Goal: Information Seeking & Learning: Learn about a topic

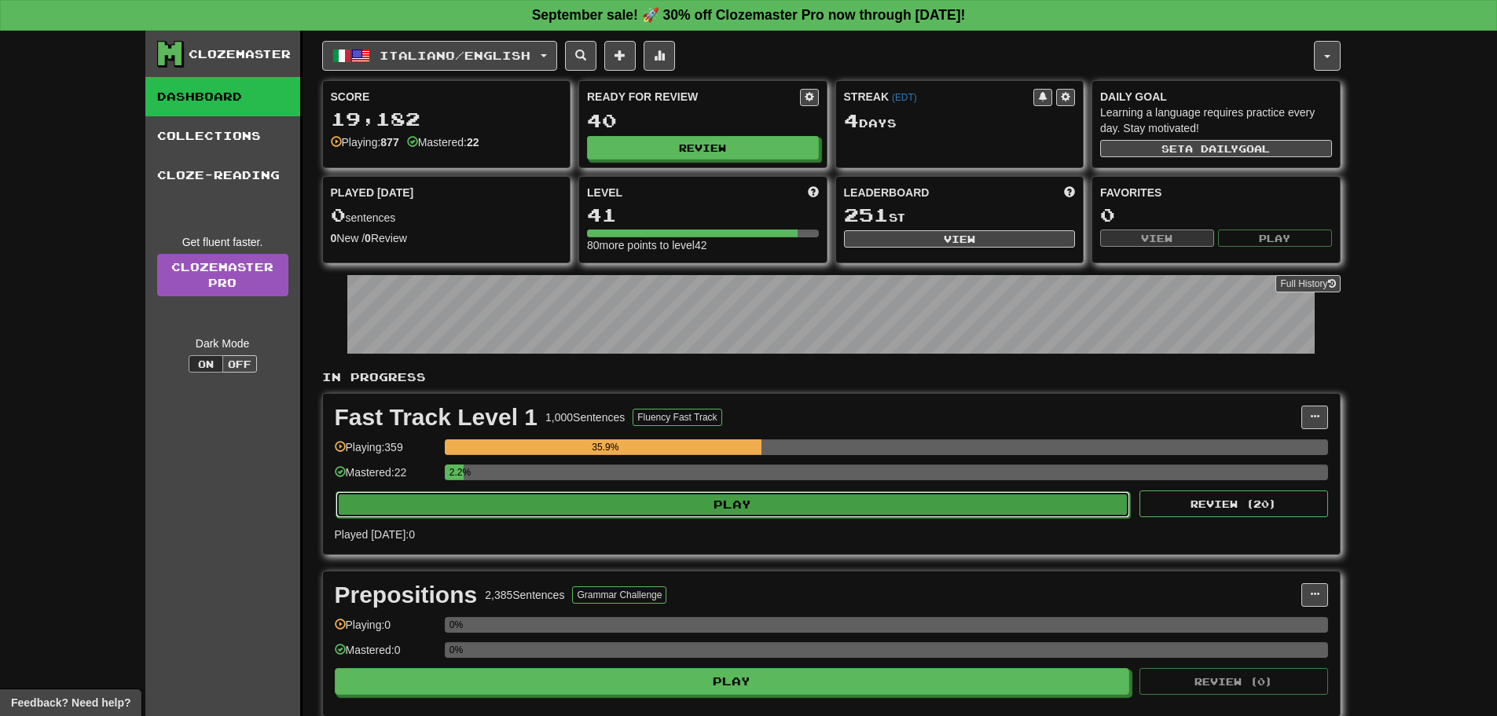
click at [603, 515] on button "Play" at bounding box center [732, 504] width 795 height 27
select select "**"
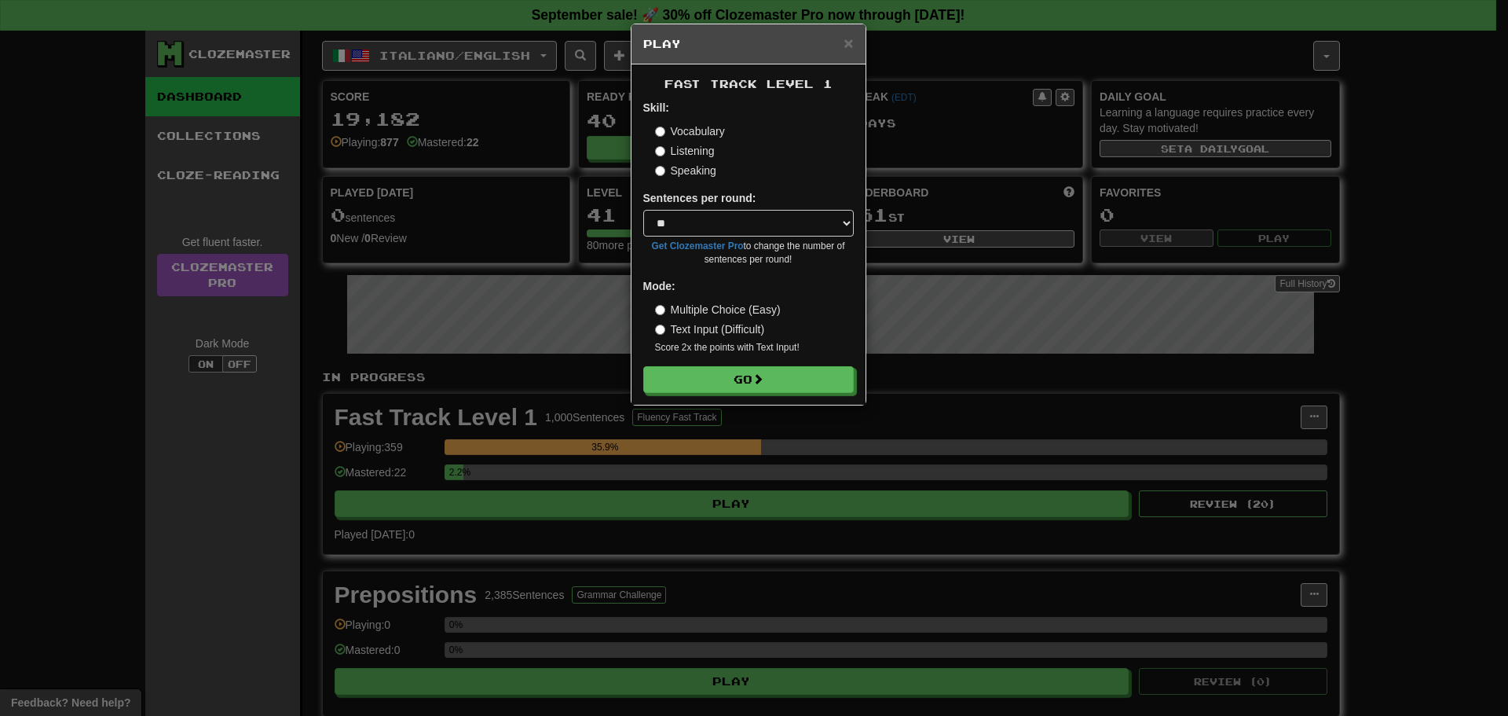
click at [701, 358] on form "Skill: Vocabulary Listening Speaking Sentences per round: * ** ** ** ** ** *** …" at bounding box center [748, 246] width 211 height 293
click at [705, 371] on button "Go" at bounding box center [749, 380] width 211 height 27
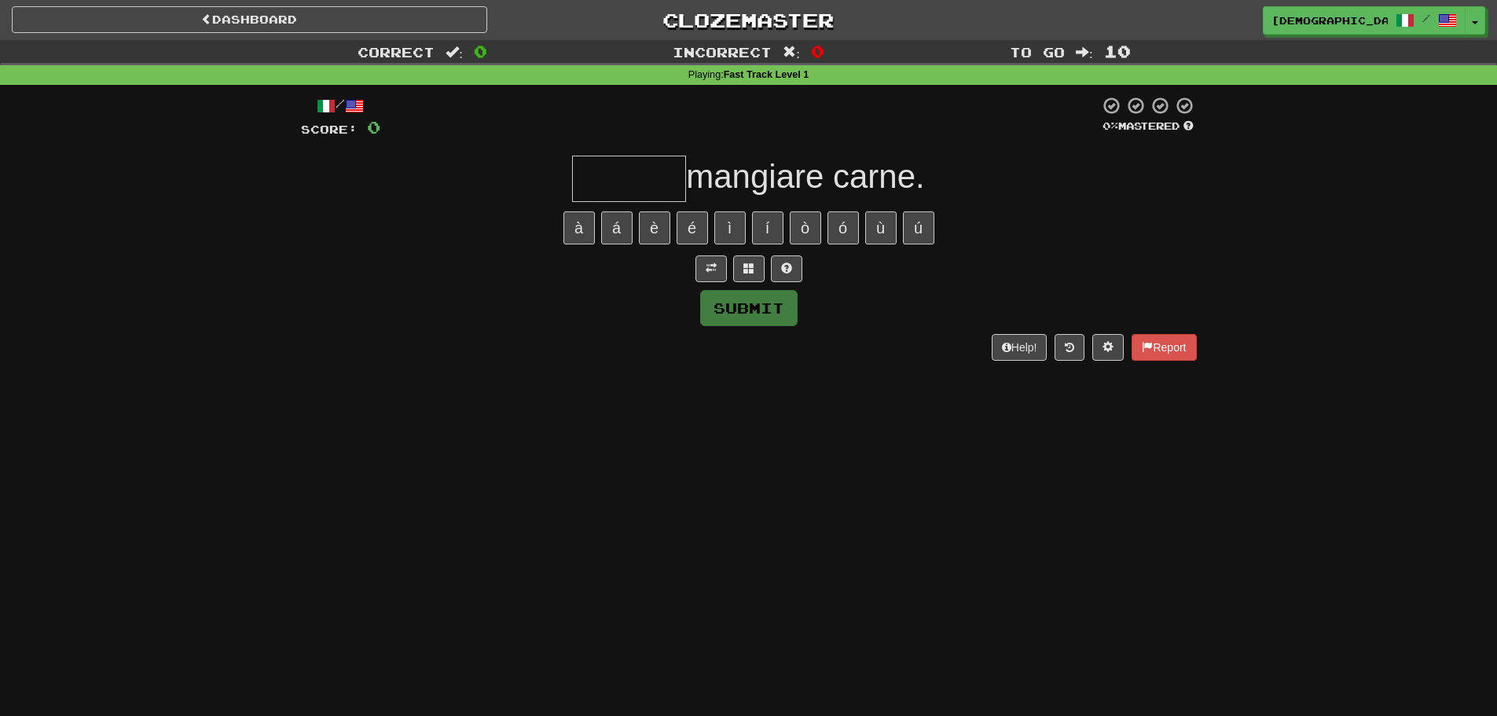
click at [626, 179] on input "text" at bounding box center [629, 179] width 114 height 46
type input "*"
click at [715, 262] on span at bounding box center [710, 267] width 11 height 11
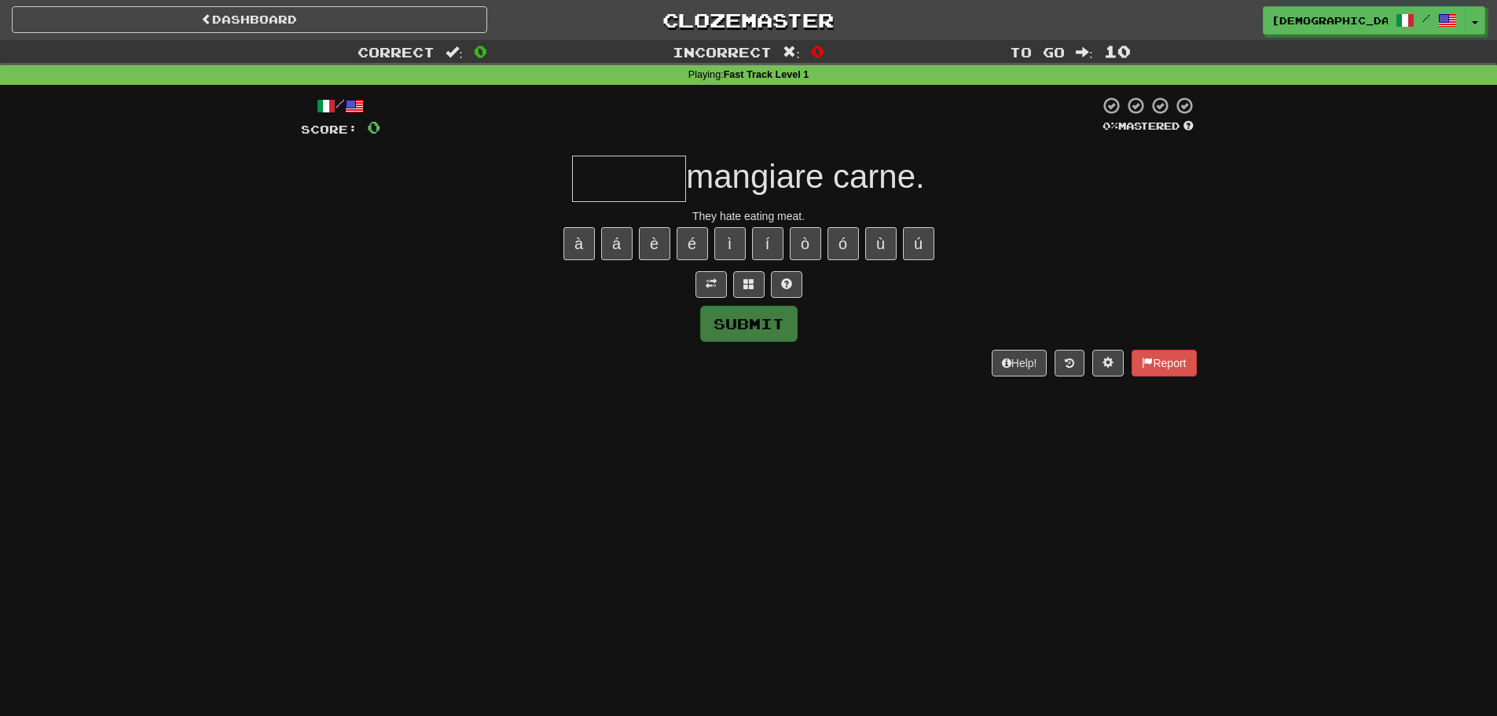
click at [656, 176] on input "text" at bounding box center [629, 179] width 114 height 46
type input "*"
click at [782, 286] on span at bounding box center [786, 283] width 11 height 11
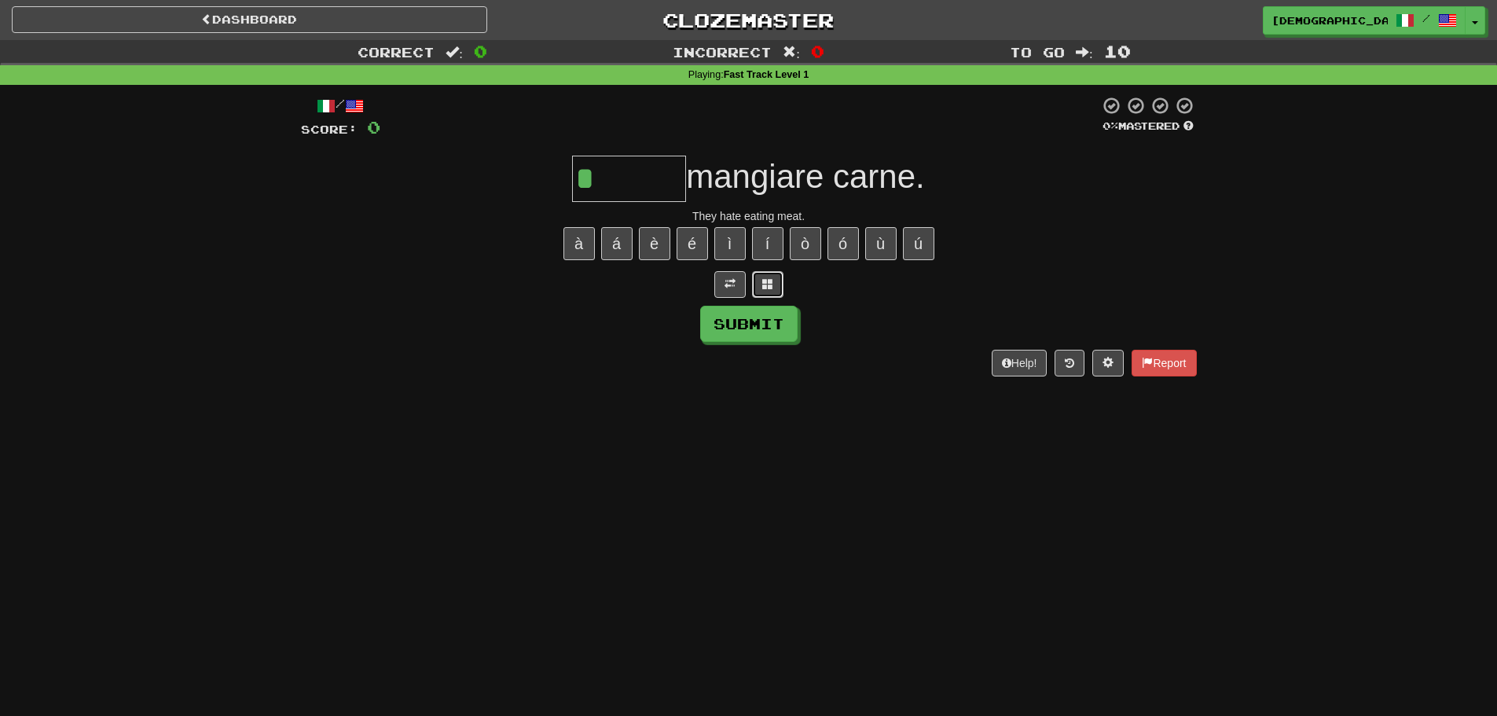
click at [775, 284] on button at bounding box center [767, 284] width 31 height 27
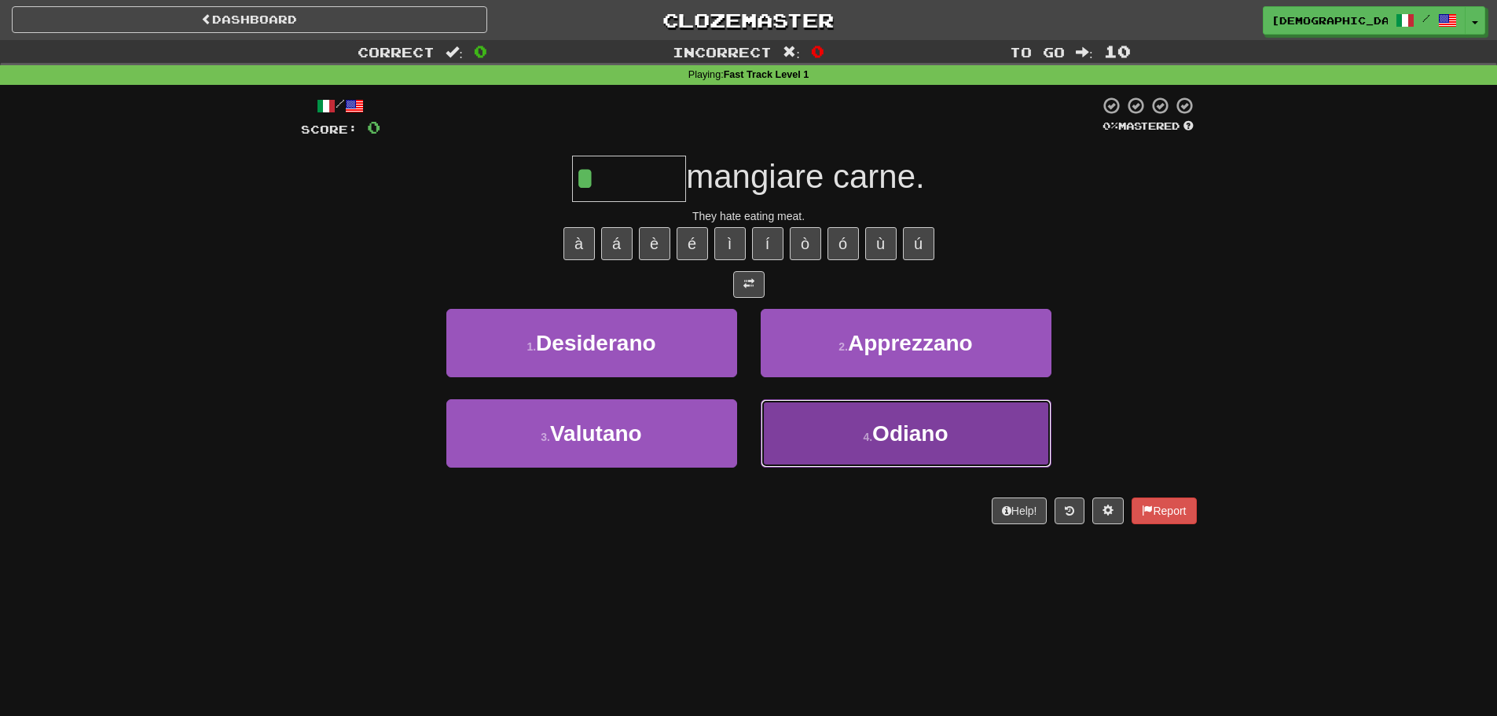
click at [848, 450] on button "4 . Odiano" at bounding box center [905, 433] width 291 height 68
type input "******"
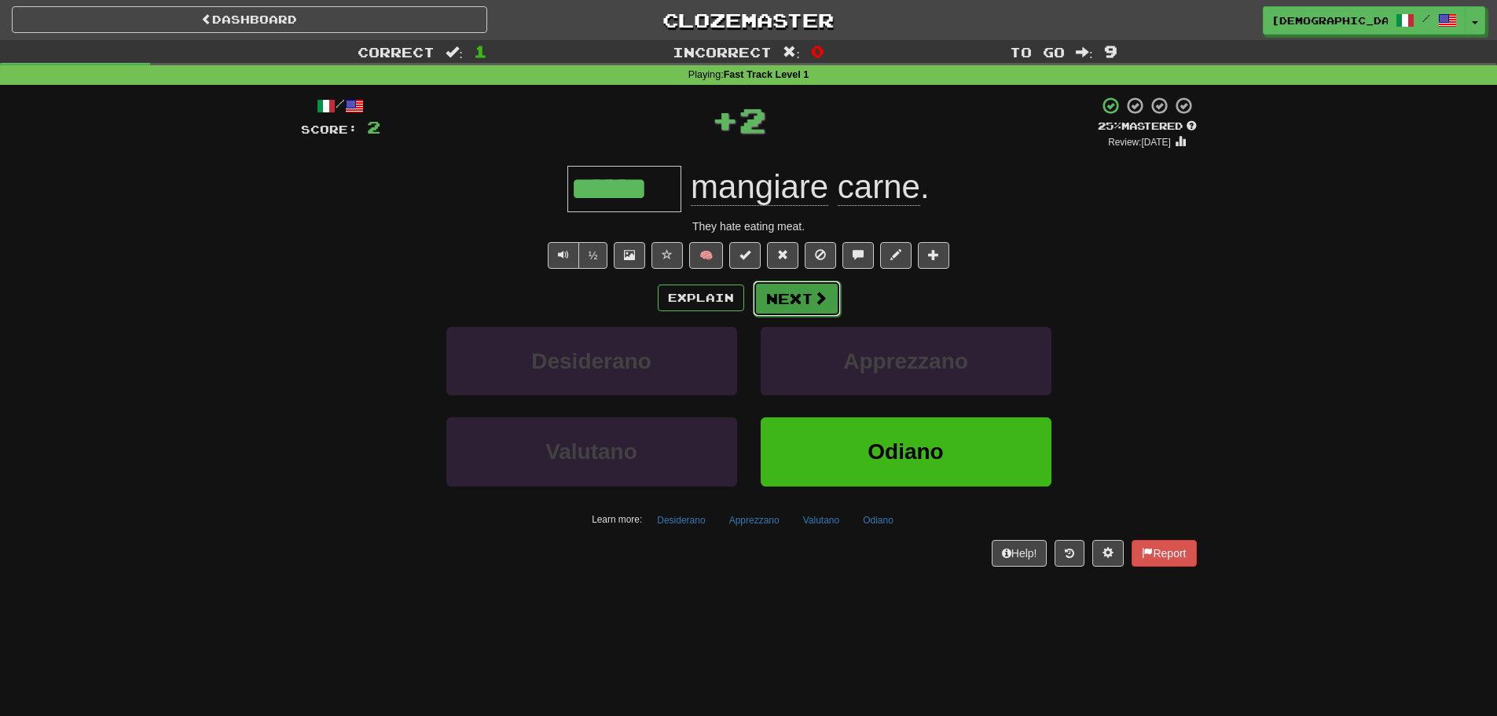
click at [793, 309] on button "Next" at bounding box center [797, 298] width 88 height 36
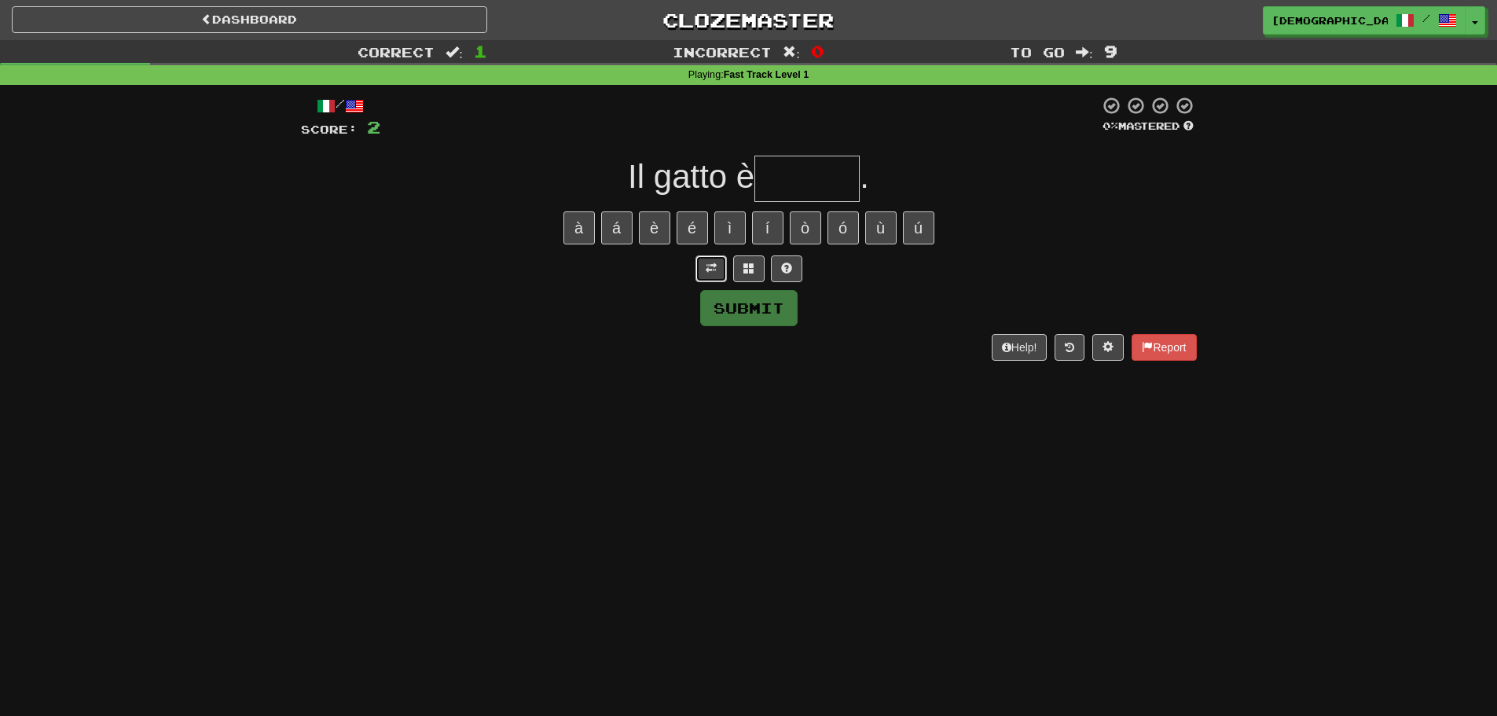
click at [725, 270] on button at bounding box center [710, 268] width 31 height 27
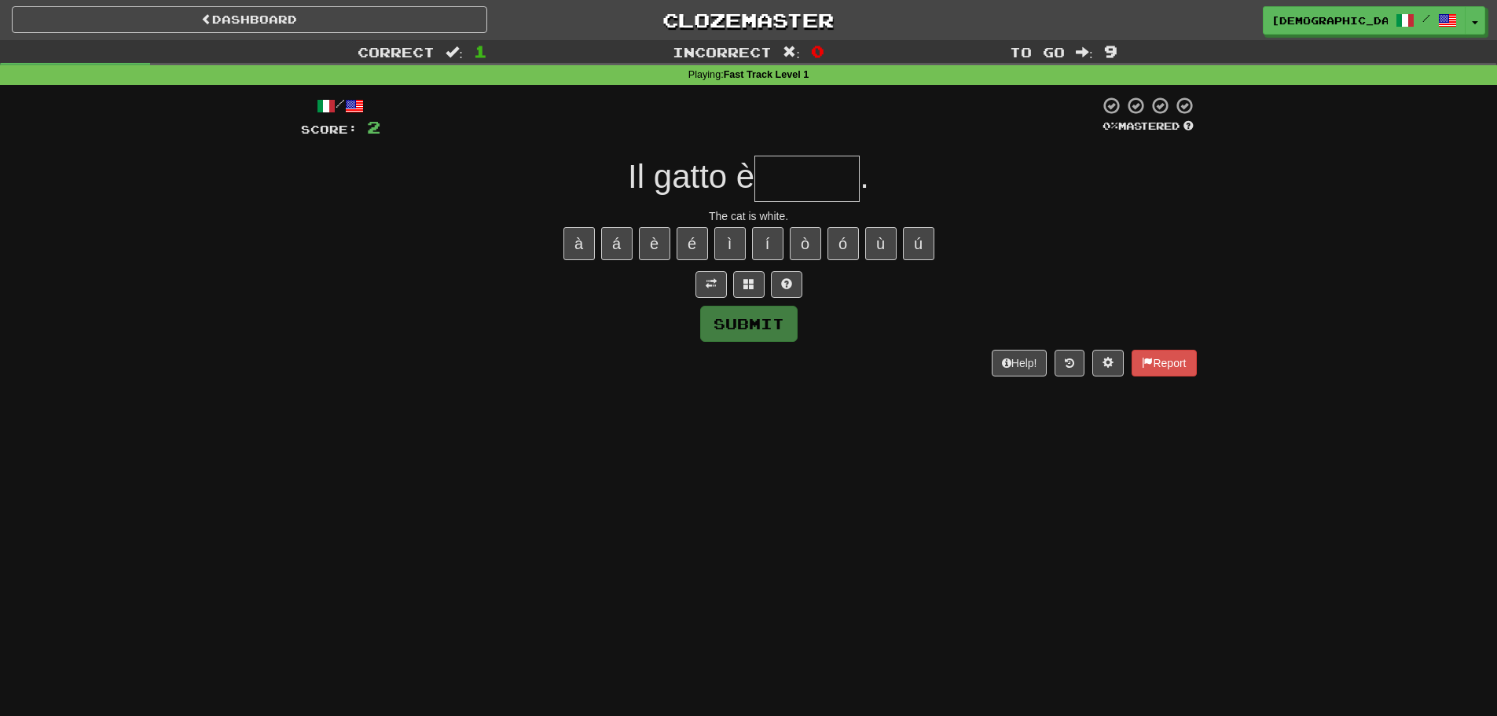
click at [802, 160] on input "text" at bounding box center [806, 179] width 105 height 46
type input "*"
type input "******"
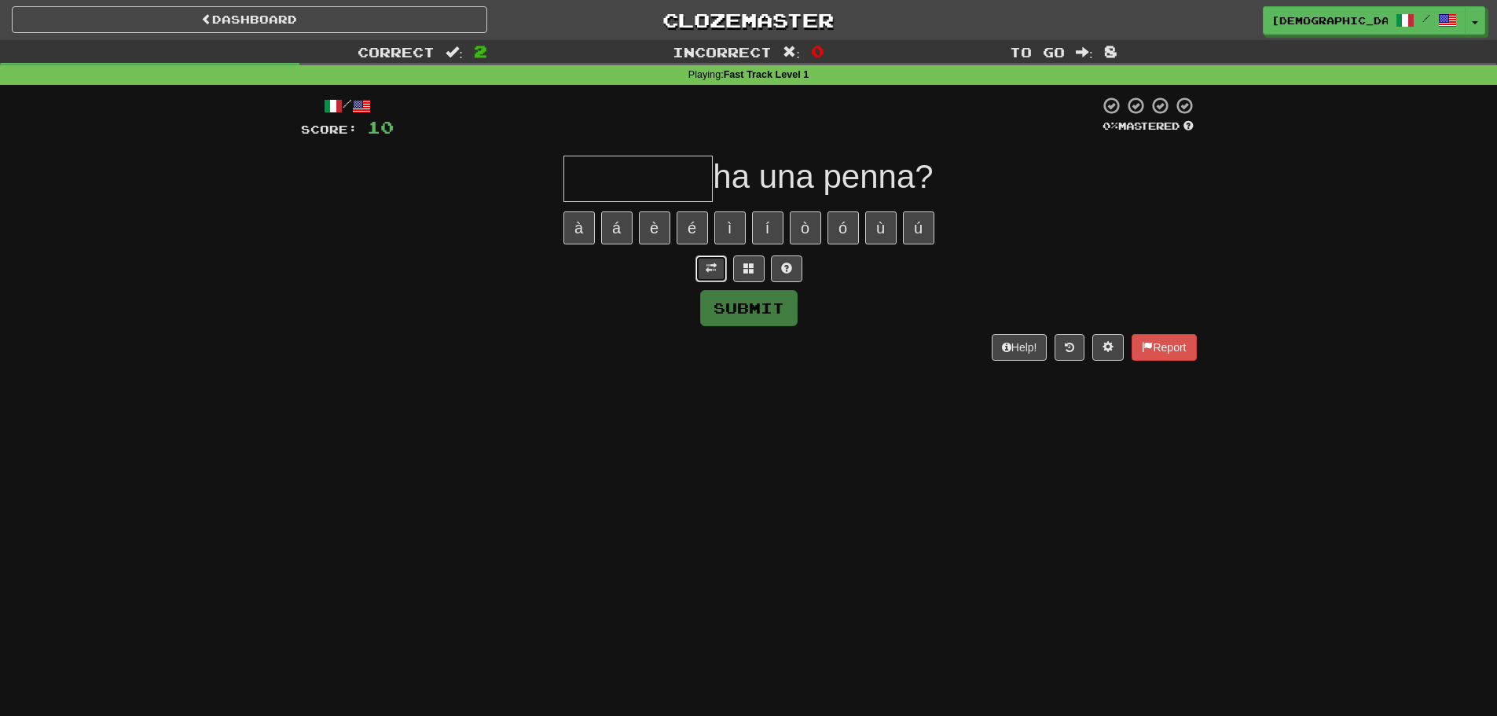
click at [712, 265] on span at bounding box center [710, 267] width 11 height 11
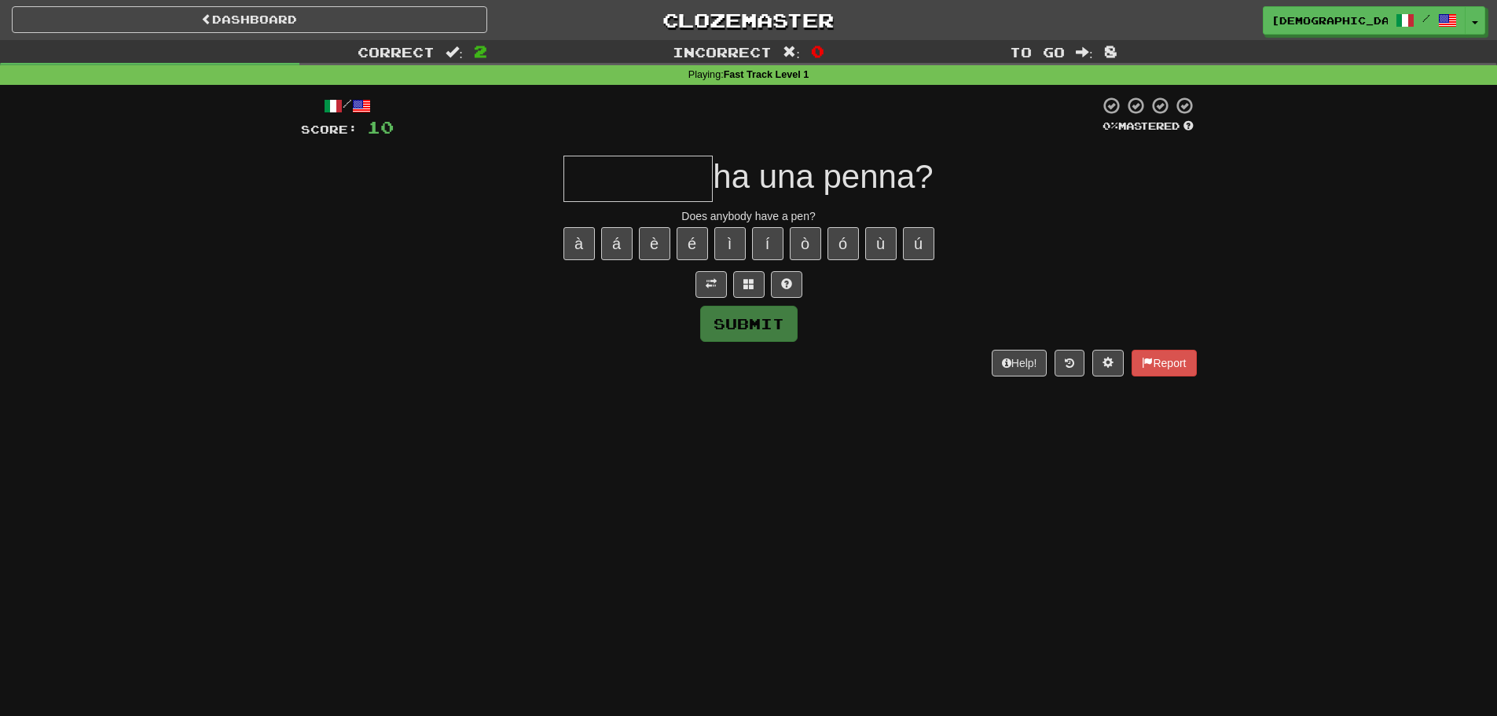
click at [647, 170] on input "text" at bounding box center [637, 179] width 149 height 46
type input "*"
type input "********"
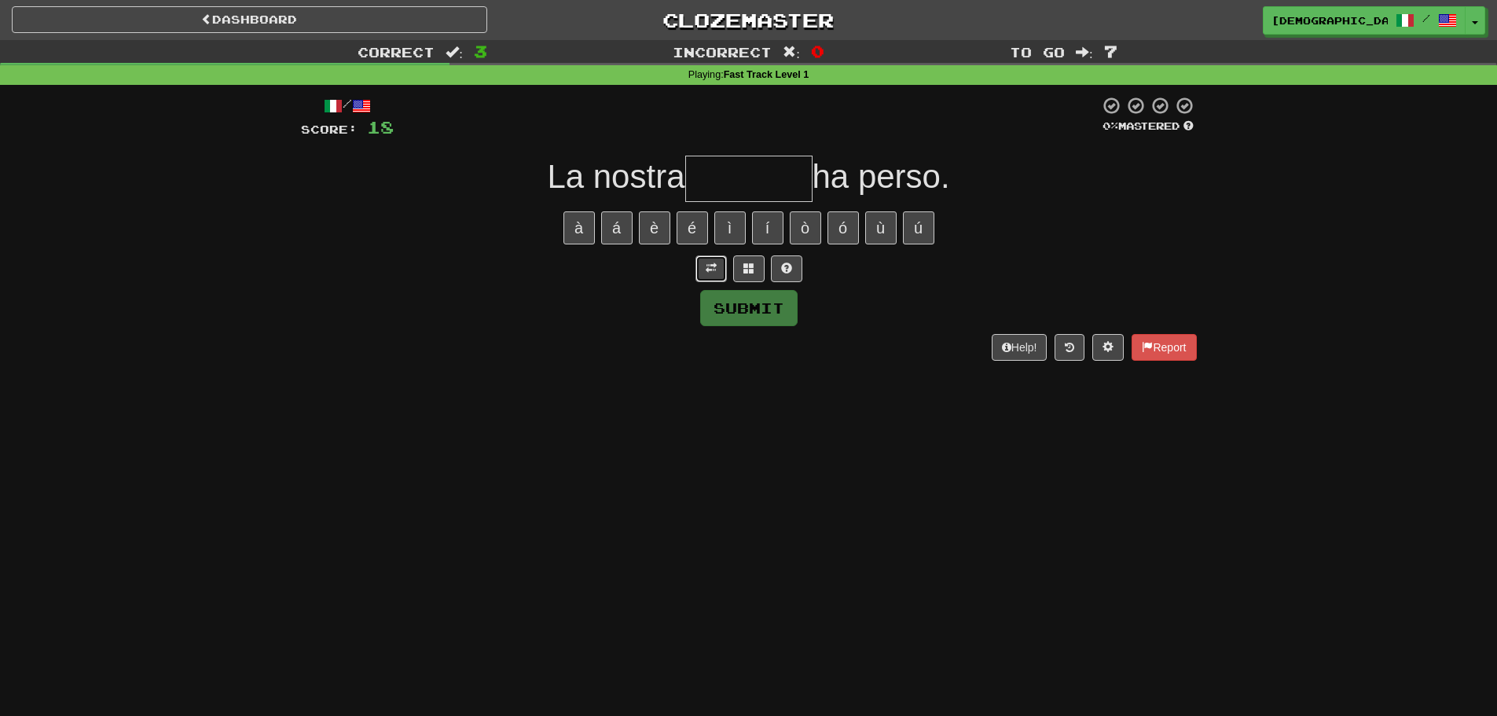
click at [717, 261] on button at bounding box center [710, 268] width 31 height 27
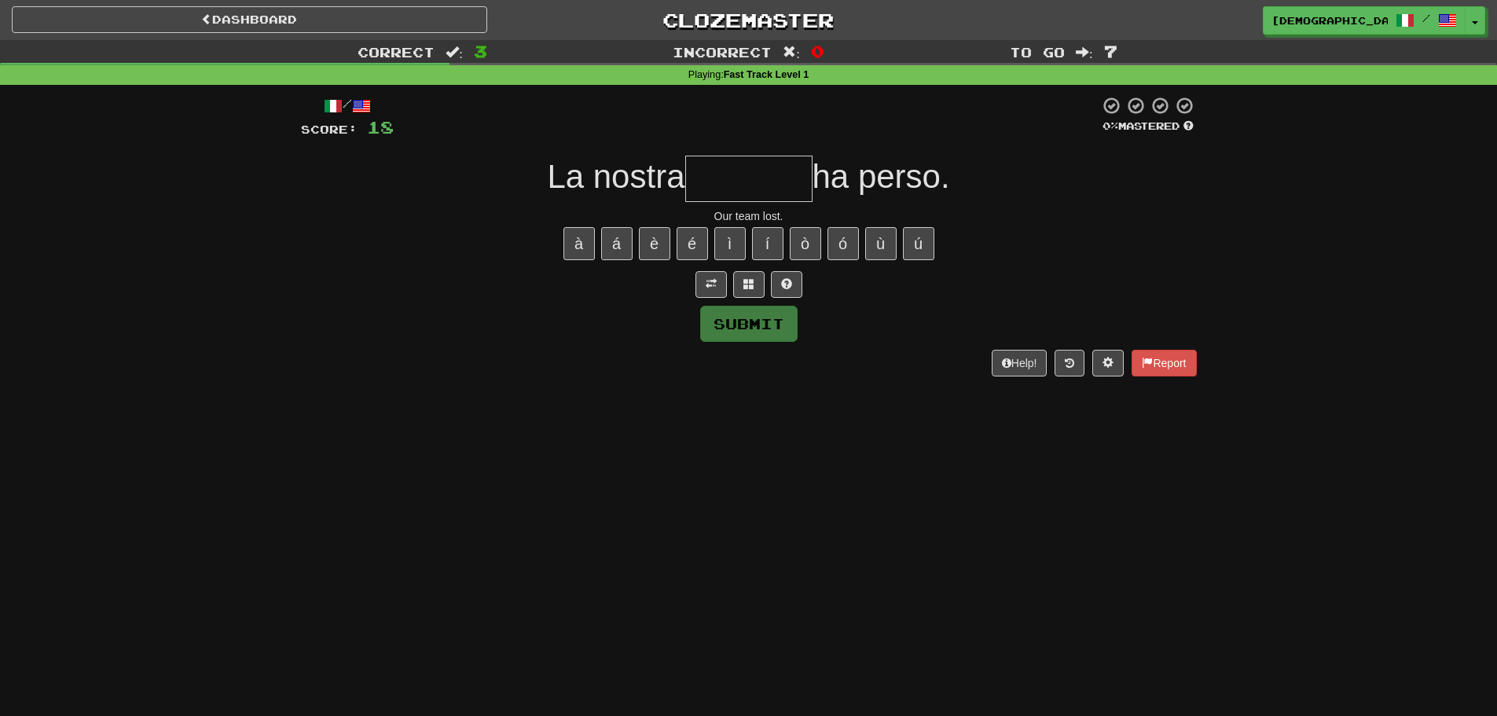
click at [739, 188] on input "text" at bounding box center [748, 179] width 127 height 46
click at [779, 274] on button at bounding box center [786, 284] width 31 height 27
click at [764, 284] on span at bounding box center [767, 283] width 11 height 11
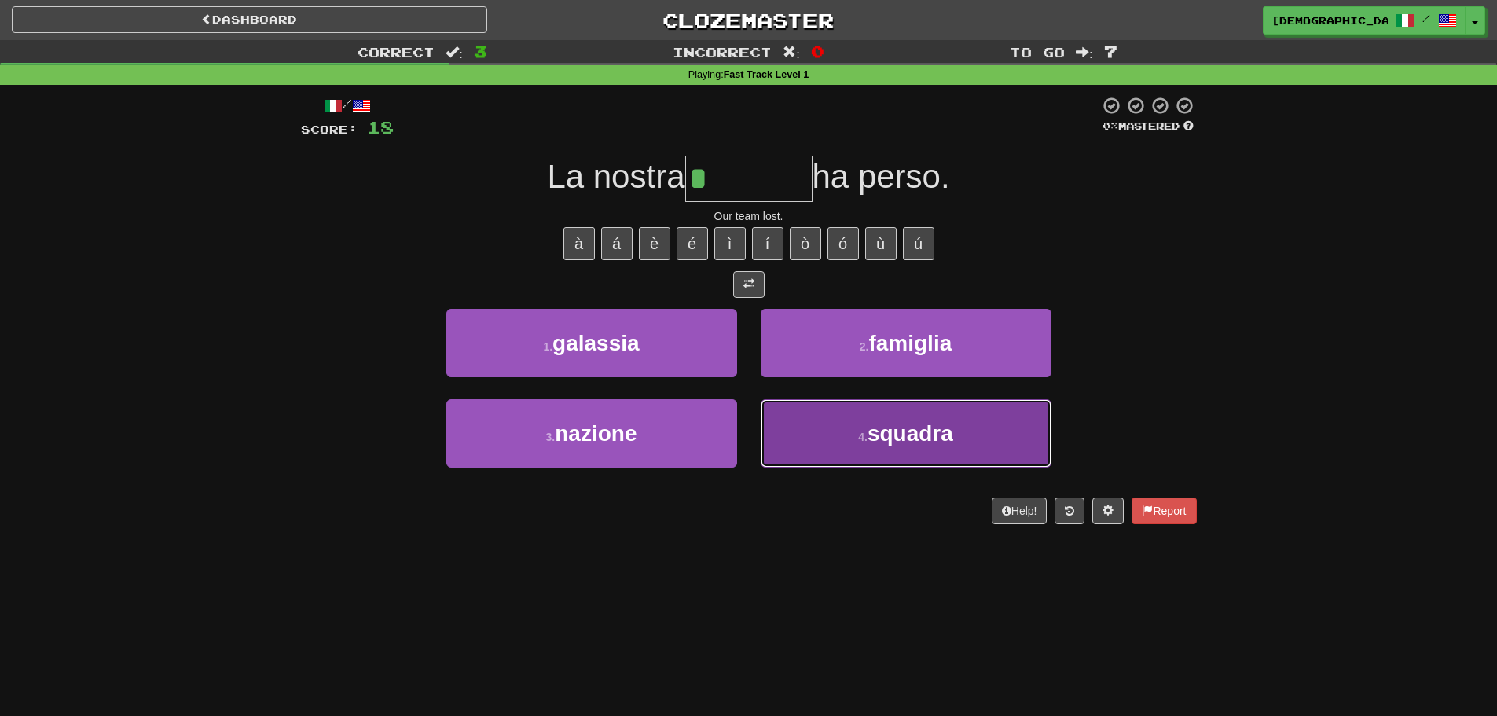
click at [840, 419] on button "4 . squadra" at bounding box center [905, 433] width 291 height 68
type input "*******"
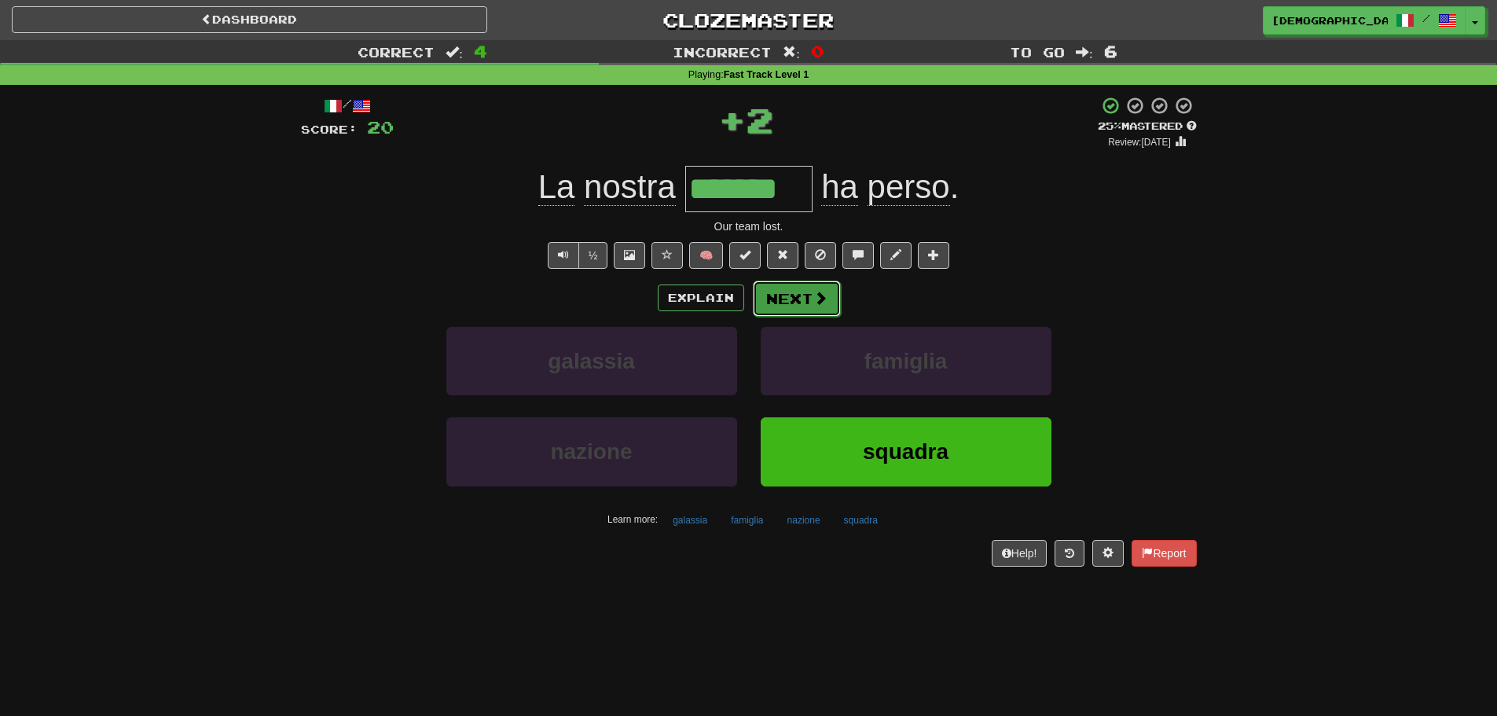
click at [822, 310] on button "Next" at bounding box center [797, 298] width 88 height 36
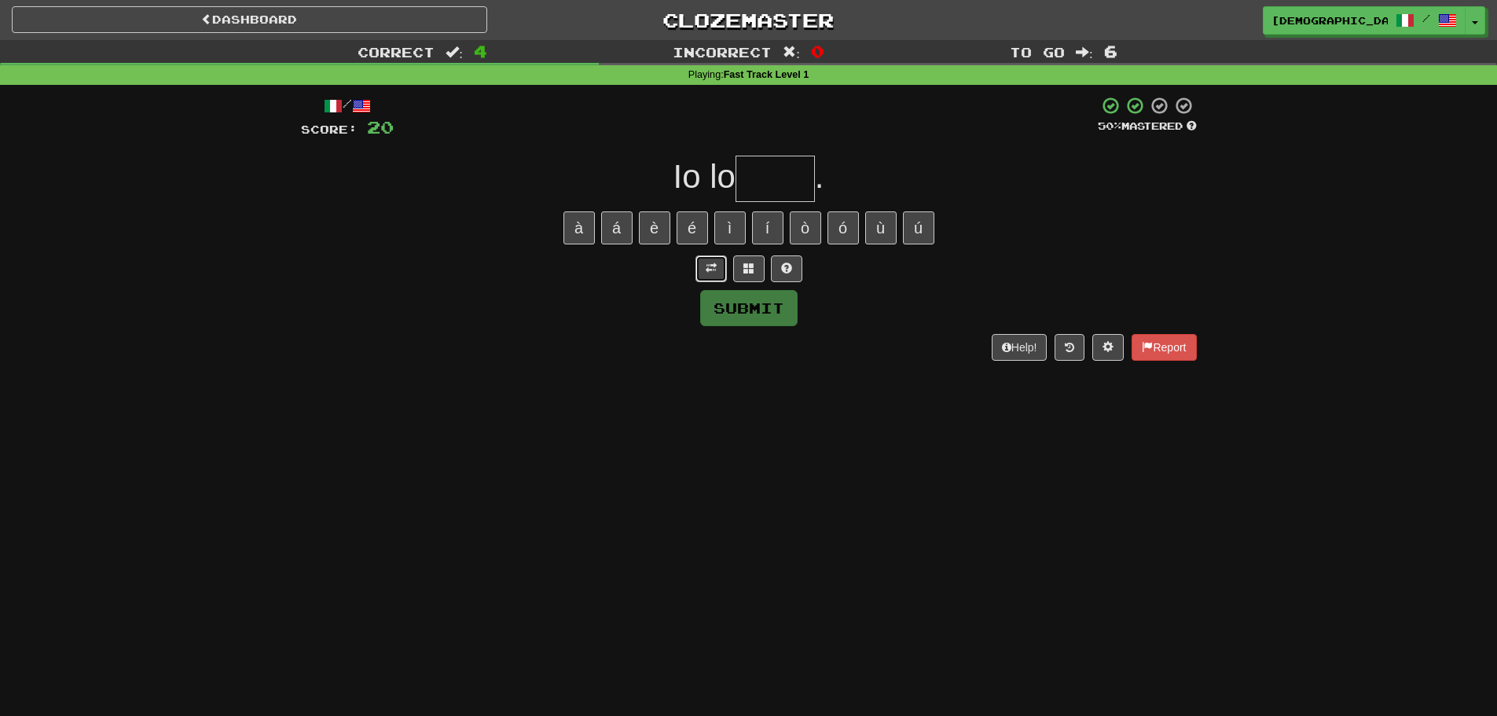
click at [720, 264] on button at bounding box center [710, 268] width 31 height 27
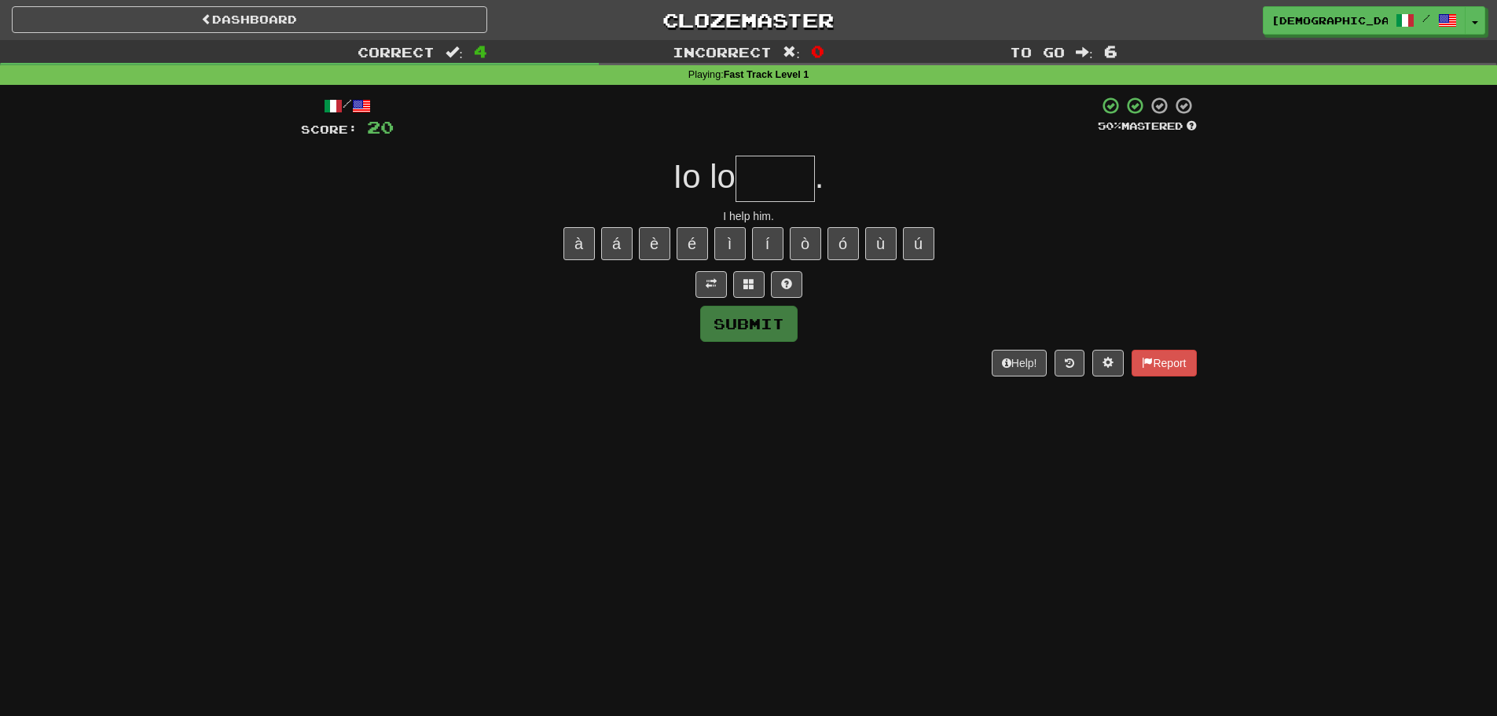
click at [798, 172] on input "text" at bounding box center [774, 179] width 79 height 46
type input "*****"
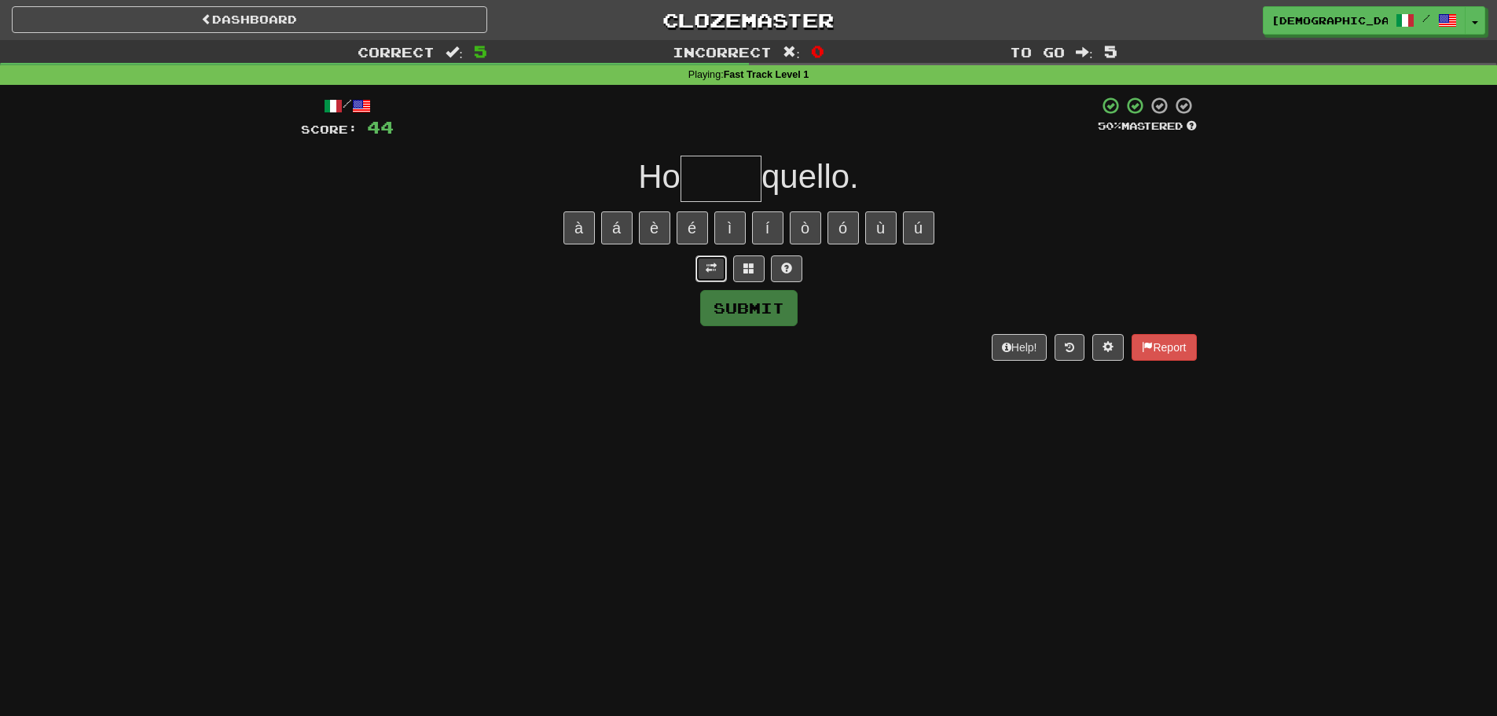
click at [714, 273] on span at bounding box center [710, 267] width 11 height 11
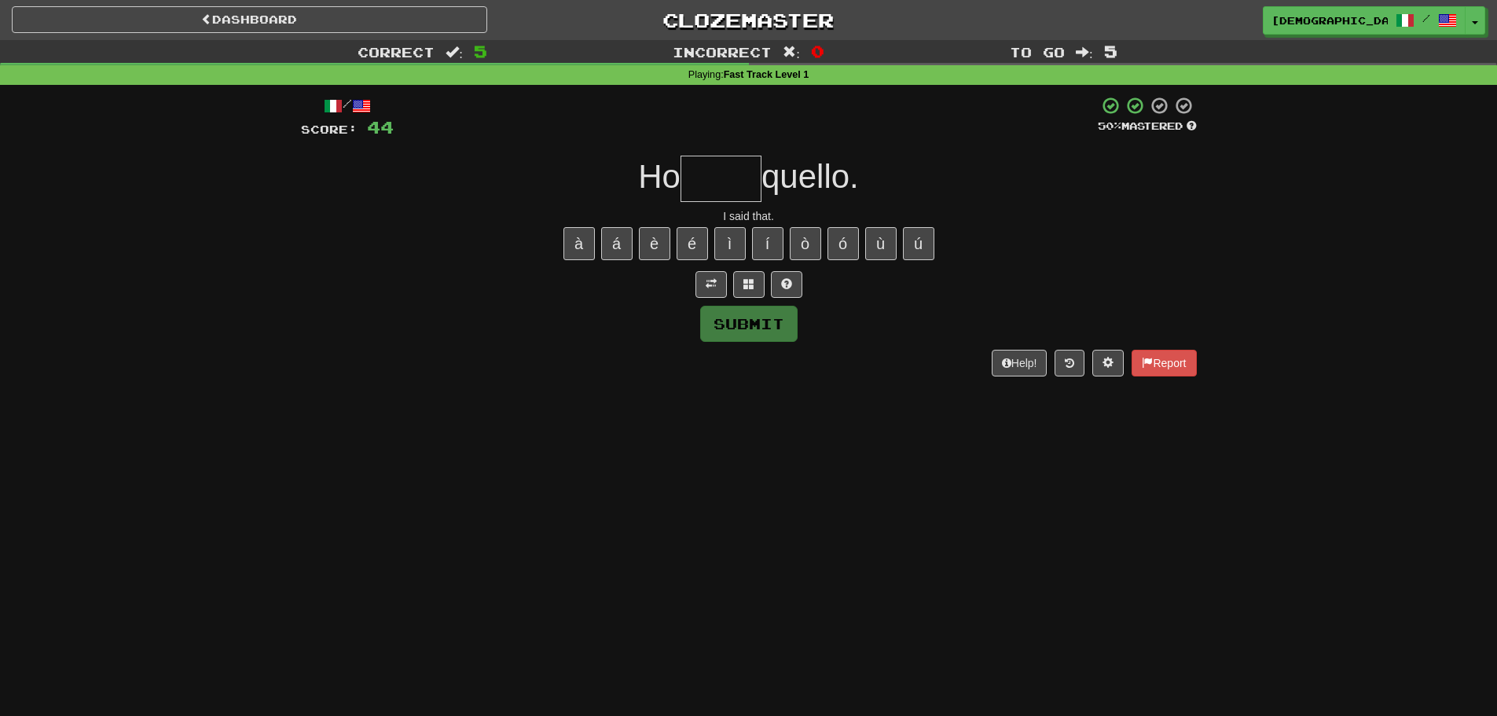
click at [742, 185] on input "text" at bounding box center [720, 179] width 81 height 46
type input "*****"
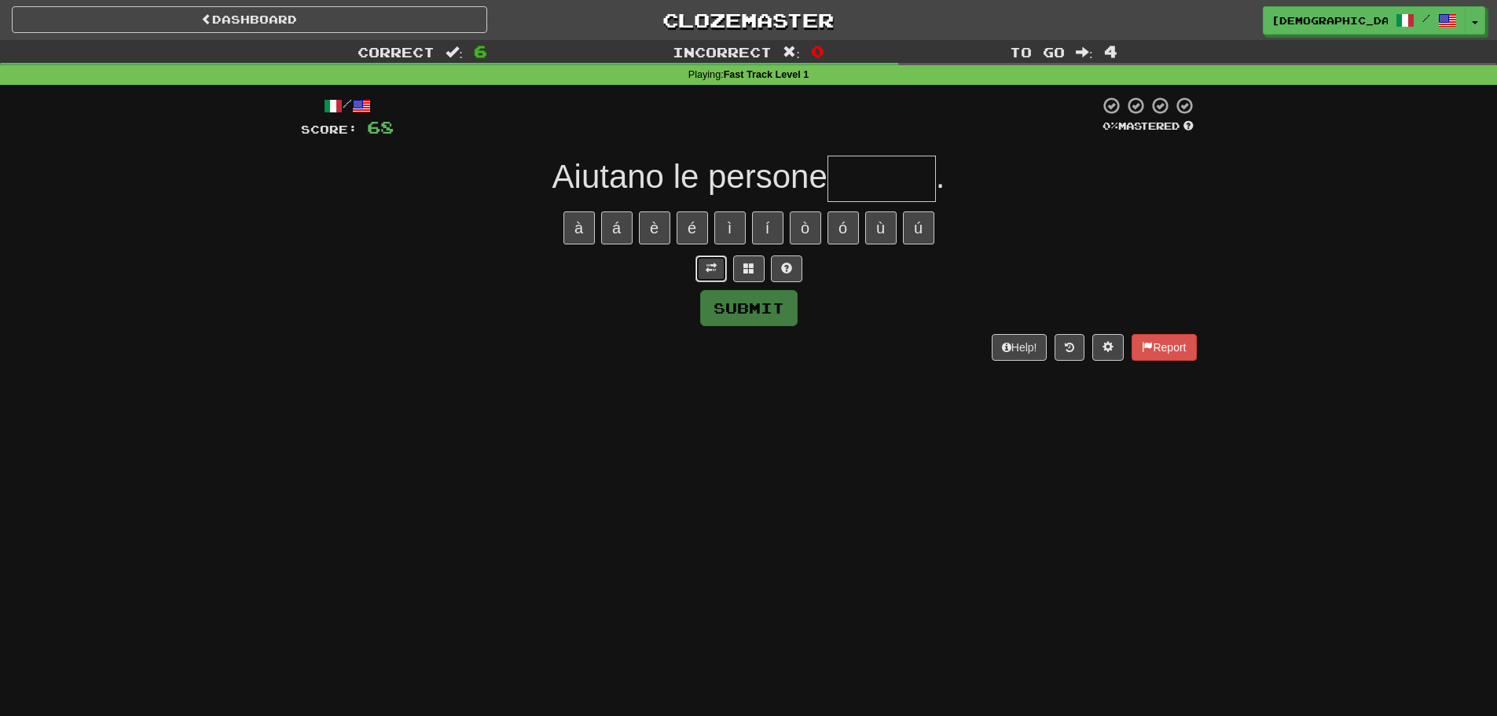
click at [714, 276] on button at bounding box center [710, 268] width 31 height 27
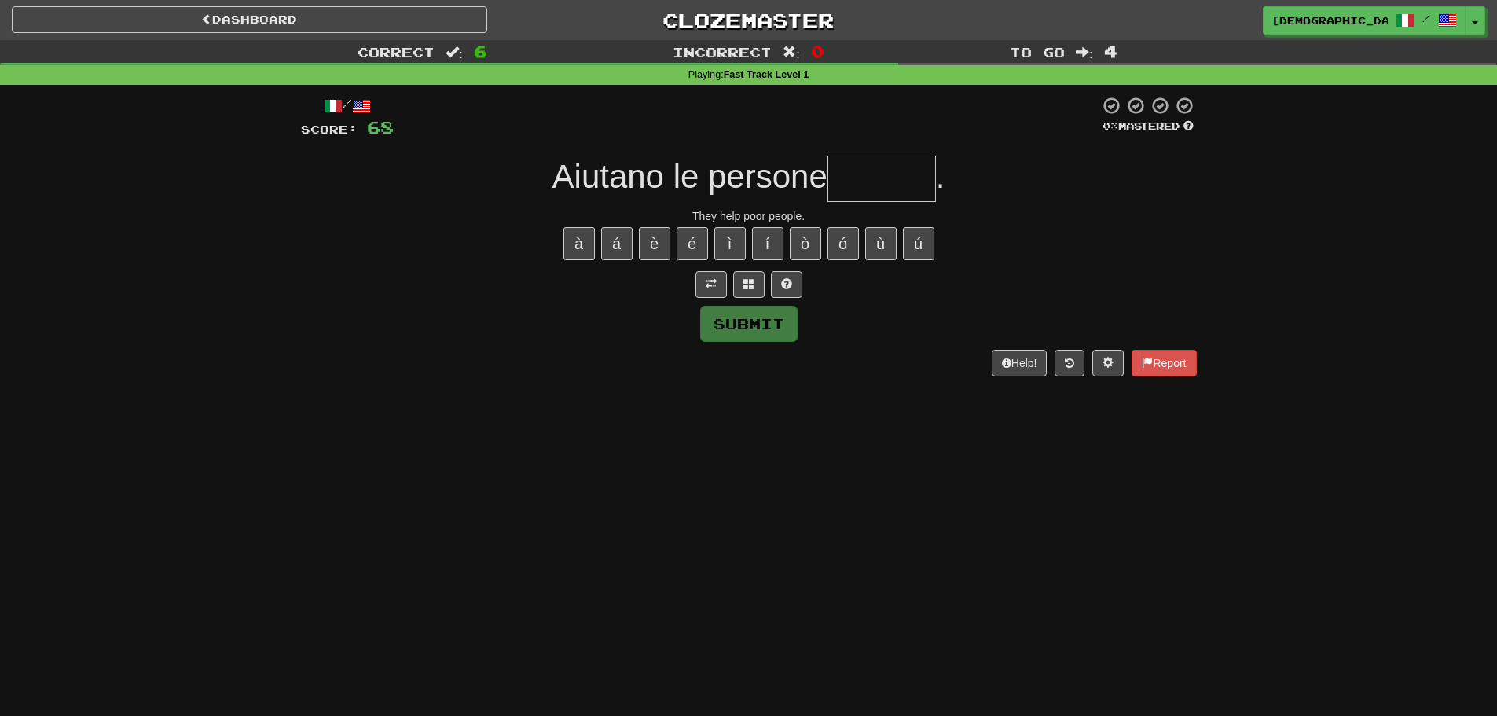
click at [867, 176] on input "text" at bounding box center [881, 179] width 108 height 46
type input "******"
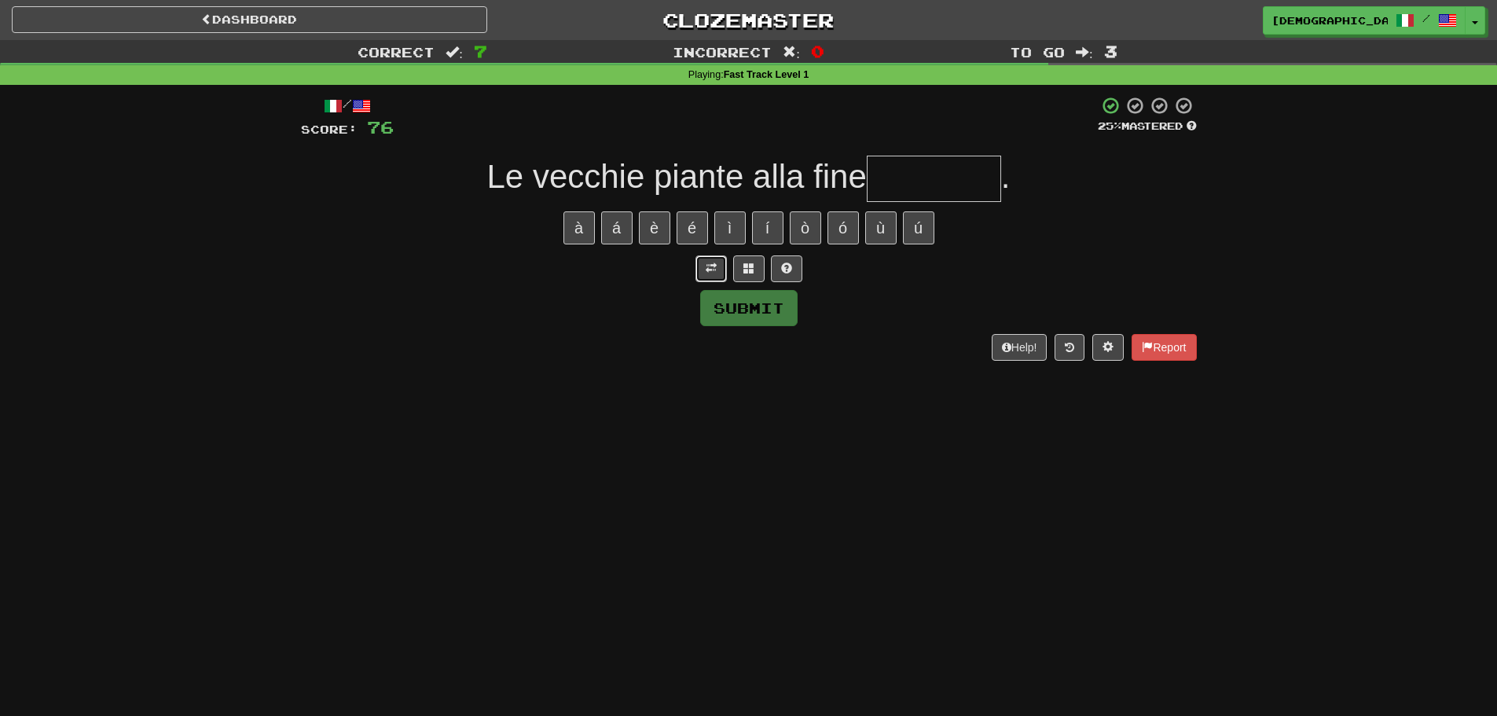
click at [704, 265] on button at bounding box center [710, 268] width 31 height 27
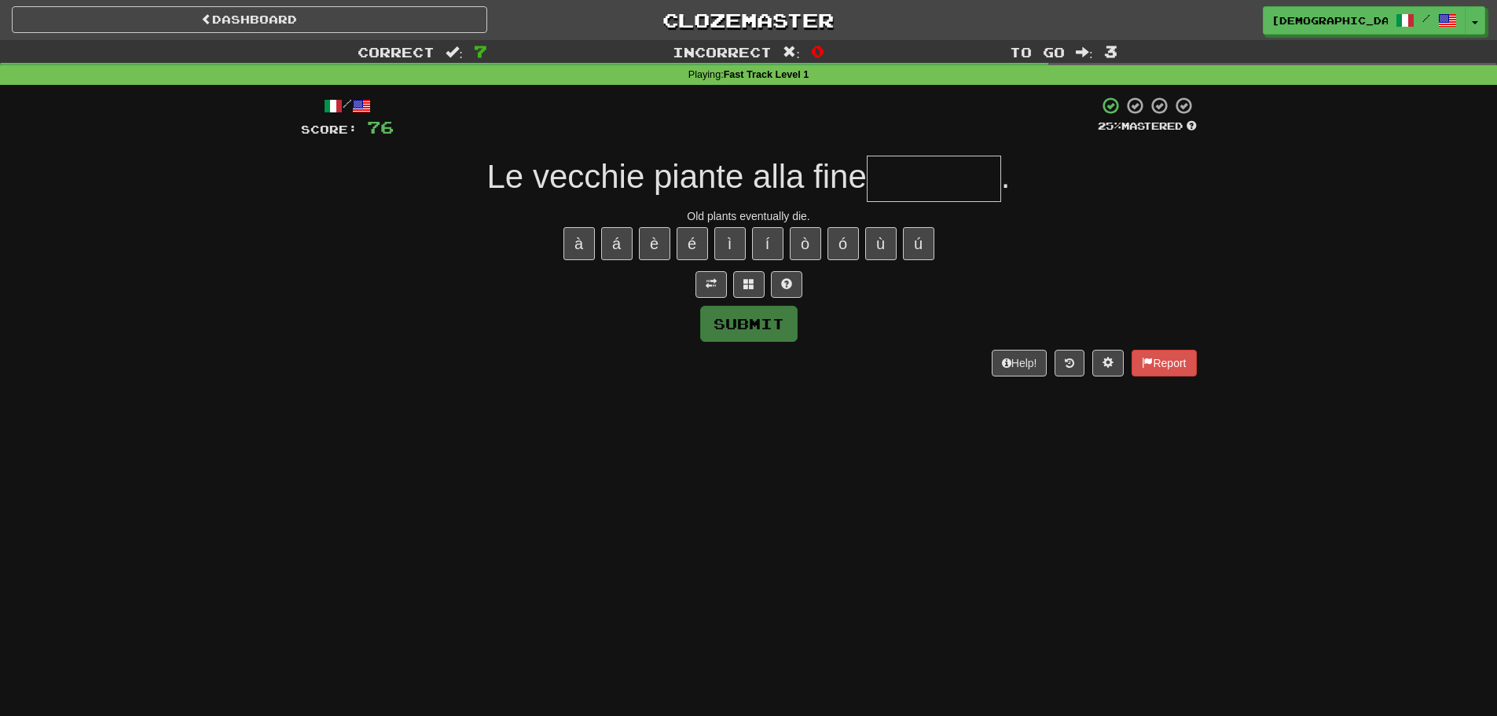
click at [896, 181] on input "text" at bounding box center [933, 179] width 134 height 46
type input "*"
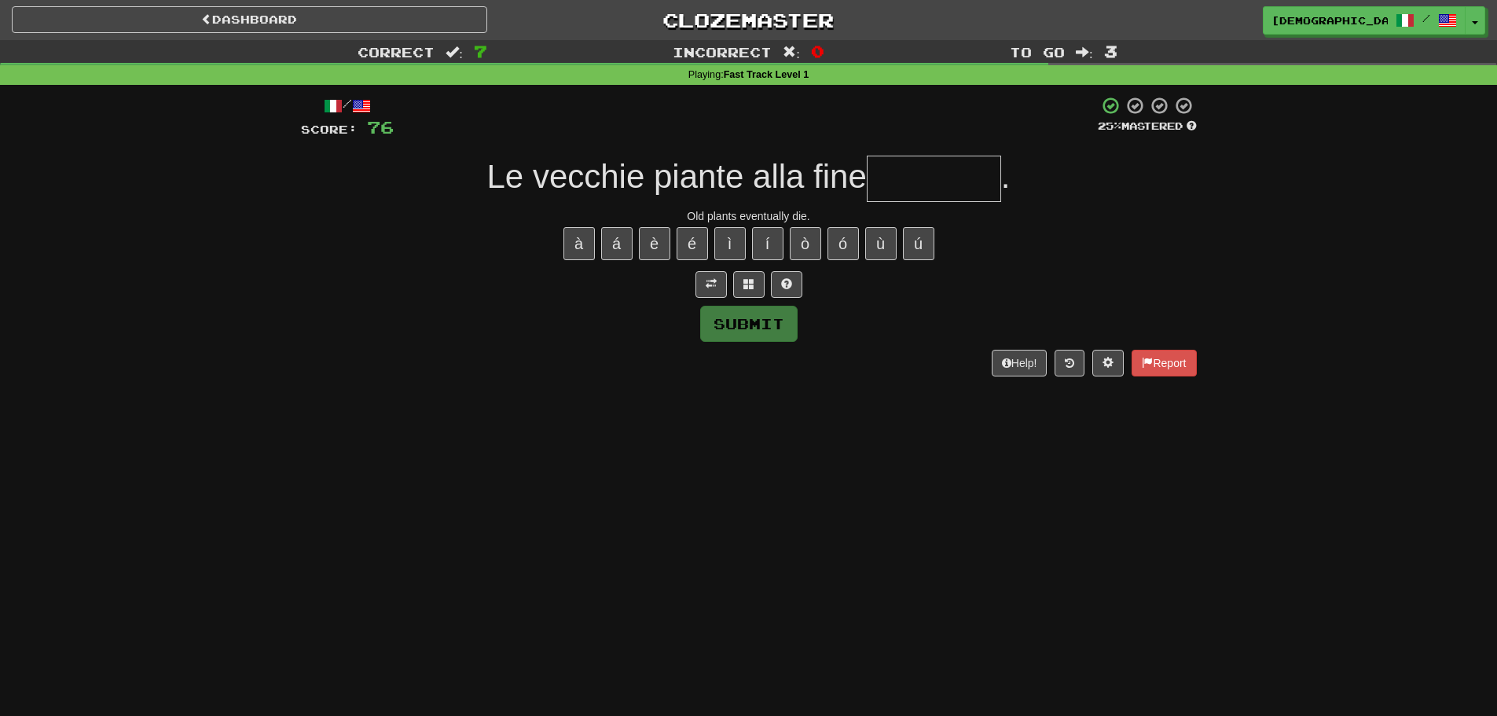
type input "*"
click at [781, 292] on button at bounding box center [786, 284] width 31 height 27
type input "*******"
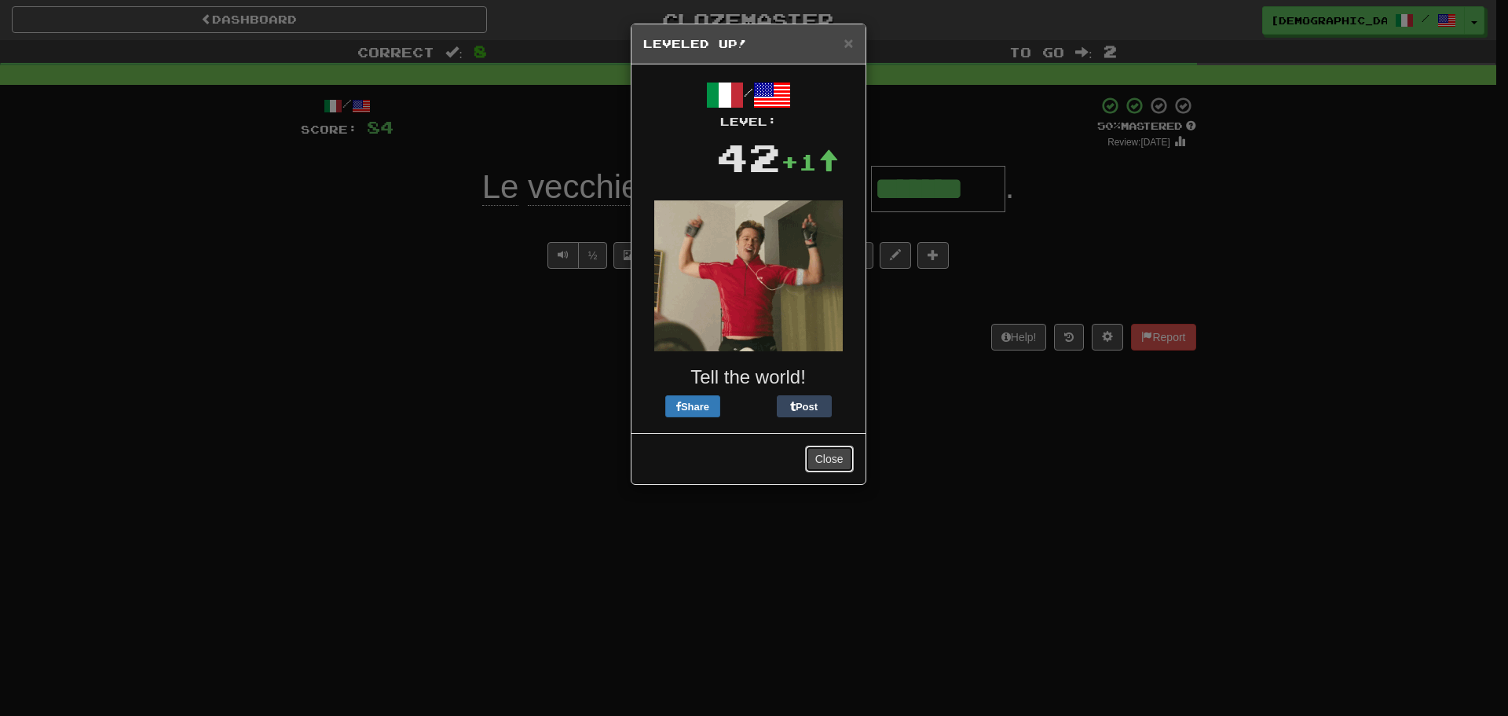
click at [846, 471] on button "Close" at bounding box center [829, 458] width 49 height 27
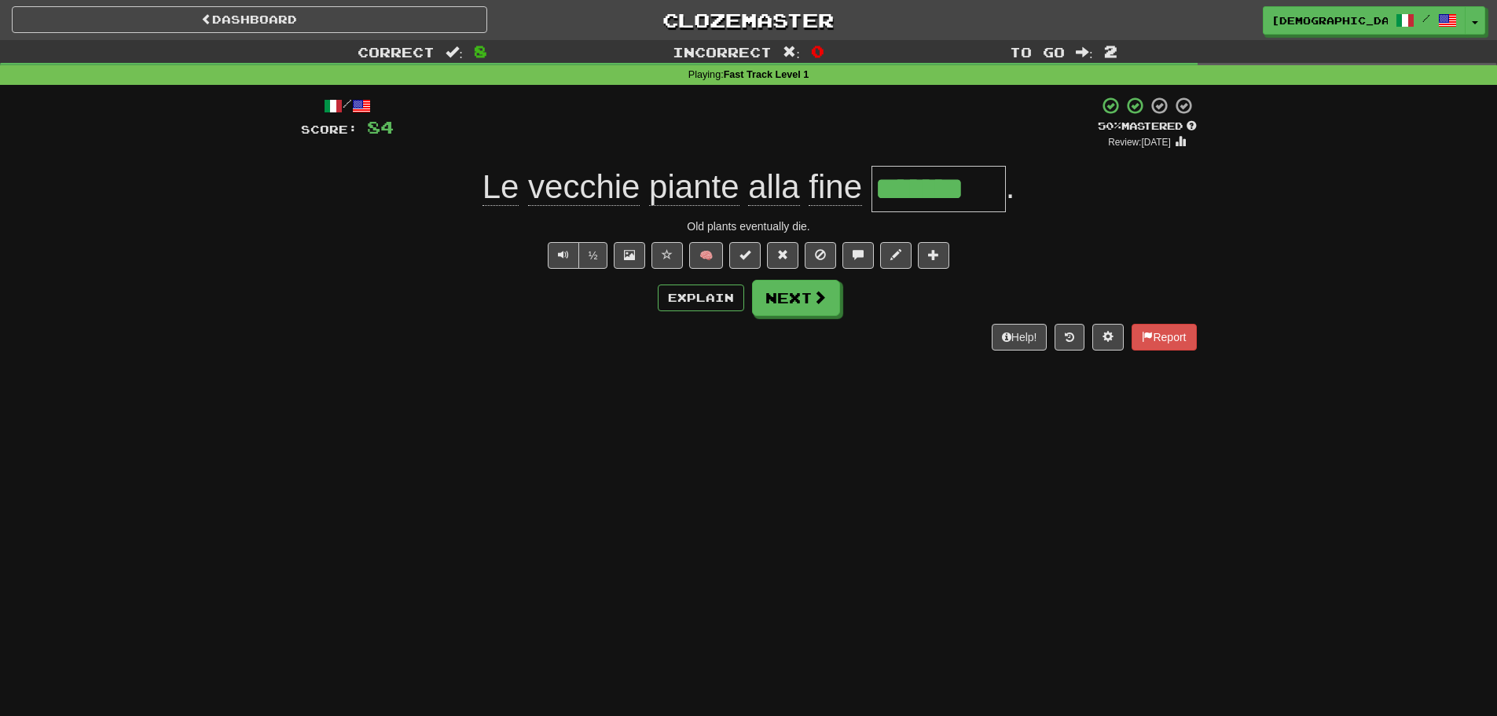
click at [820, 321] on div "/ Score: 84 + 8 50 % Mastered Review: 2025-09-29 Le vecchie piante alla fine **…" at bounding box center [749, 223] width 896 height 255
click at [820, 312] on button "Next" at bounding box center [797, 298] width 88 height 36
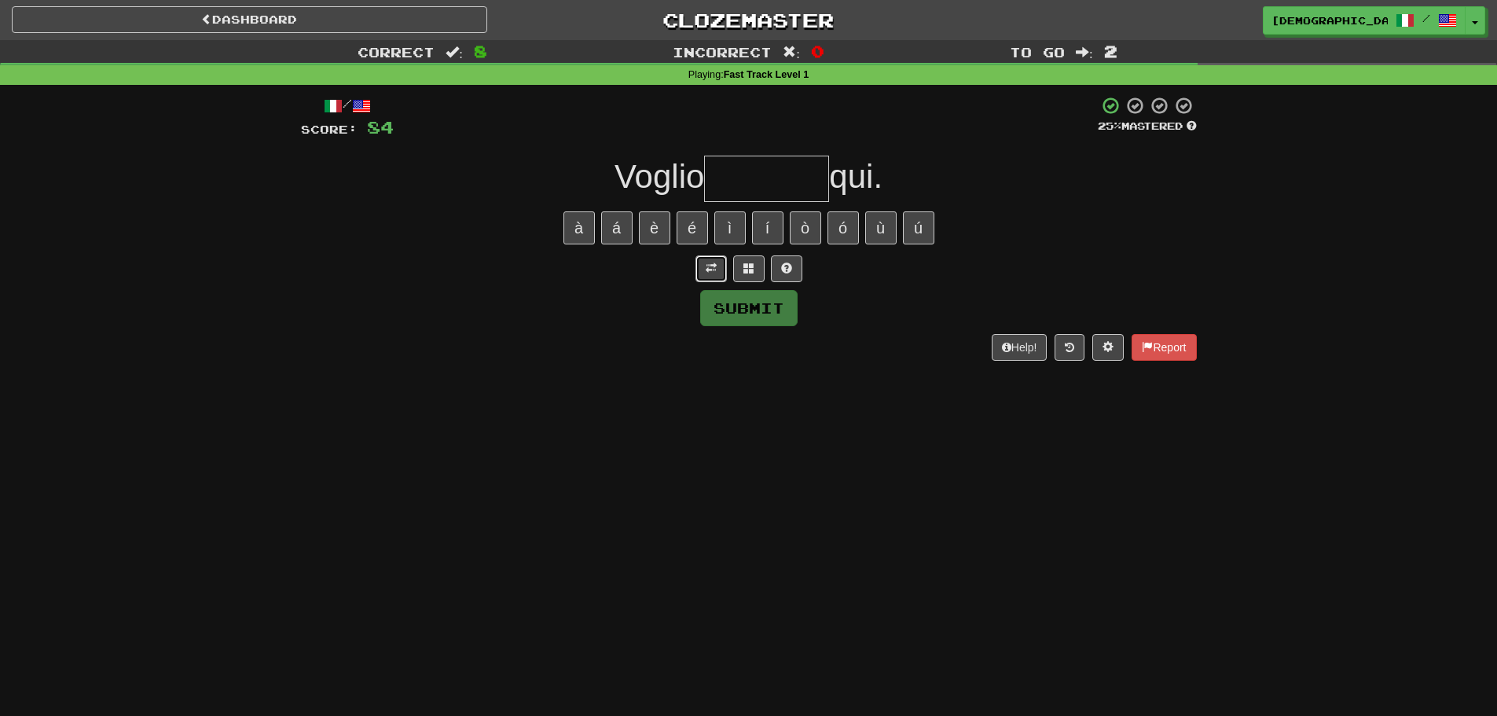
click at [700, 273] on button at bounding box center [710, 268] width 31 height 27
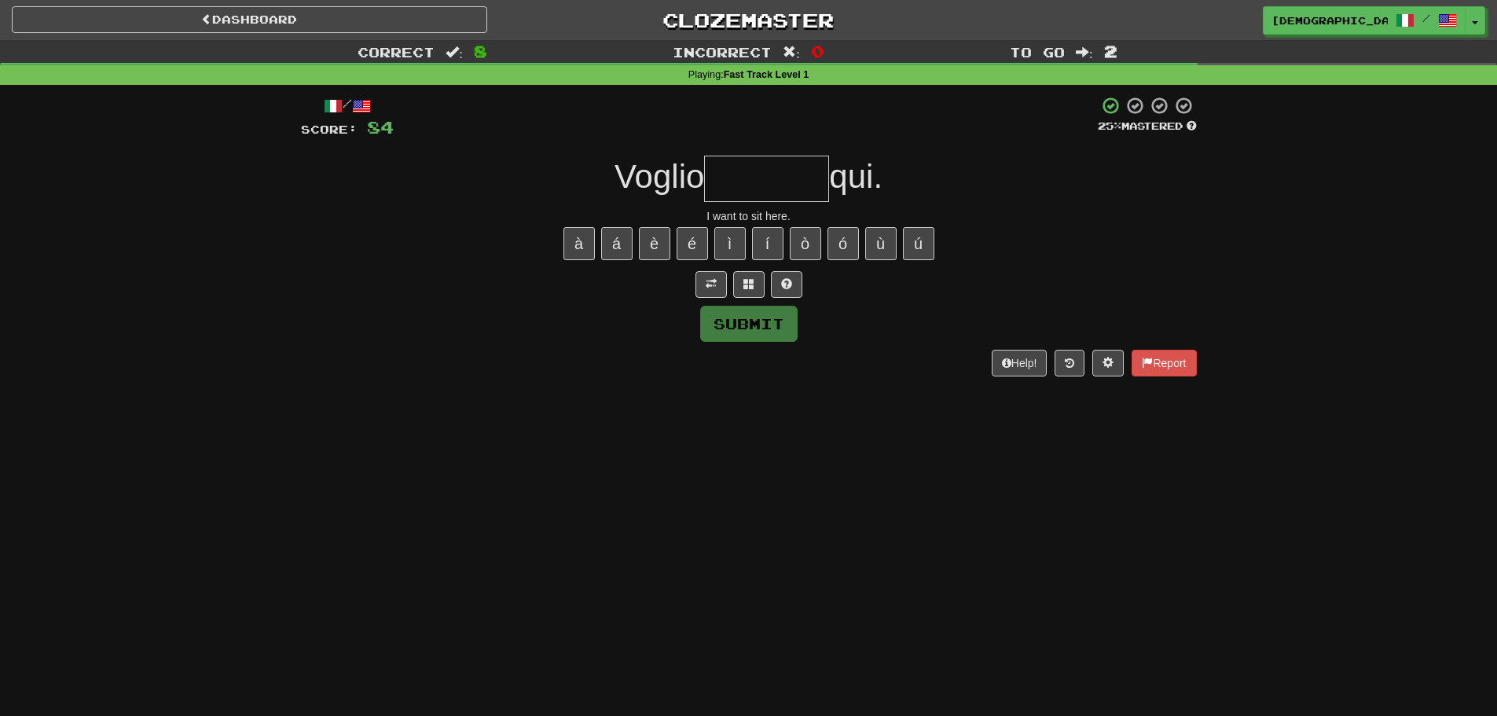
click at [749, 192] on input "text" at bounding box center [766, 179] width 125 height 46
click at [787, 280] on span at bounding box center [786, 283] width 11 height 11
type input "*******"
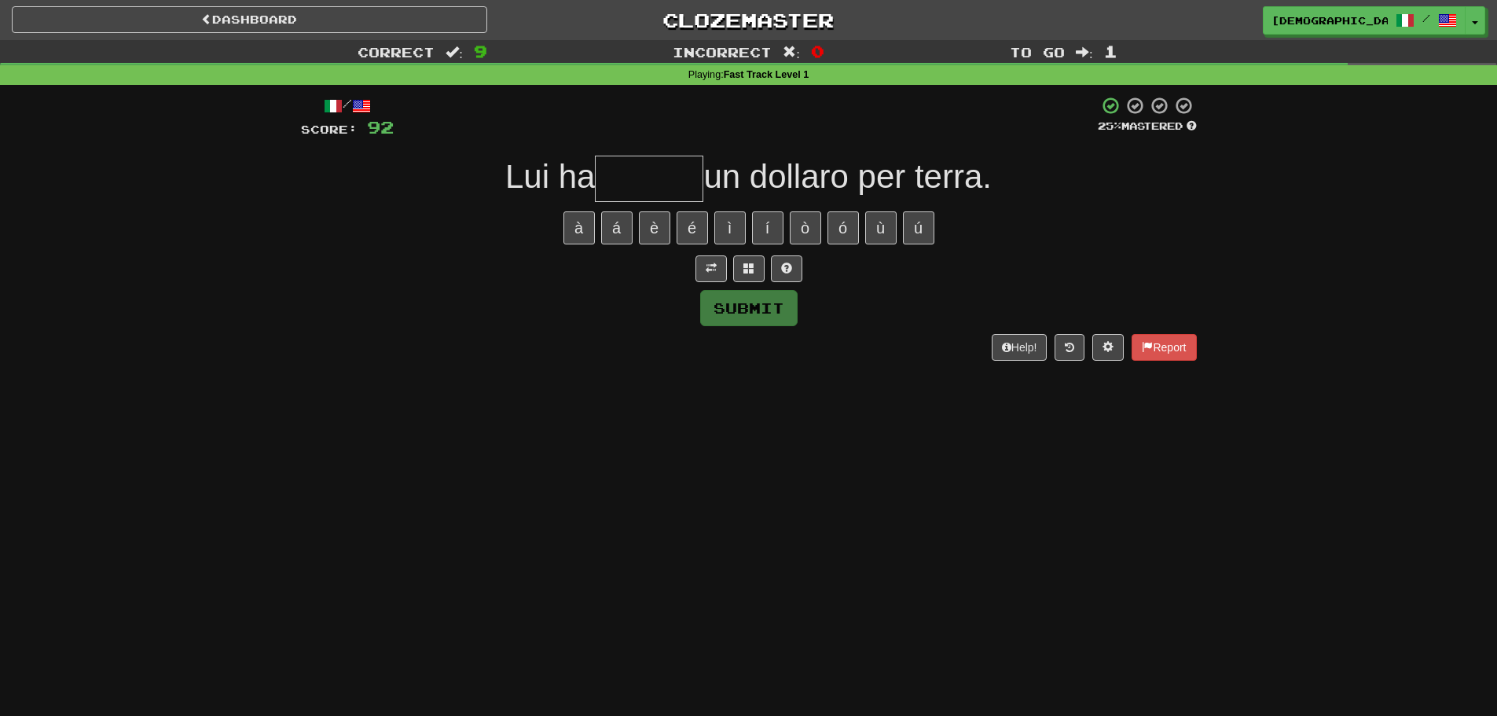
click at [694, 270] on div at bounding box center [749, 268] width 896 height 27
click at [700, 271] on button at bounding box center [710, 268] width 31 height 27
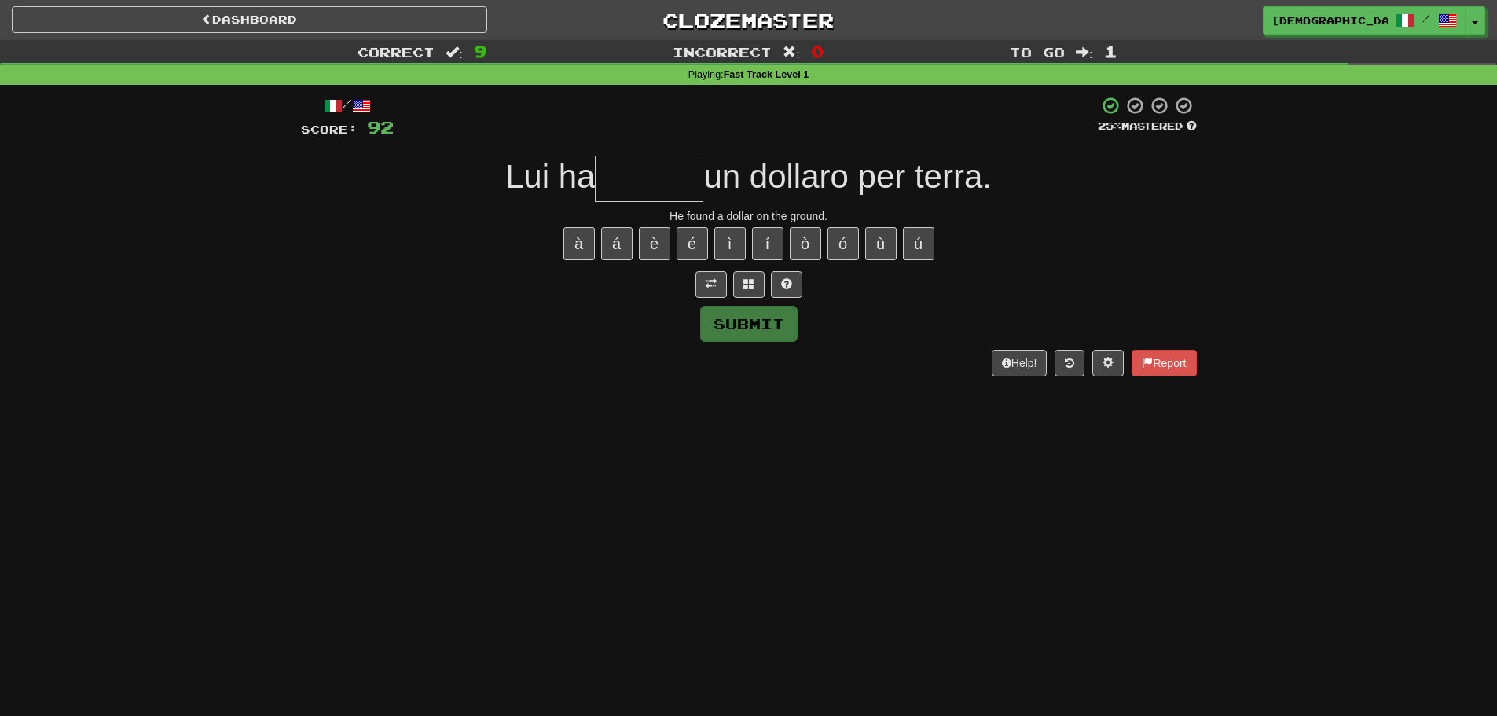
click at [668, 195] on input "text" at bounding box center [649, 179] width 108 height 46
click at [793, 285] on button at bounding box center [786, 284] width 31 height 27
type input "*******"
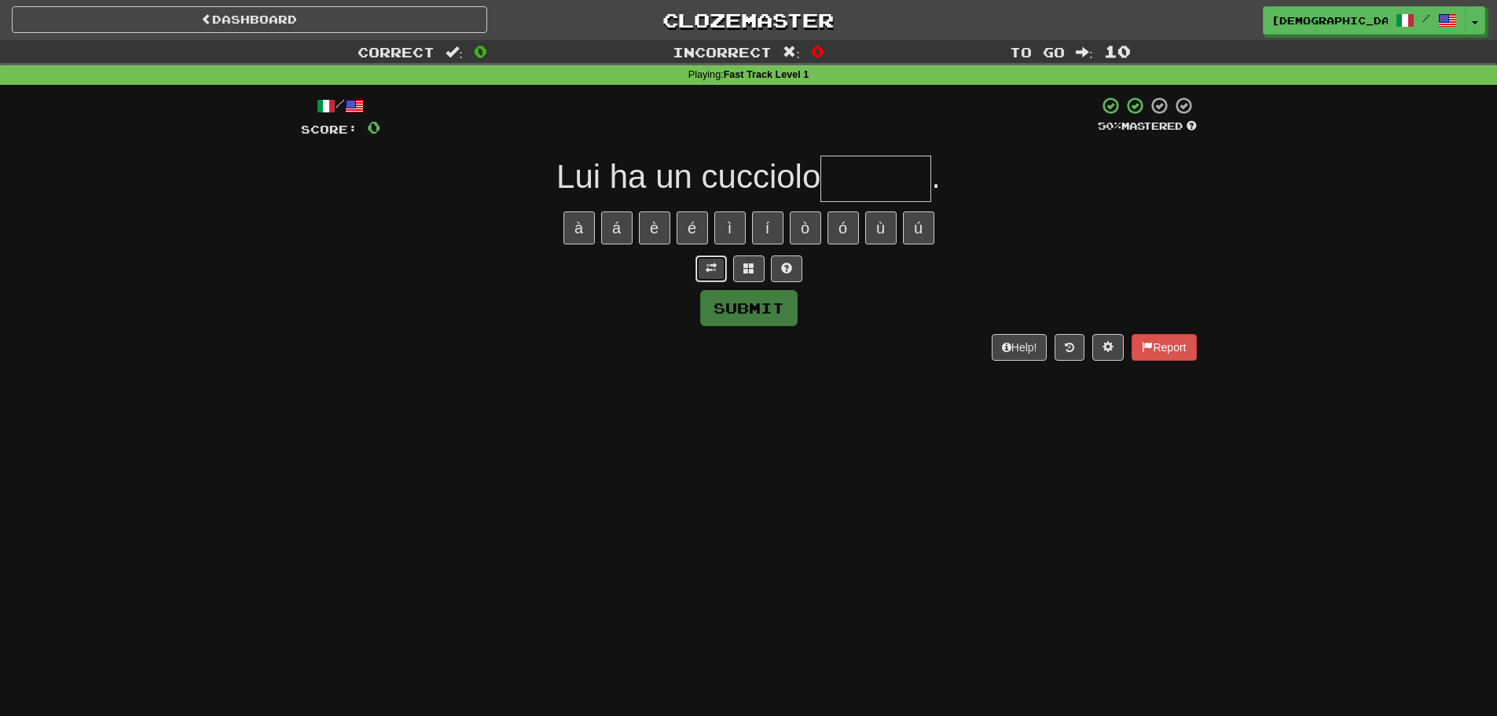
click at [723, 276] on button at bounding box center [710, 268] width 31 height 27
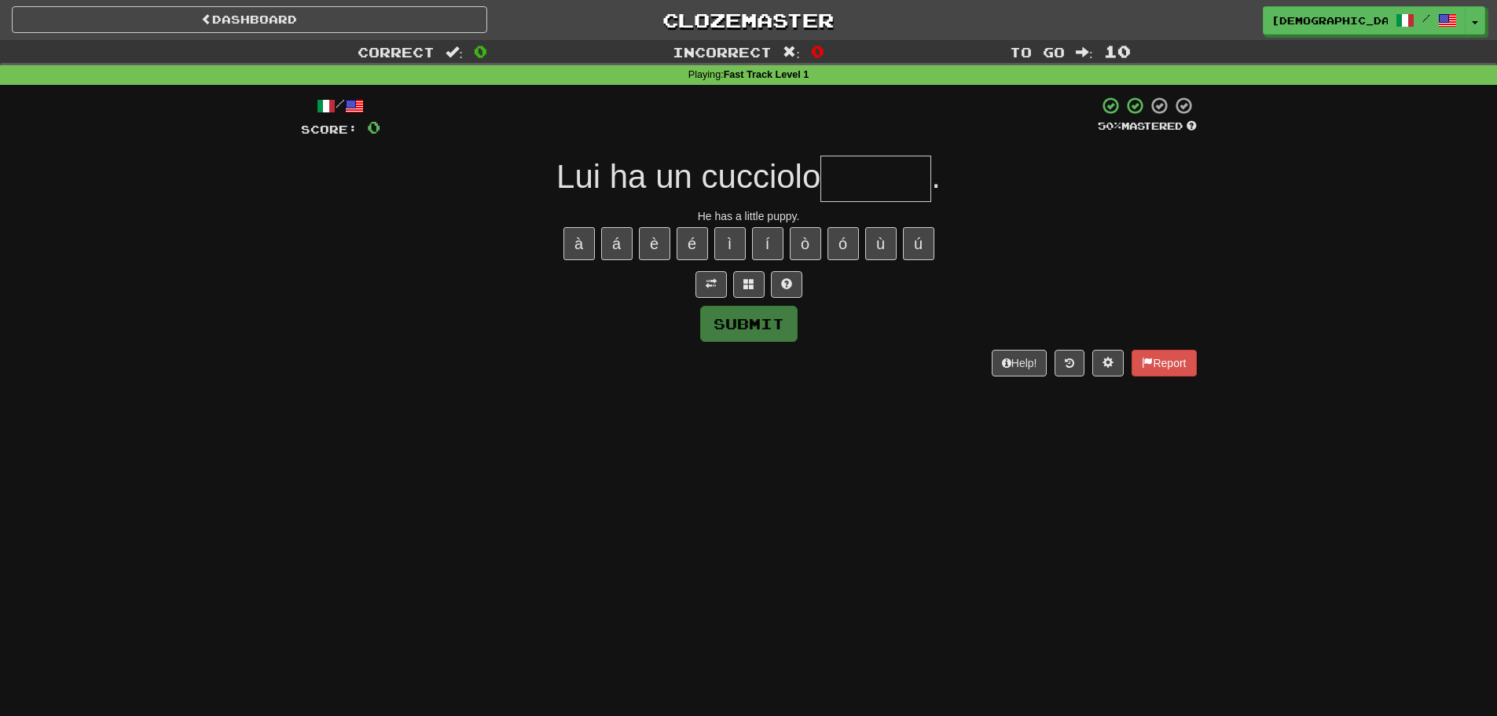
click at [852, 181] on input "text" at bounding box center [875, 179] width 111 height 46
type input "*******"
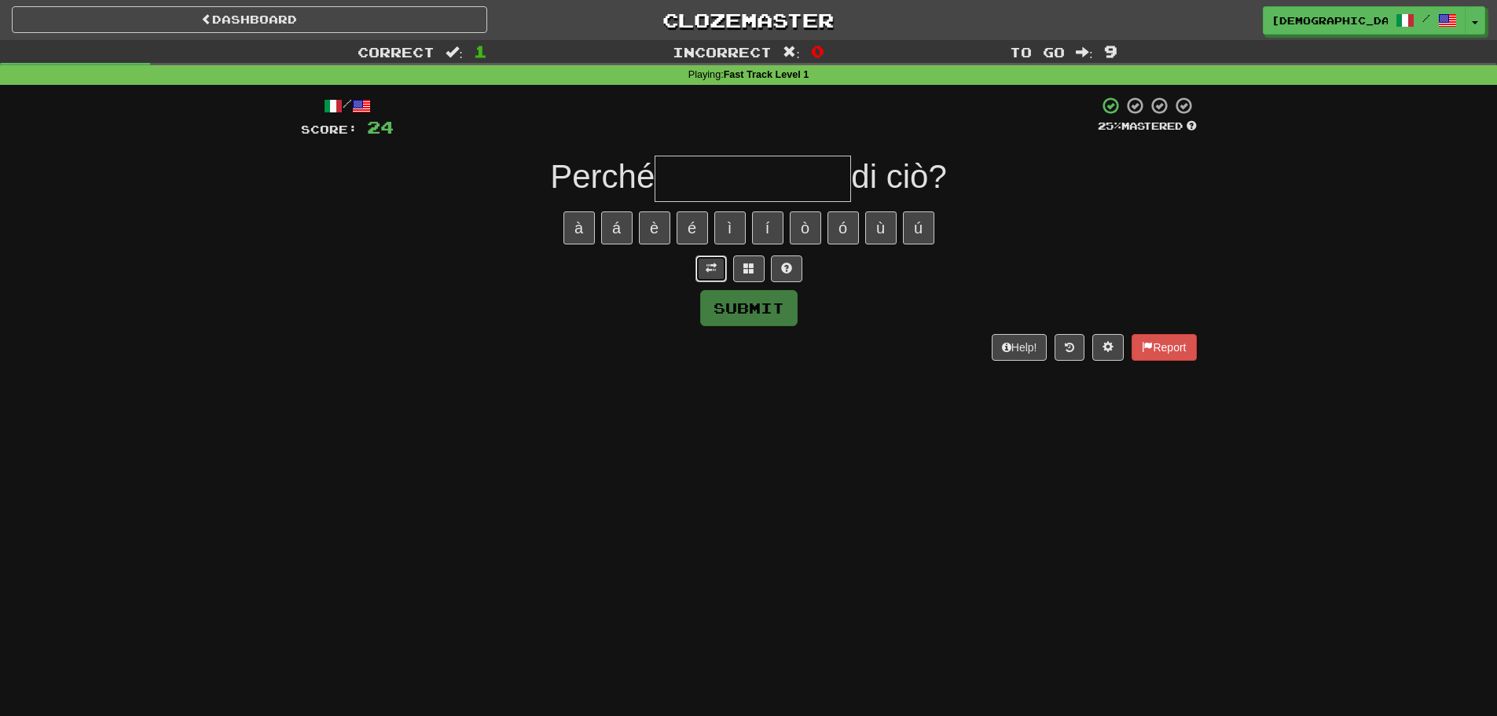
click at [716, 273] on span at bounding box center [710, 267] width 11 height 11
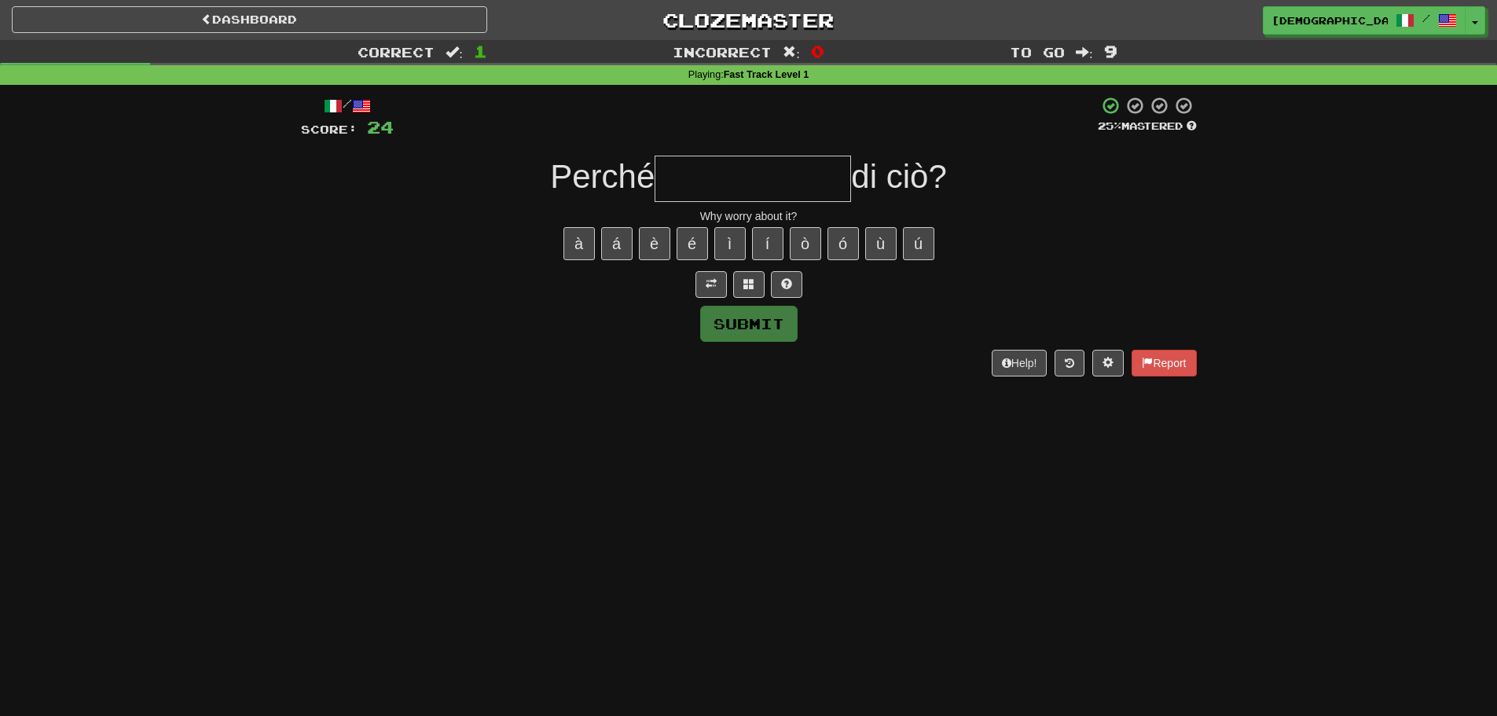
click at [726, 170] on input "text" at bounding box center [752, 179] width 196 height 46
click at [757, 284] on button at bounding box center [748, 284] width 31 height 27
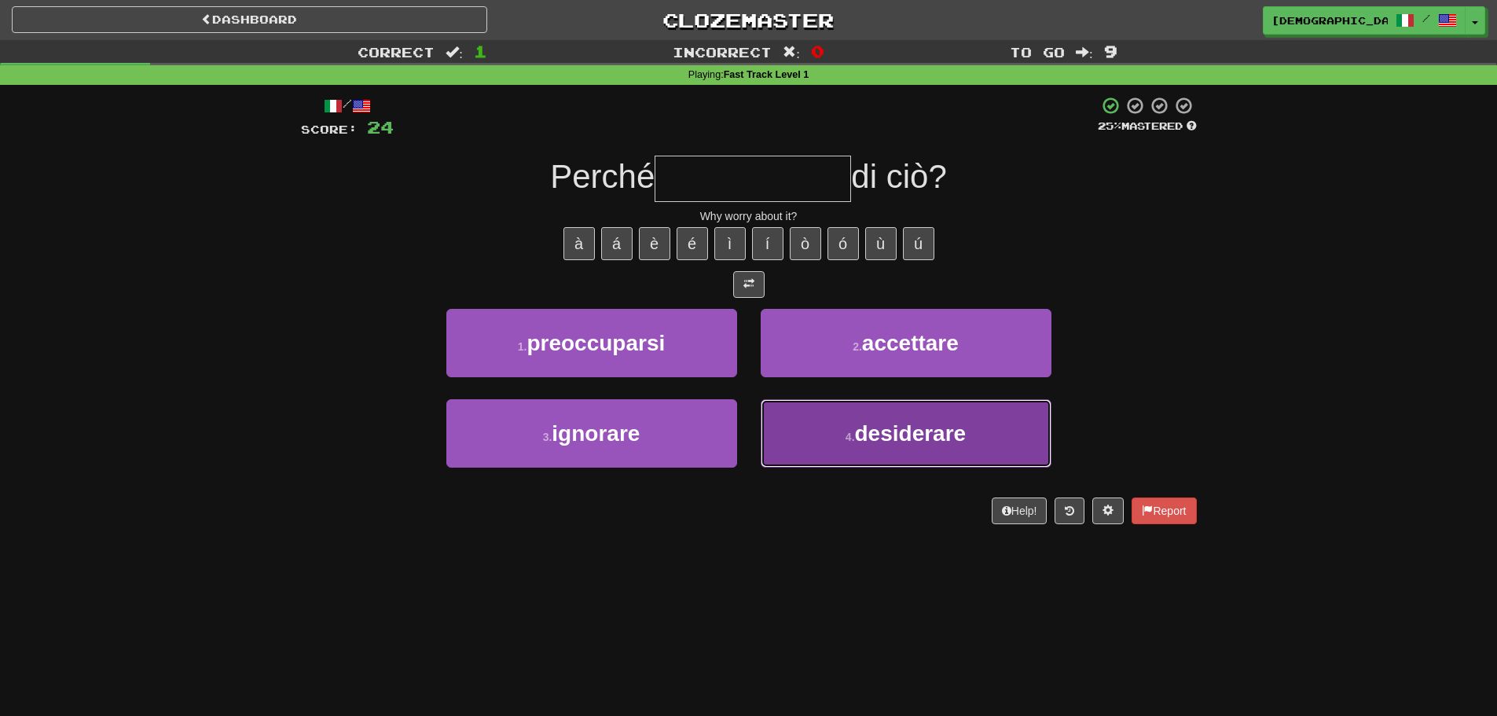
click at [798, 423] on button "4 . desiderare" at bounding box center [905, 433] width 291 height 68
type input "**********"
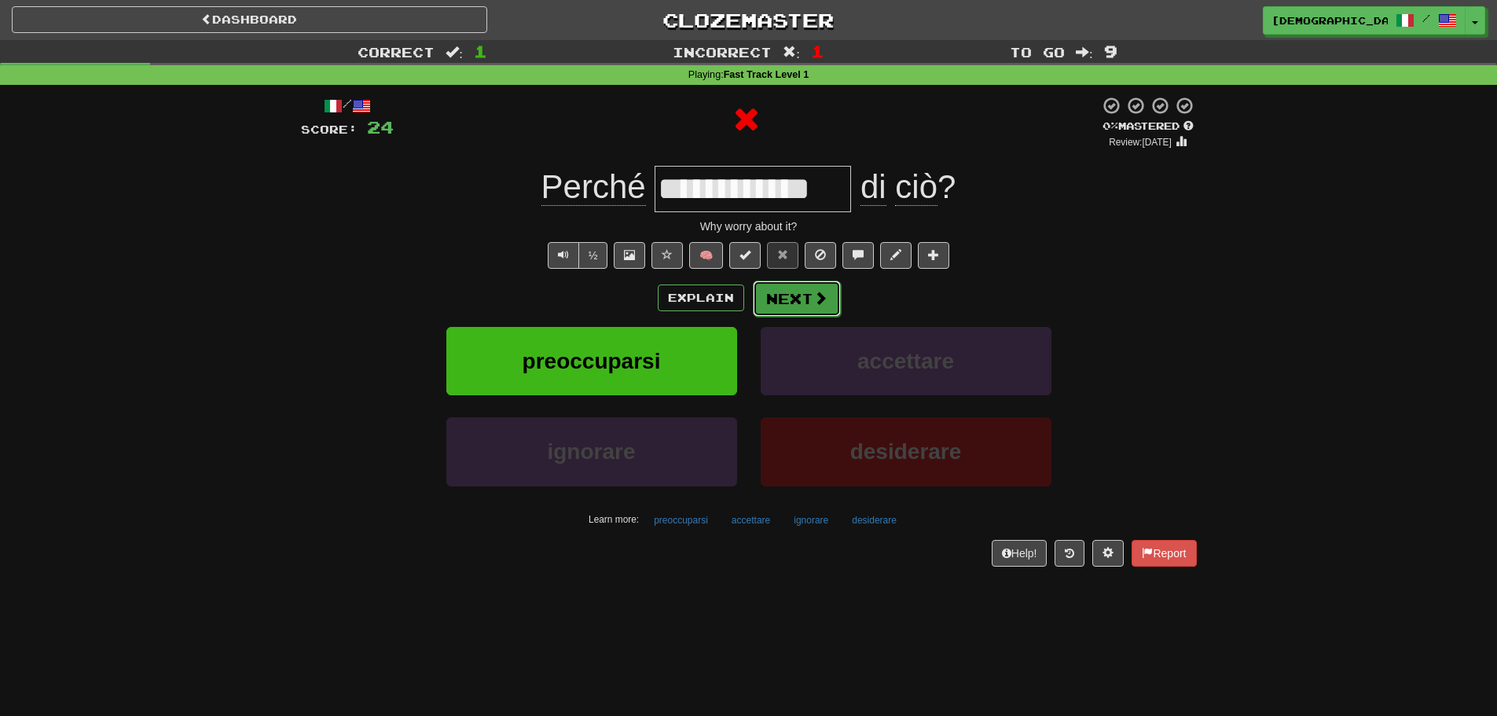
click at [790, 310] on button "Next" at bounding box center [797, 298] width 88 height 36
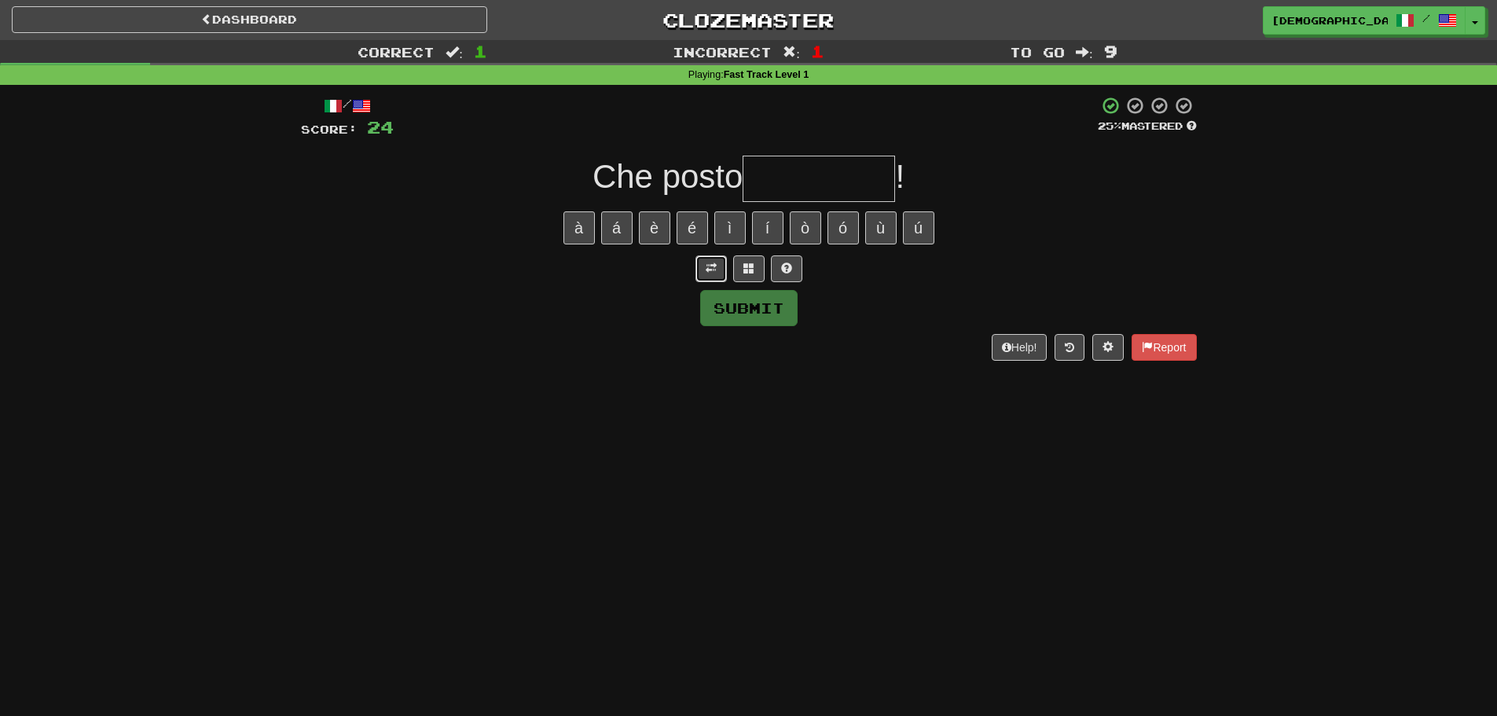
click at [698, 280] on button at bounding box center [710, 268] width 31 height 27
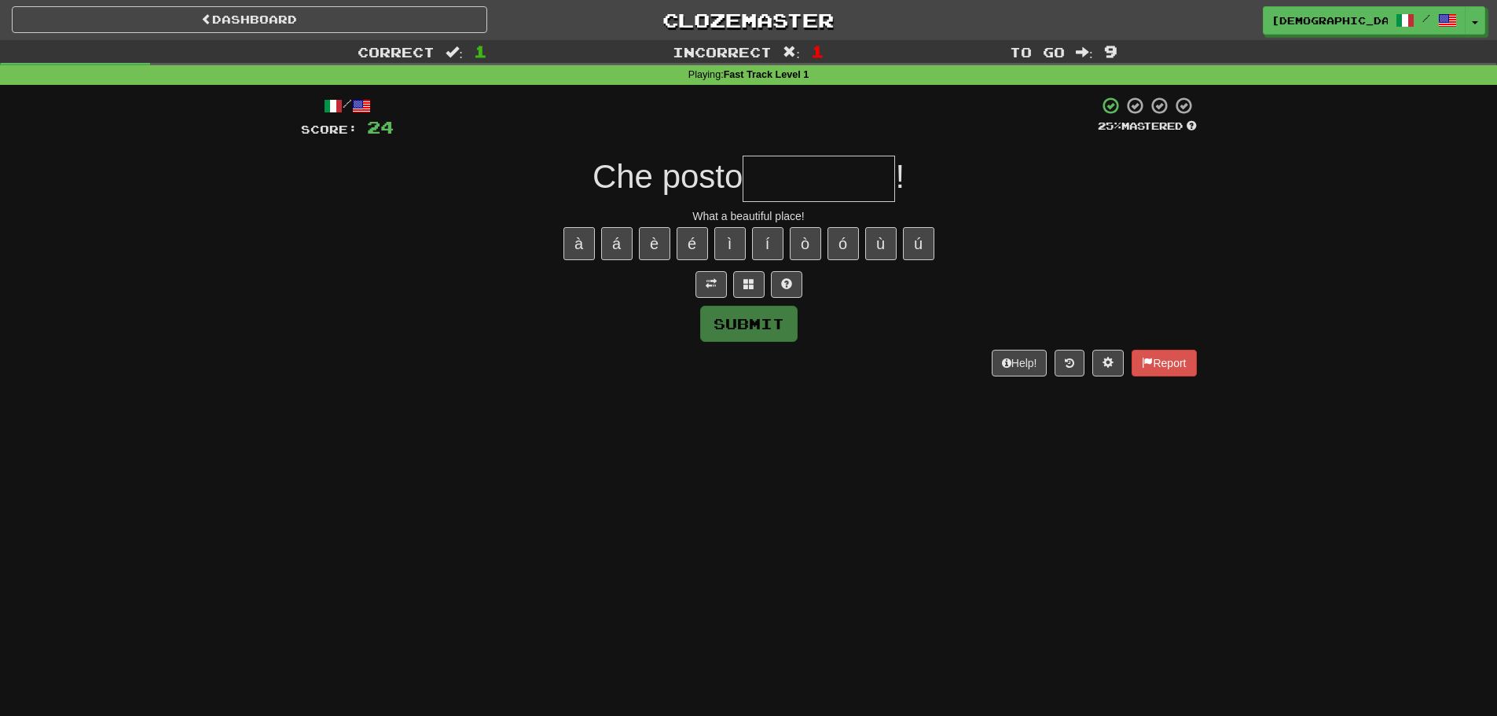
click at [818, 188] on input "text" at bounding box center [818, 179] width 152 height 46
type input "*"
type input "**********"
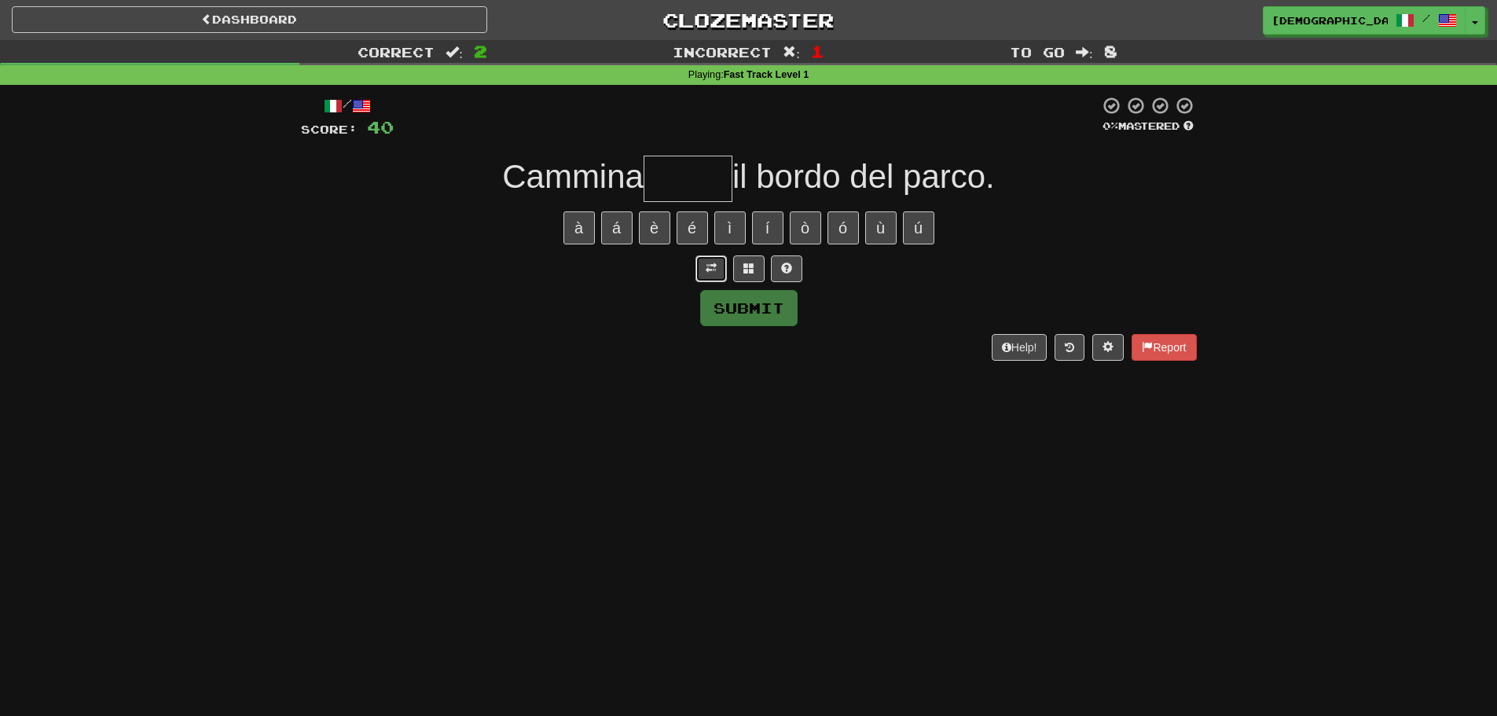
click at [710, 261] on button at bounding box center [710, 268] width 31 height 27
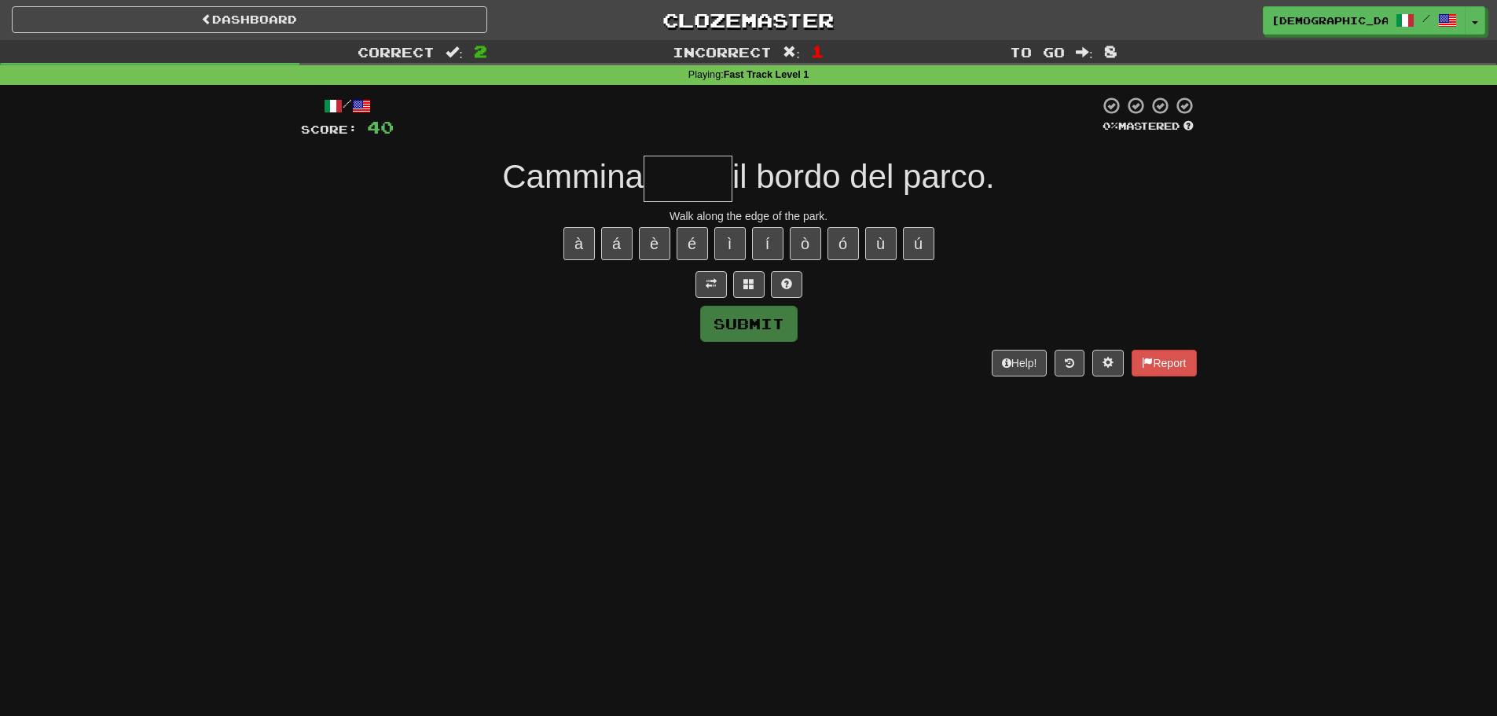
click at [713, 189] on input "text" at bounding box center [687, 179] width 89 height 46
type input "*"
type input "*****"
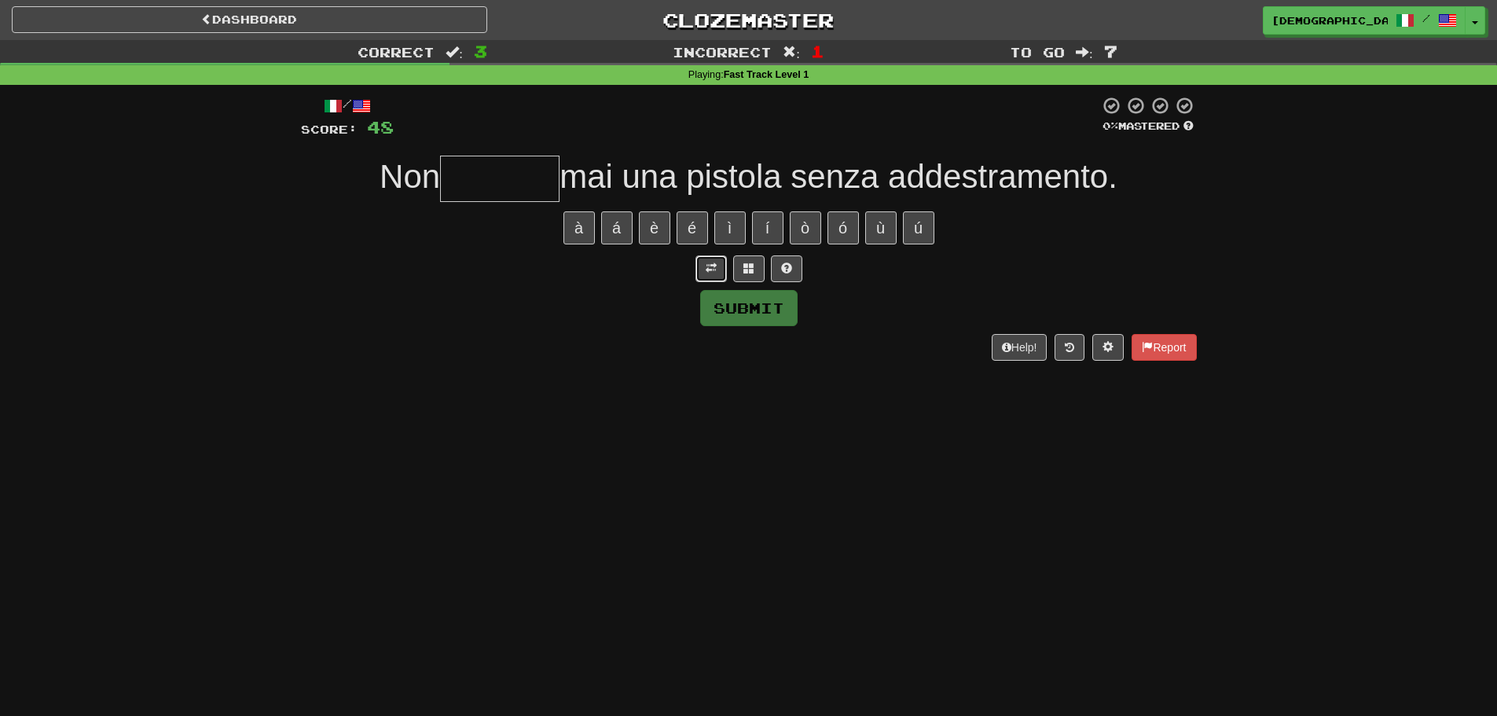
click at [713, 264] on span at bounding box center [710, 267] width 11 height 11
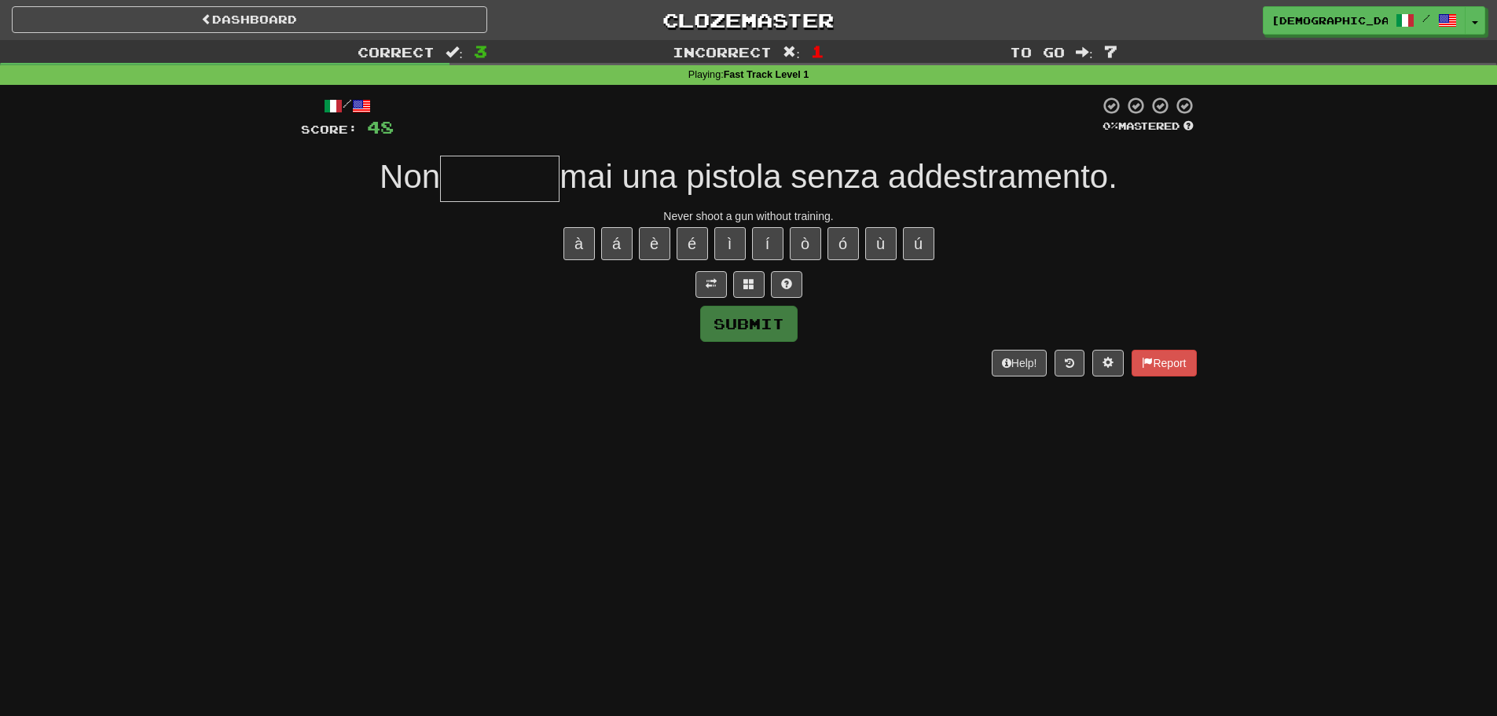
click at [526, 174] on input "text" at bounding box center [499, 179] width 119 height 46
click at [759, 284] on button at bounding box center [748, 284] width 31 height 27
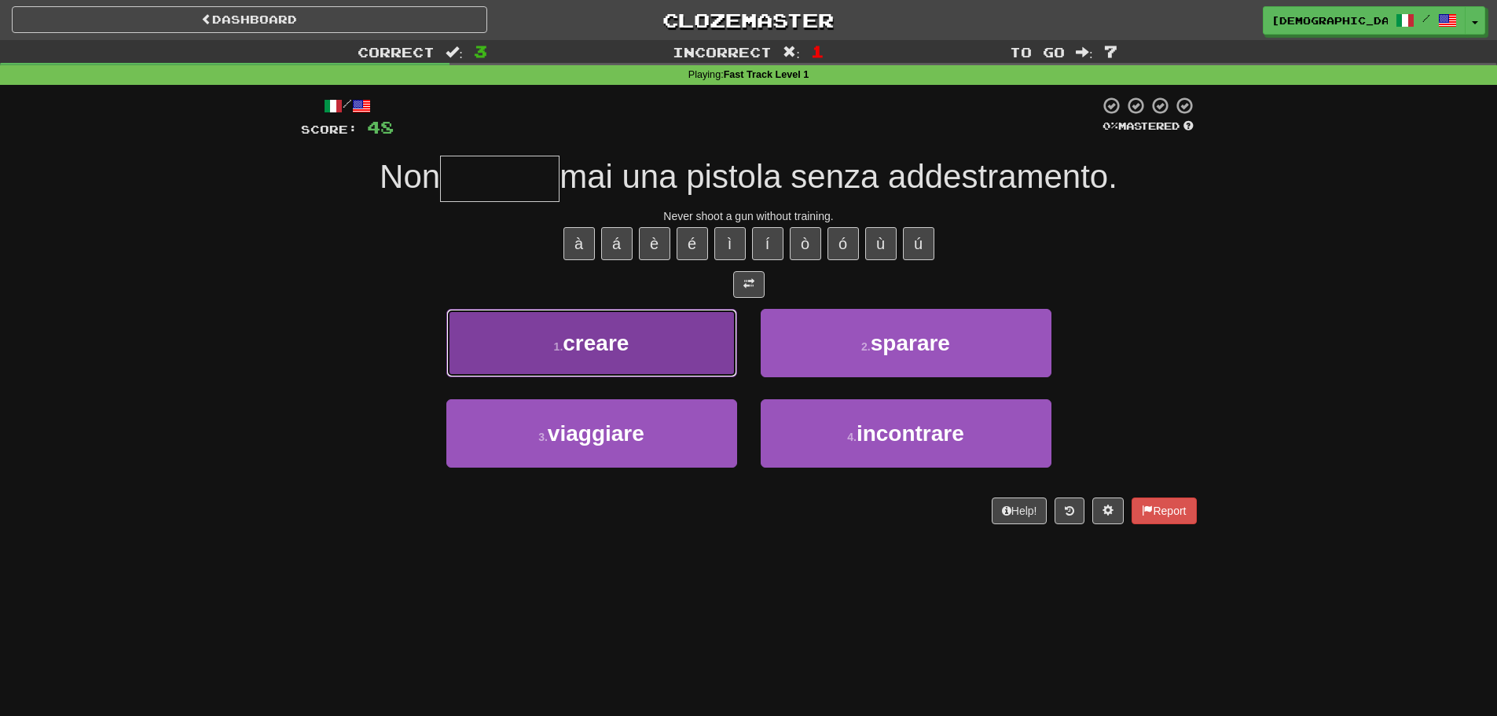
click at [681, 312] on button "1 . creare" at bounding box center [591, 343] width 291 height 68
type input "*******"
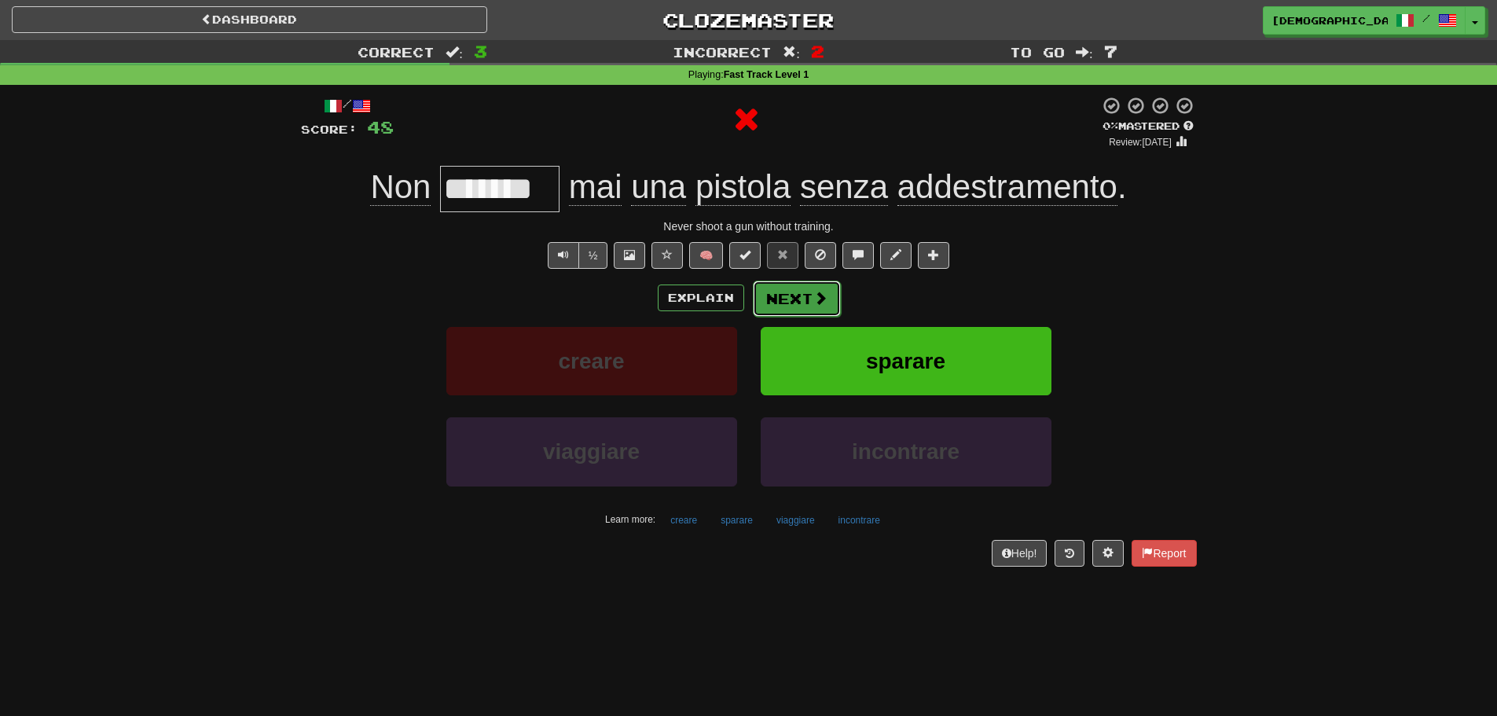
click at [833, 295] on button "Next" at bounding box center [797, 298] width 88 height 36
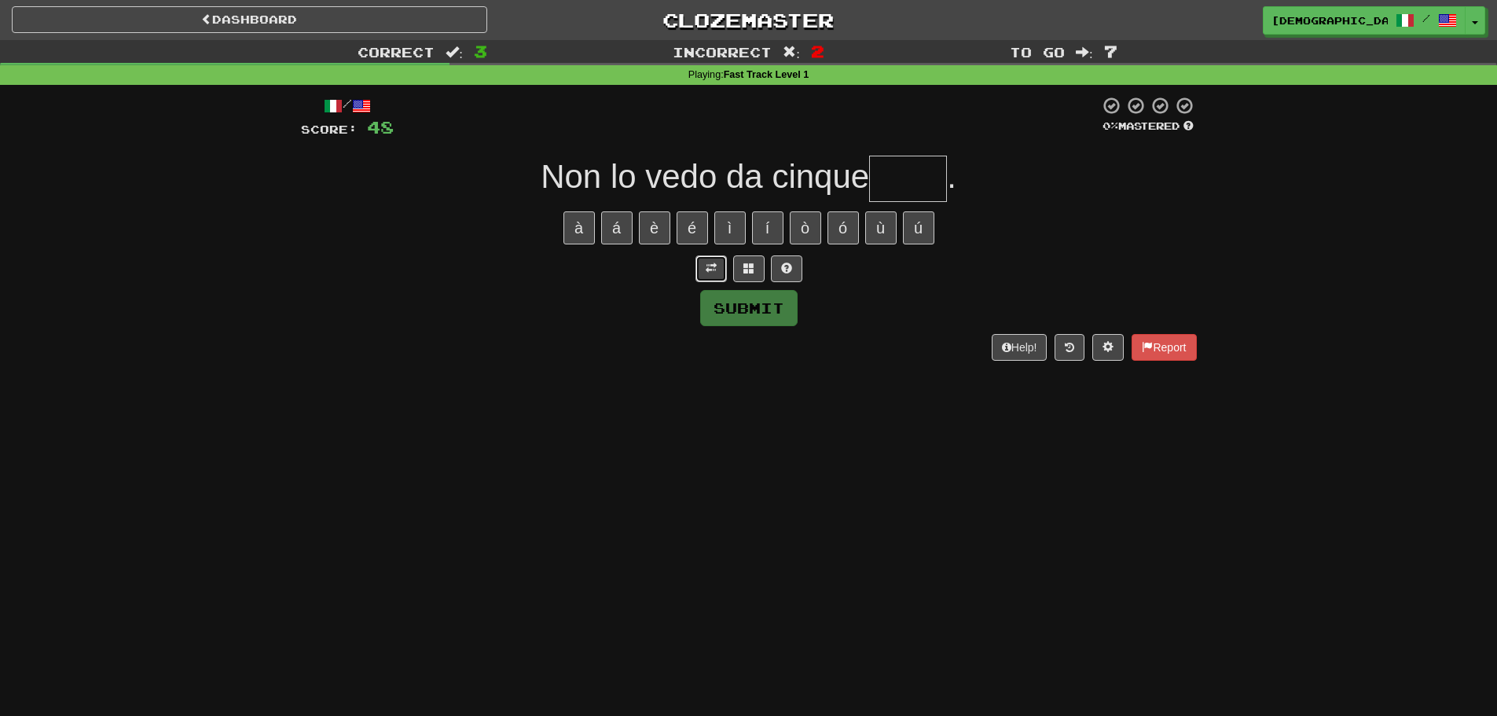
click at [709, 270] on span at bounding box center [710, 267] width 11 height 11
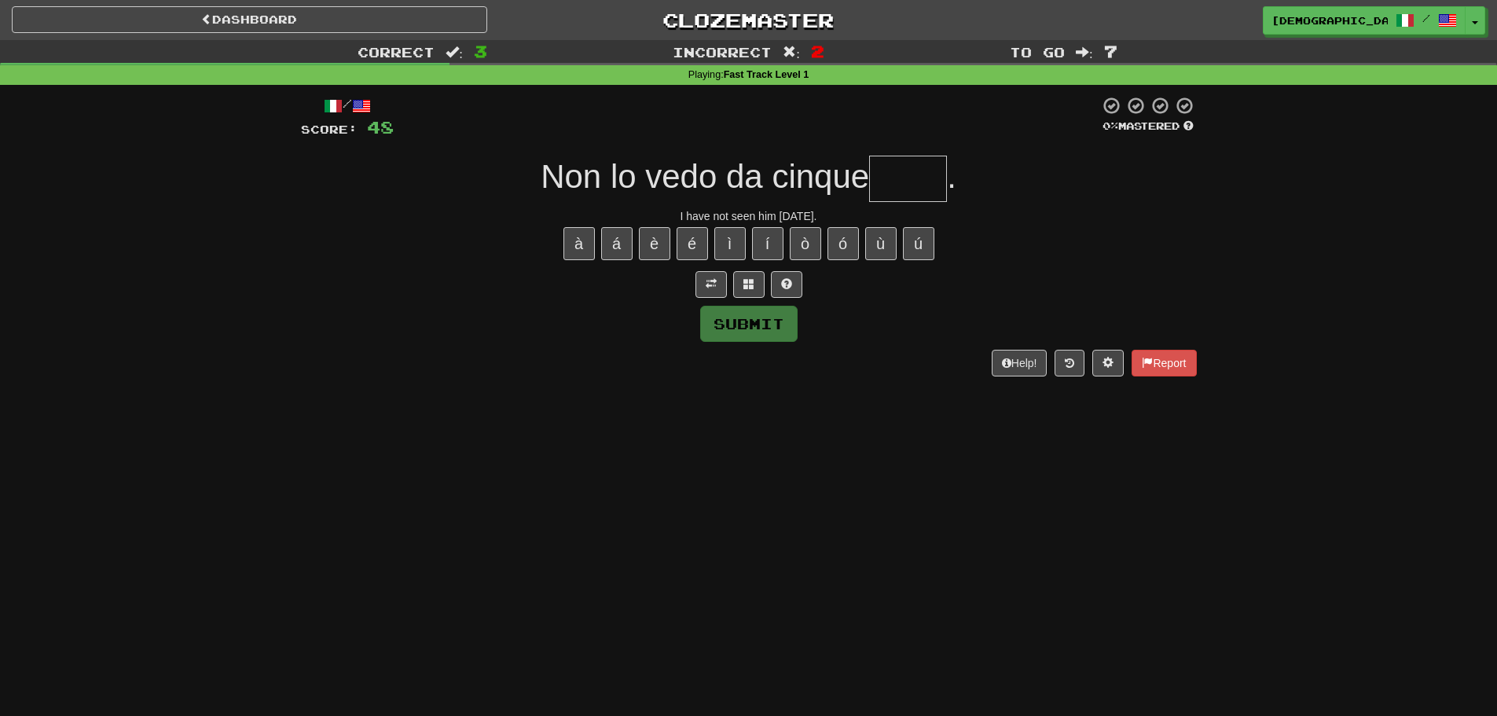
click at [906, 181] on input "text" at bounding box center [908, 179] width 78 height 46
type input "****"
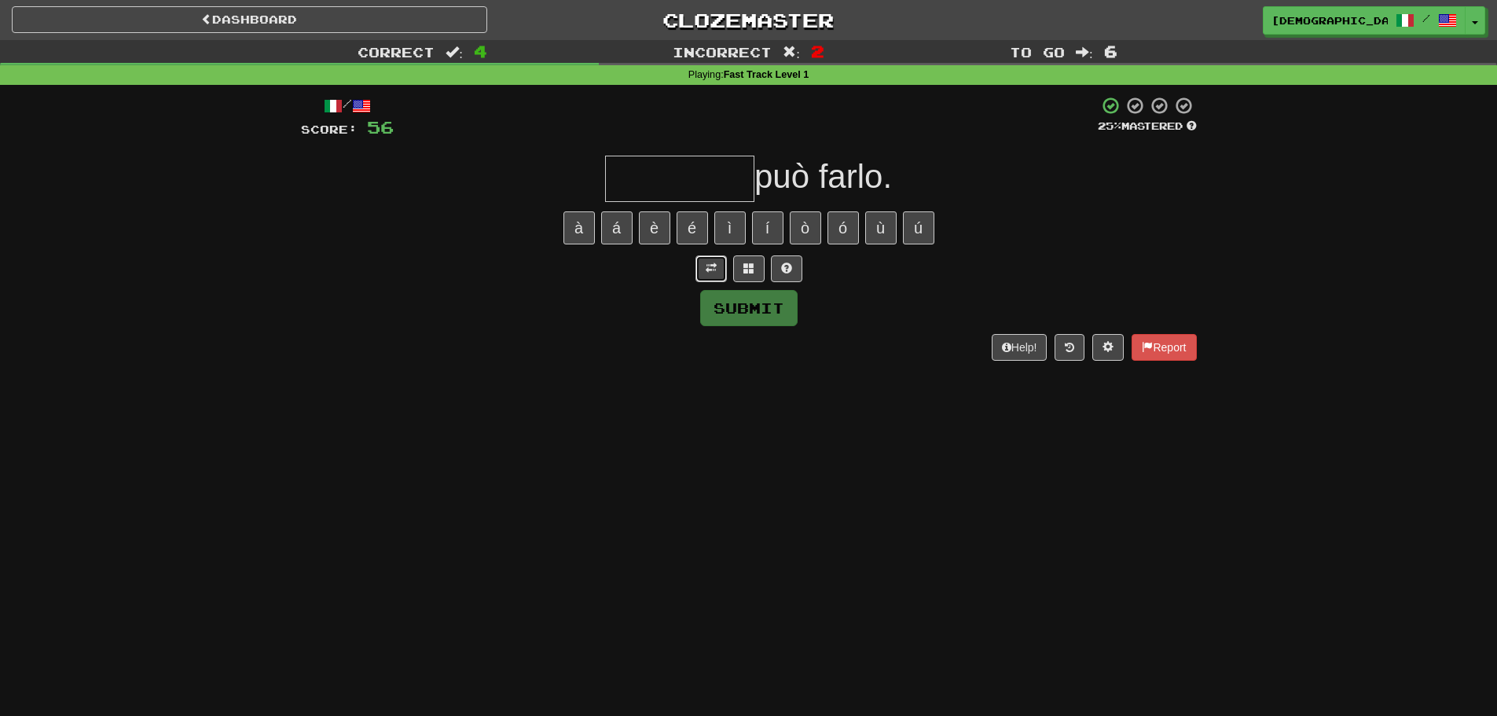
click at [708, 267] on span at bounding box center [710, 267] width 11 height 11
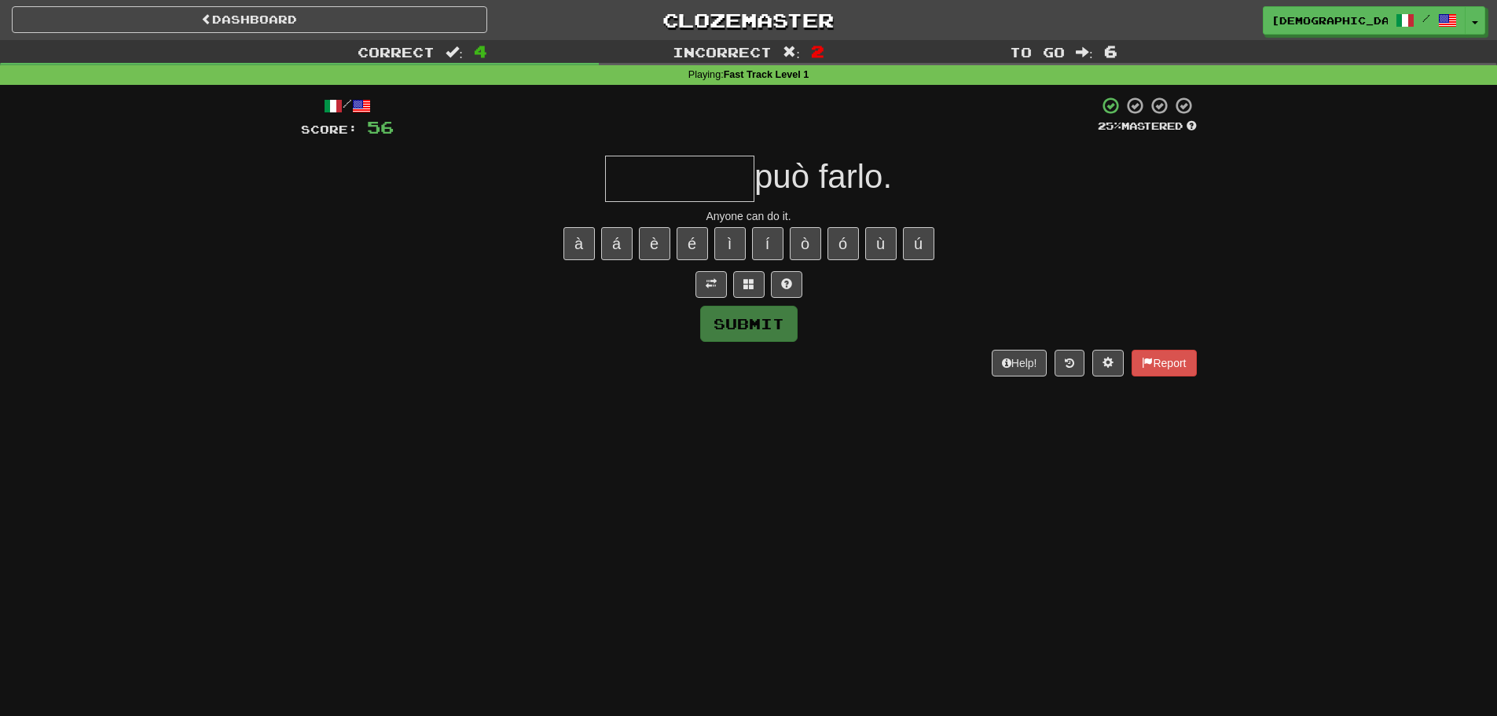
click at [705, 160] on input "text" at bounding box center [679, 179] width 149 height 46
type input "*"
click at [782, 290] on button at bounding box center [786, 284] width 31 height 27
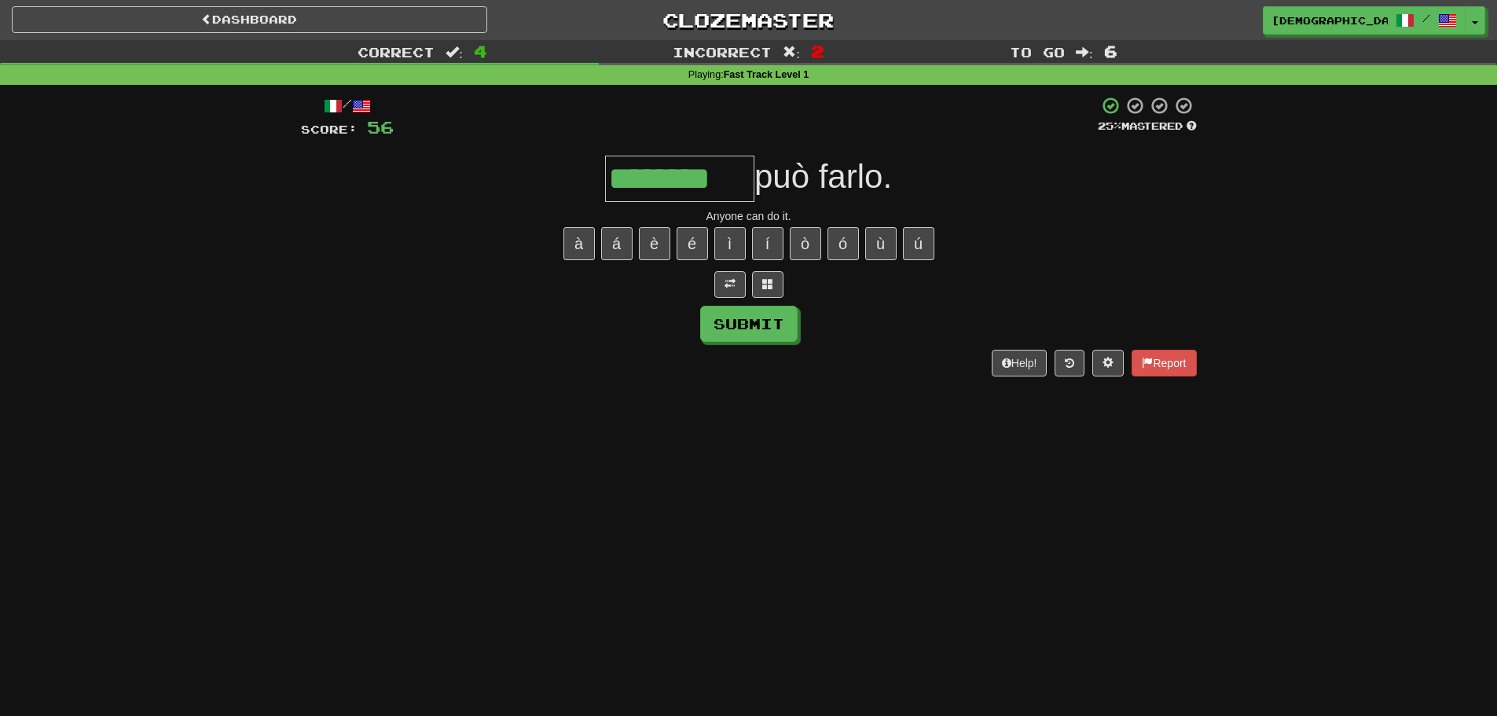
type input "********"
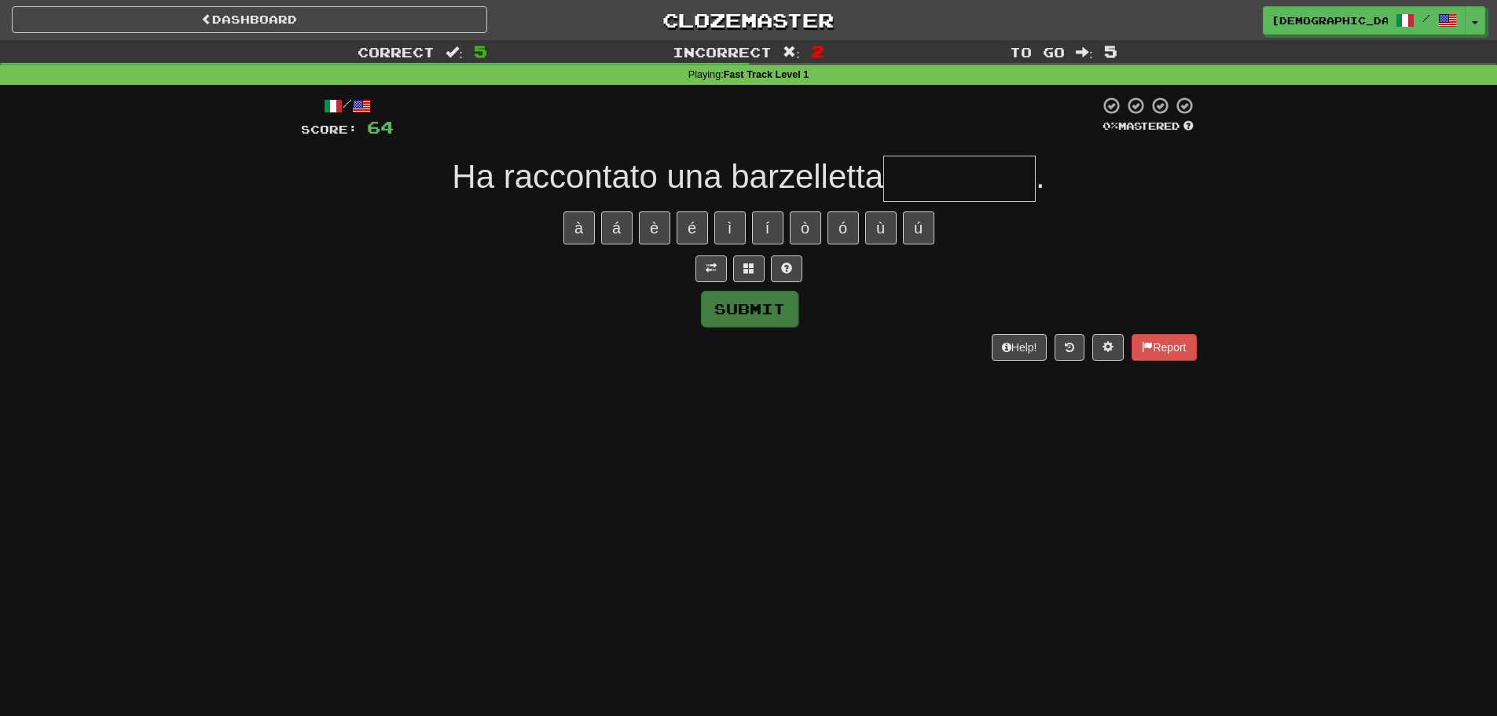
drag, startPoint x: 875, startPoint y: 267, endPoint x: 733, endPoint y: 312, distance: 149.1
click at [841, 280] on div "/ Score: 64 0 % Mastered Ha raccontato una barzelletta . à á è é ì í ò ó ù ú Su…" at bounding box center [749, 228] width 896 height 264
click at [700, 272] on button at bounding box center [710, 268] width 31 height 27
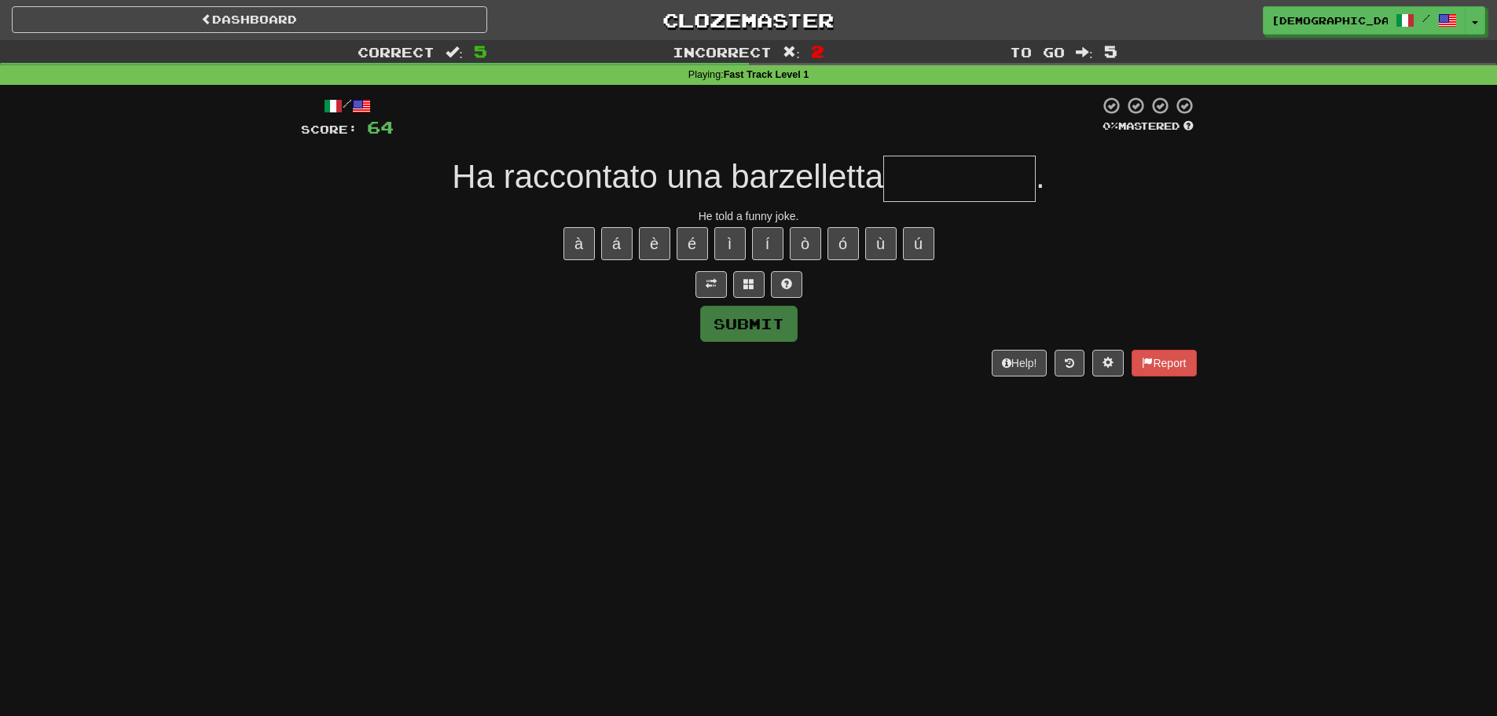
click at [892, 192] on input "text" at bounding box center [959, 179] width 152 height 46
type input "*"
click at [755, 280] on button at bounding box center [748, 284] width 31 height 27
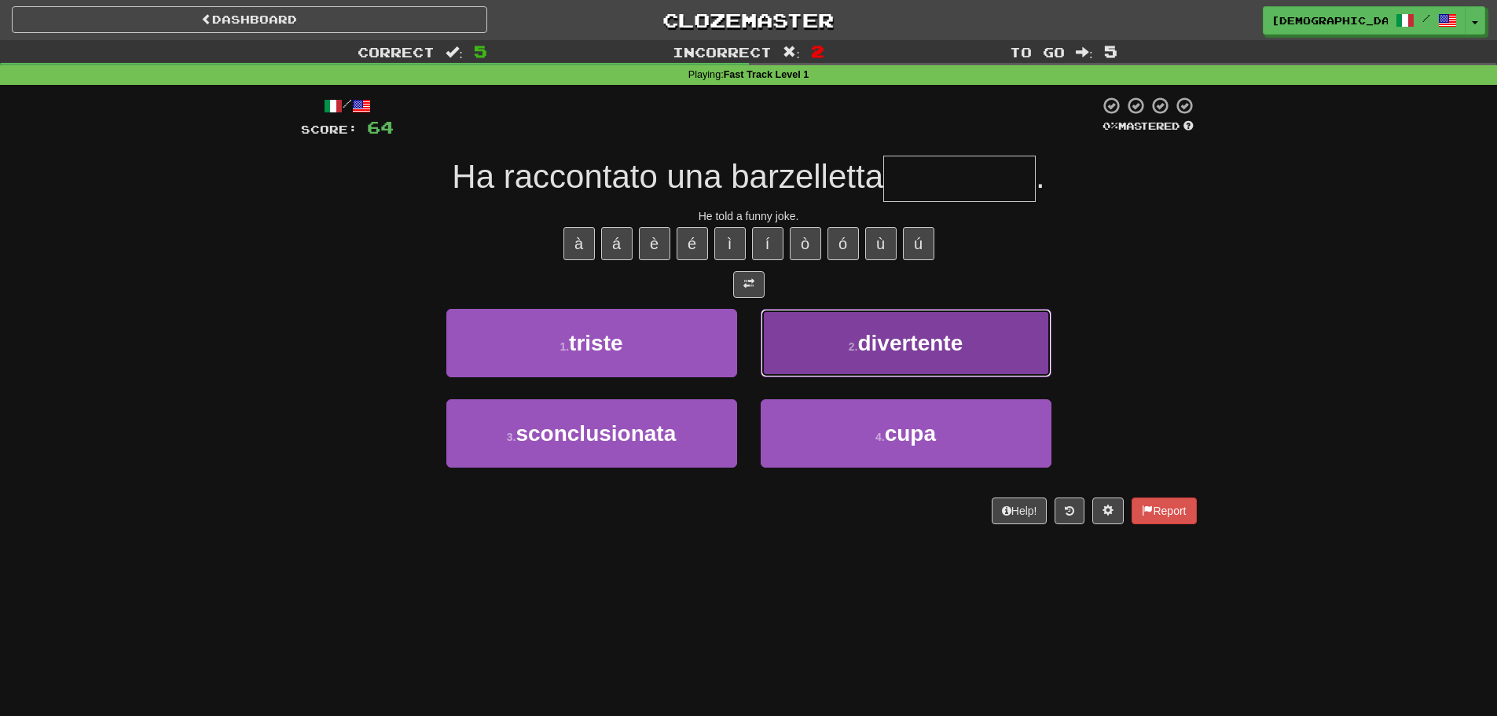
click at [768, 359] on button "2 . divertente" at bounding box center [905, 343] width 291 height 68
type input "**********"
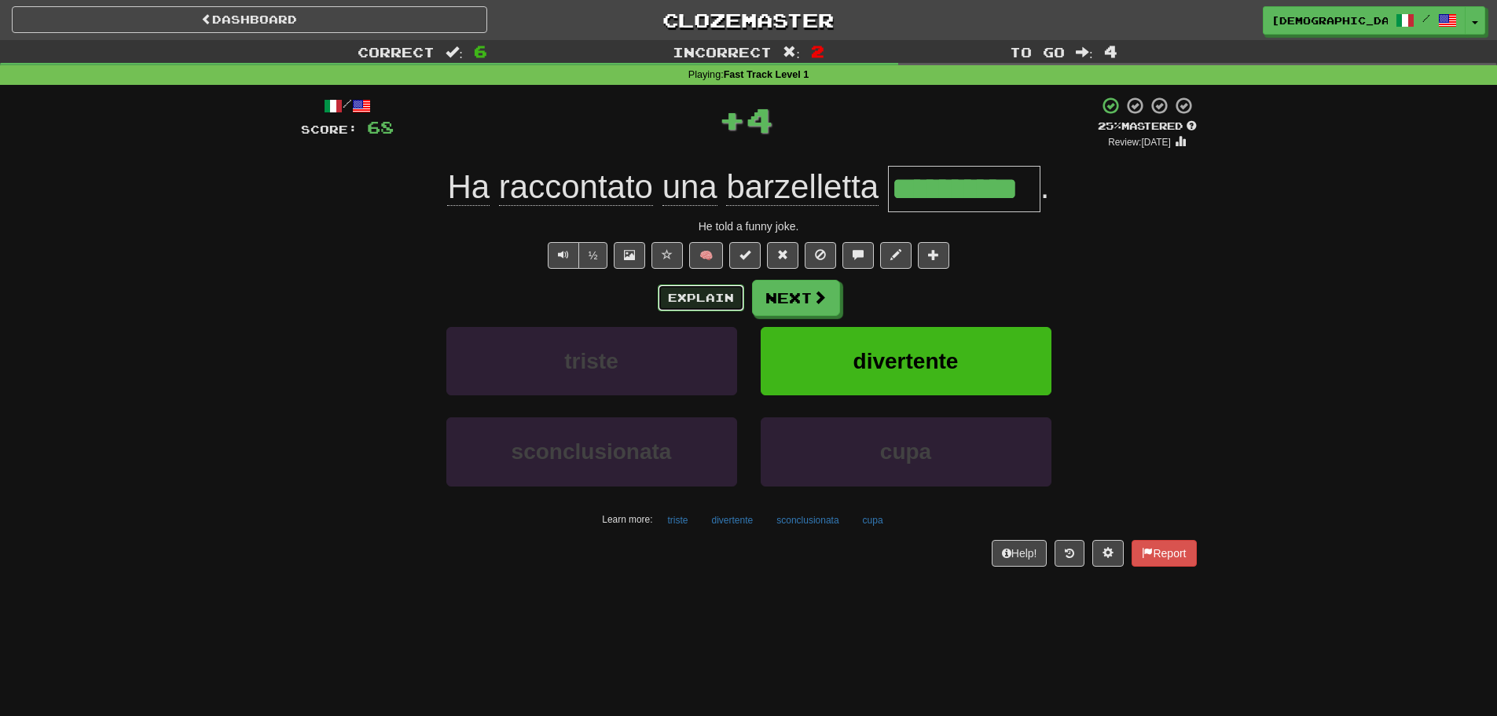
click at [712, 295] on button "Explain" at bounding box center [701, 297] width 86 height 27
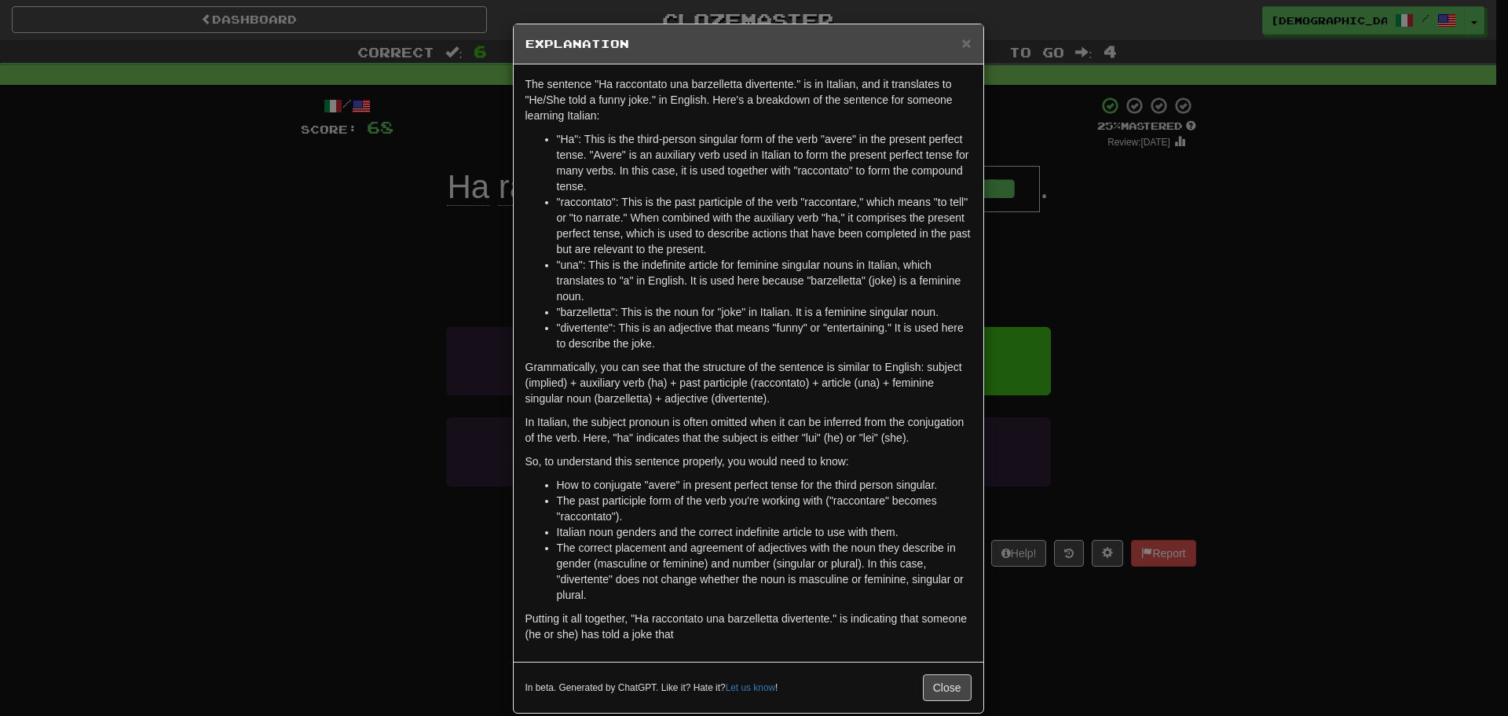
click at [1086, 433] on div "× Explanation The sentence "Ha raccontato una barzelletta divertente." is in It…" at bounding box center [754, 358] width 1508 height 716
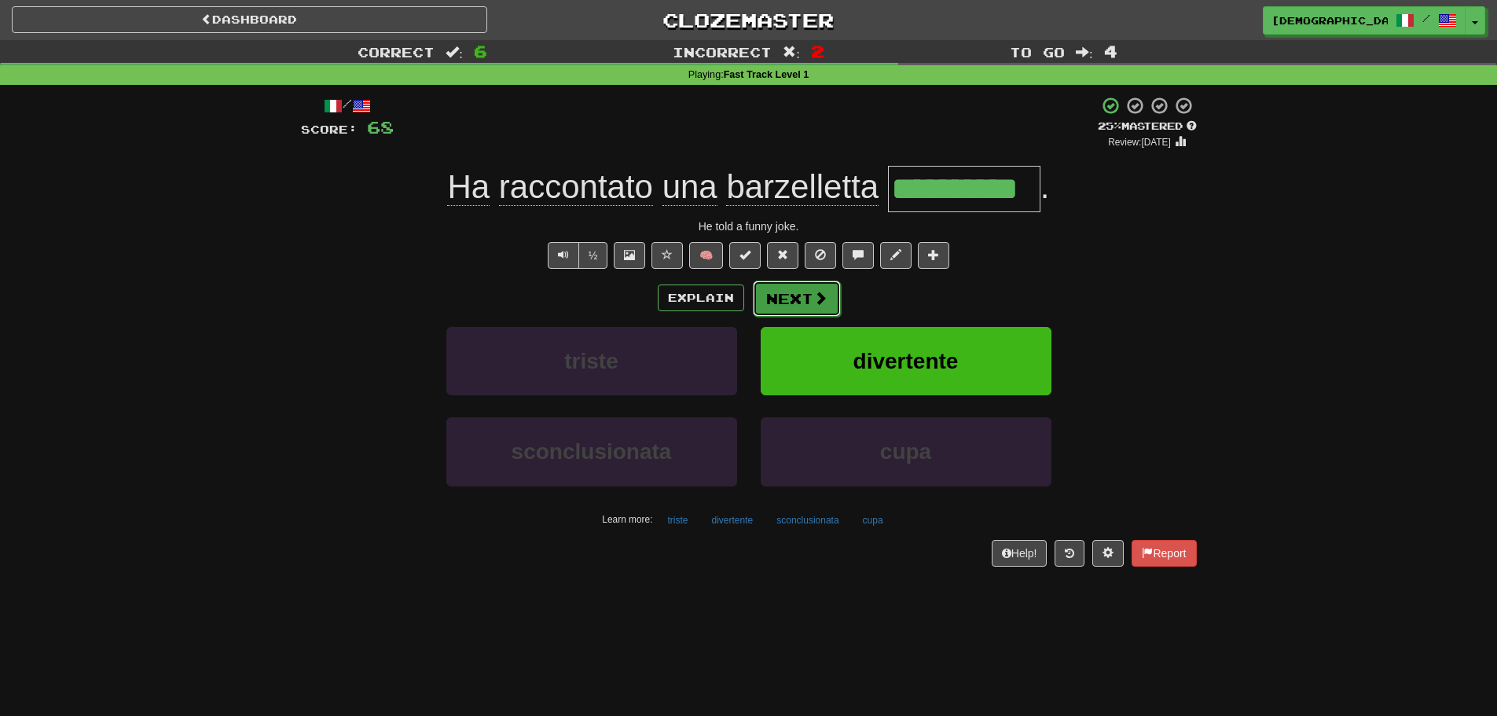
click at [793, 297] on button "Next" at bounding box center [797, 298] width 88 height 36
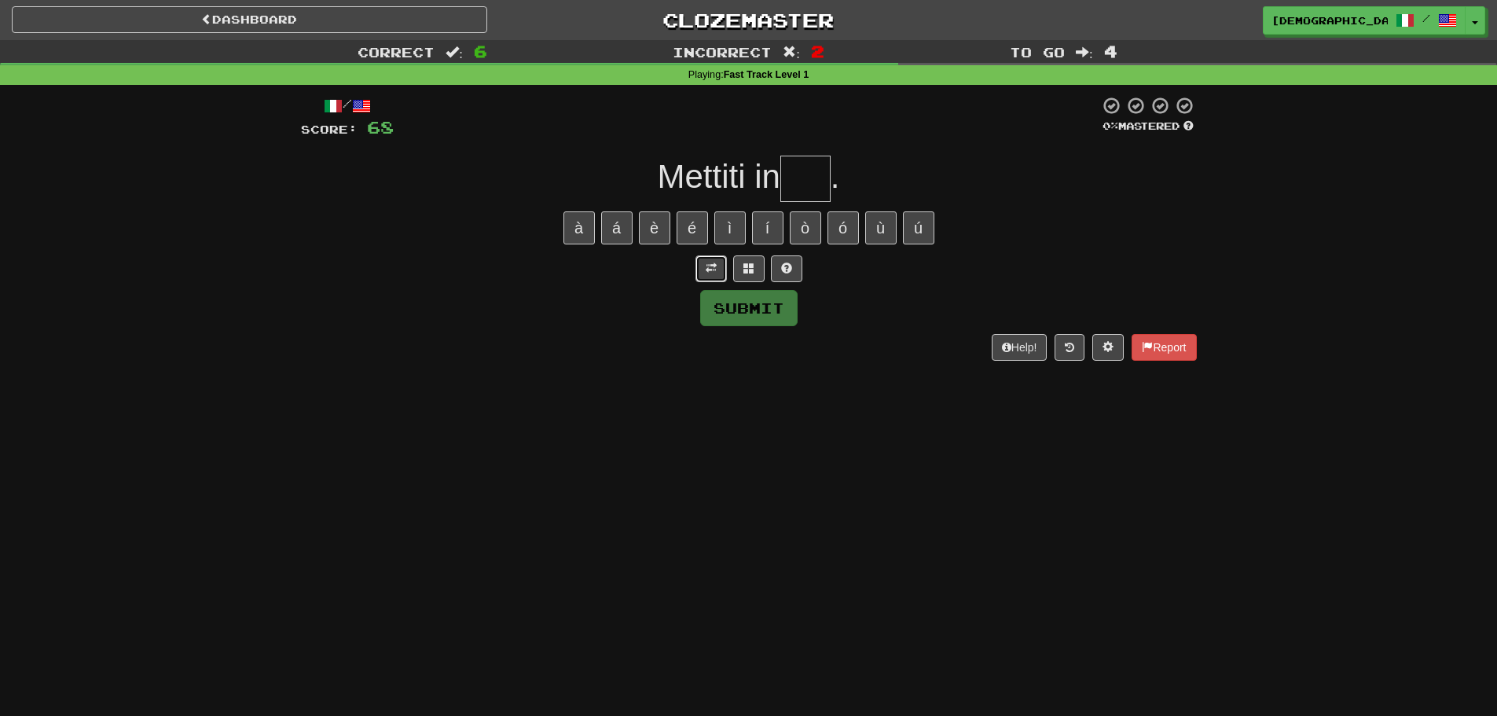
click at [716, 265] on span at bounding box center [710, 267] width 11 height 11
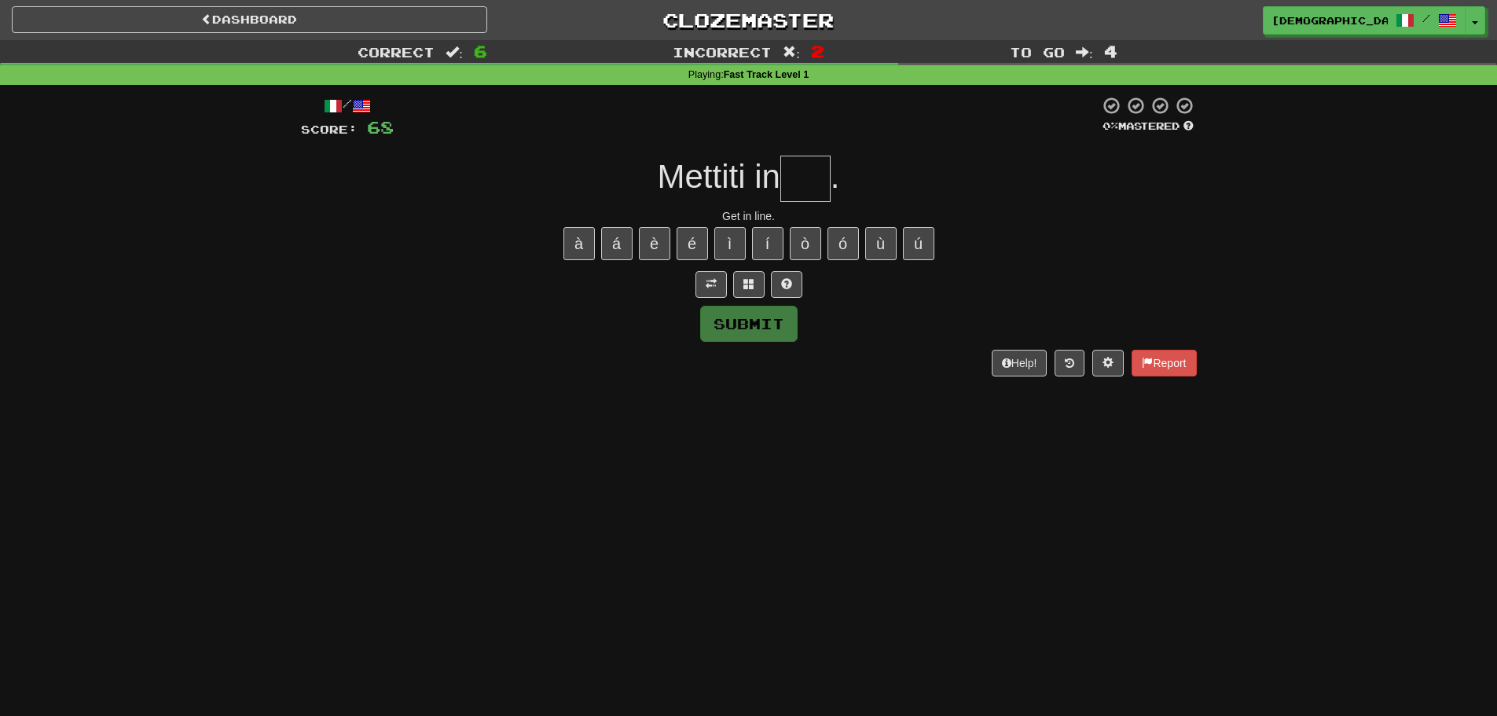
click at [822, 178] on input "text" at bounding box center [805, 179] width 50 height 46
type input "*"
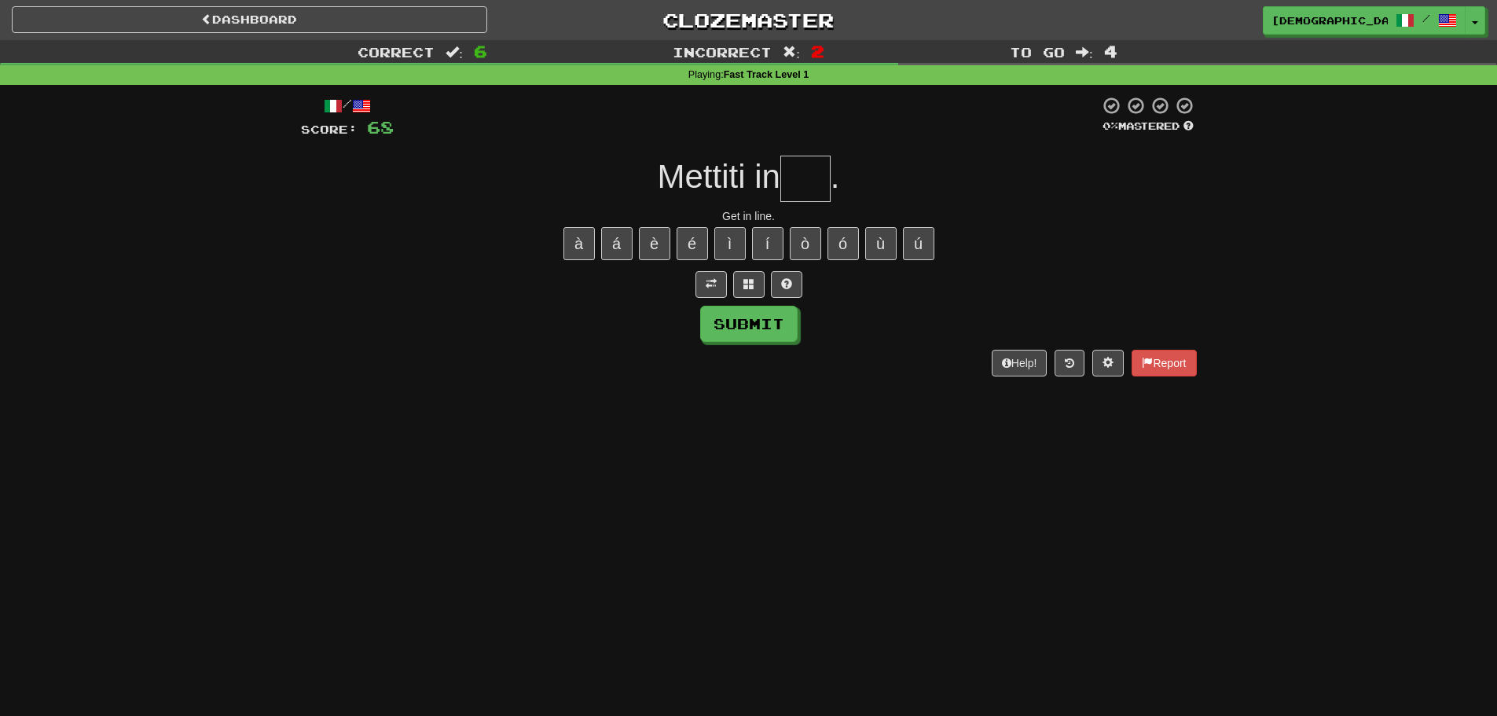
type input "*"
click at [790, 287] on span at bounding box center [786, 283] width 11 height 11
type input "****"
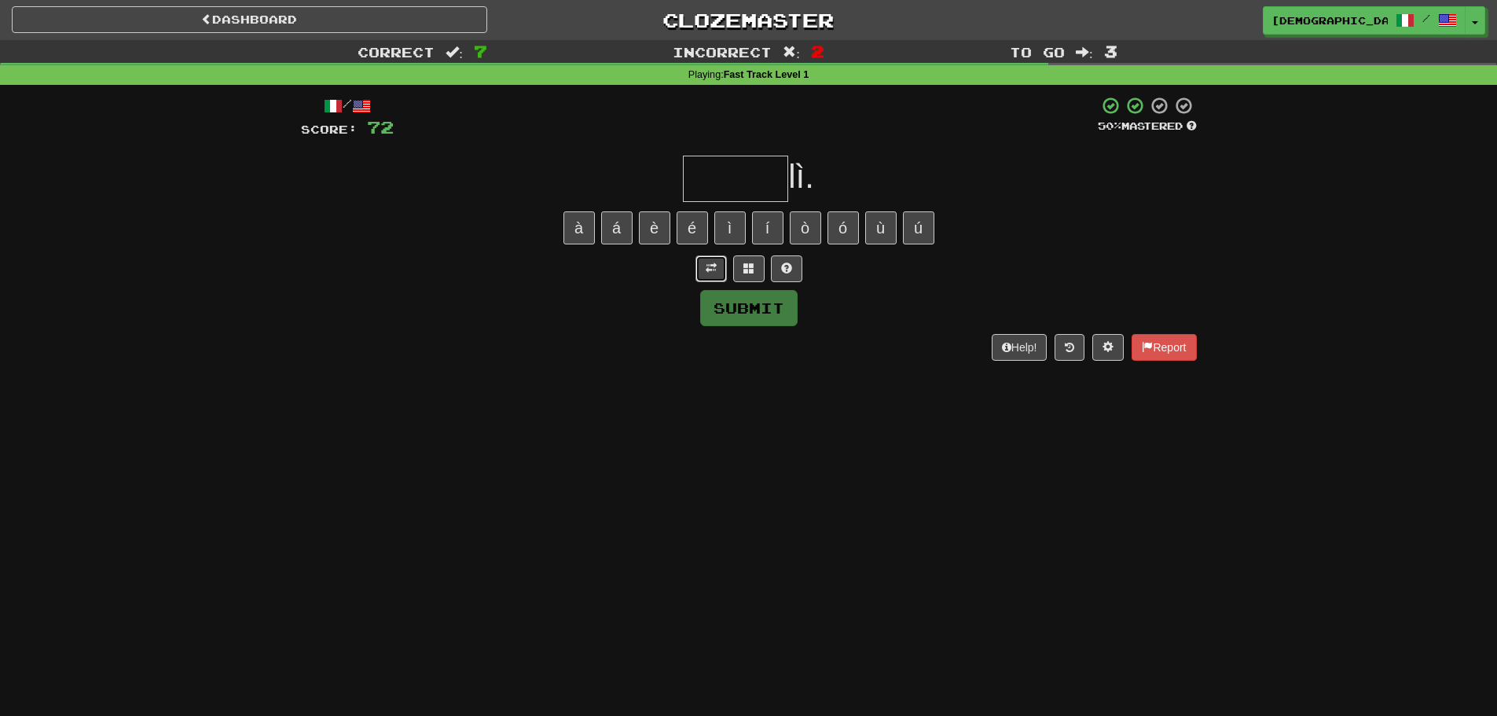
click at [710, 266] on span at bounding box center [710, 267] width 11 height 11
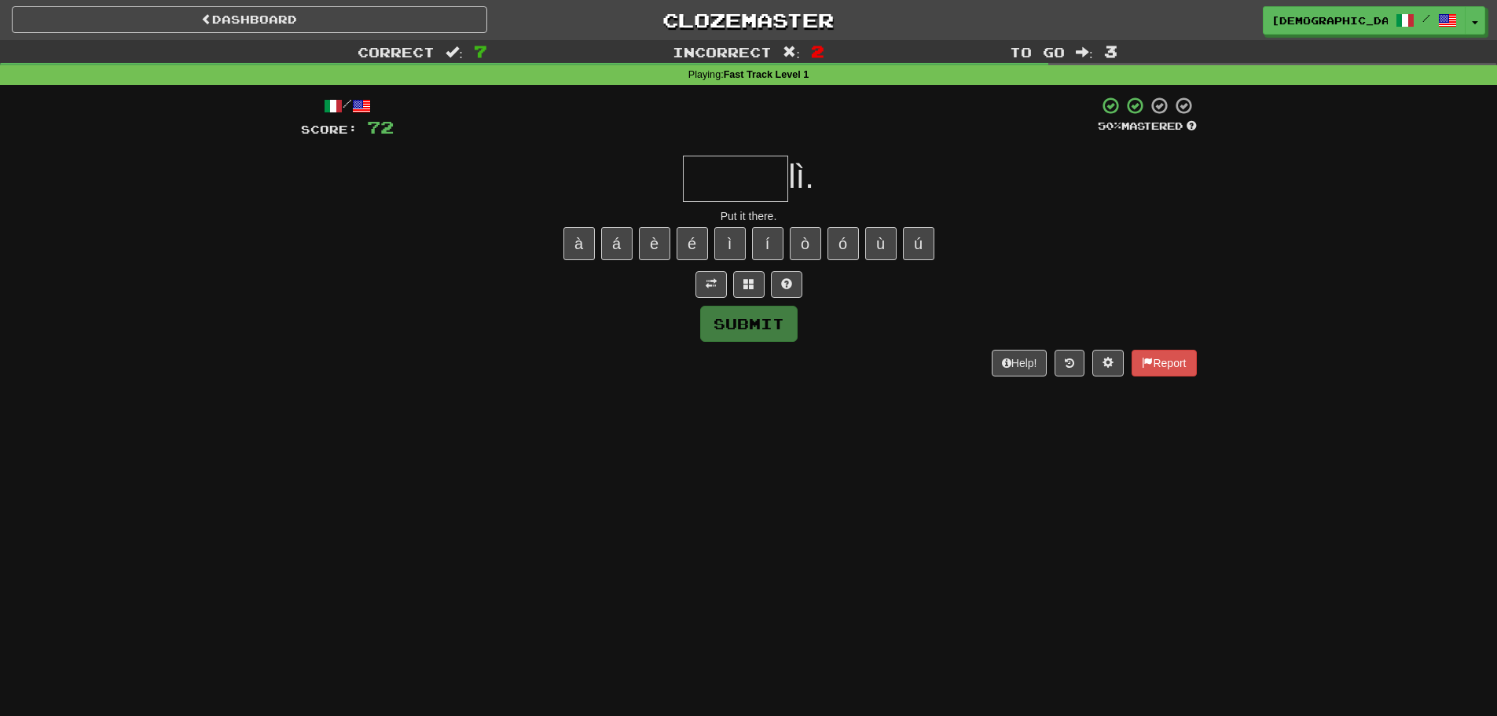
click at [720, 181] on input "text" at bounding box center [735, 179] width 105 height 46
click at [755, 291] on button at bounding box center [748, 284] width 31 height 27
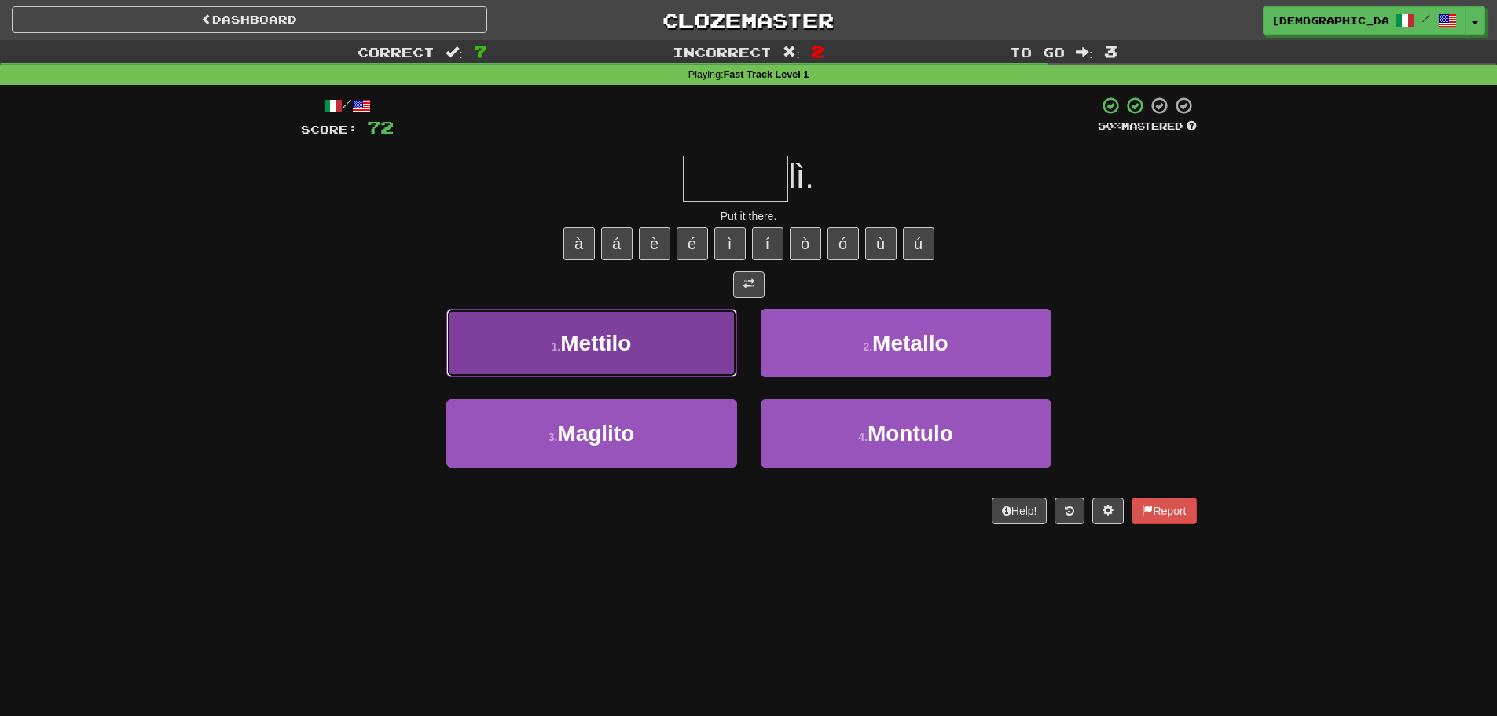
click at [686, 360] on button "1 . Mettilo" at bounding box center [591, 343] width 291 height 68
type input "*******"
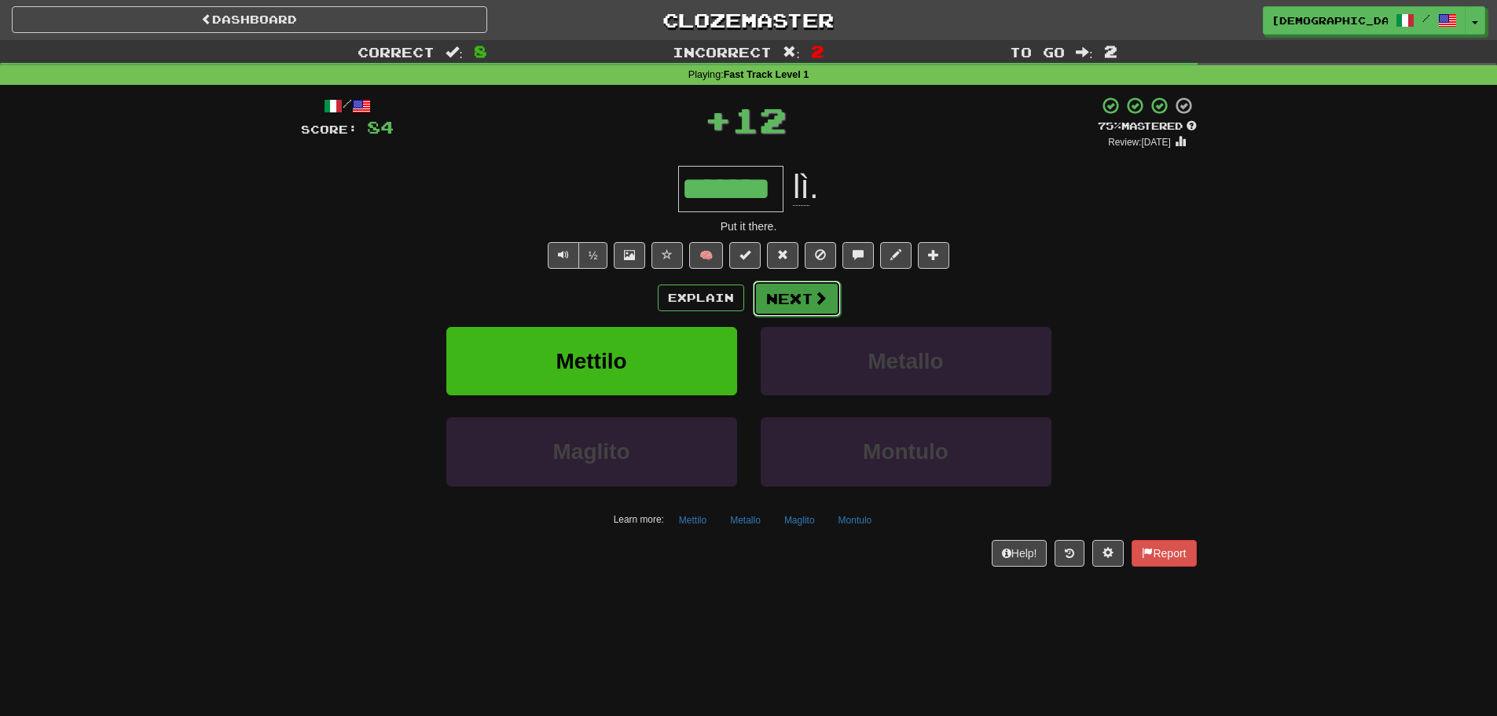
click at [775, 295] on button "Next" at bounding box center [797, 298] width 88 height 36
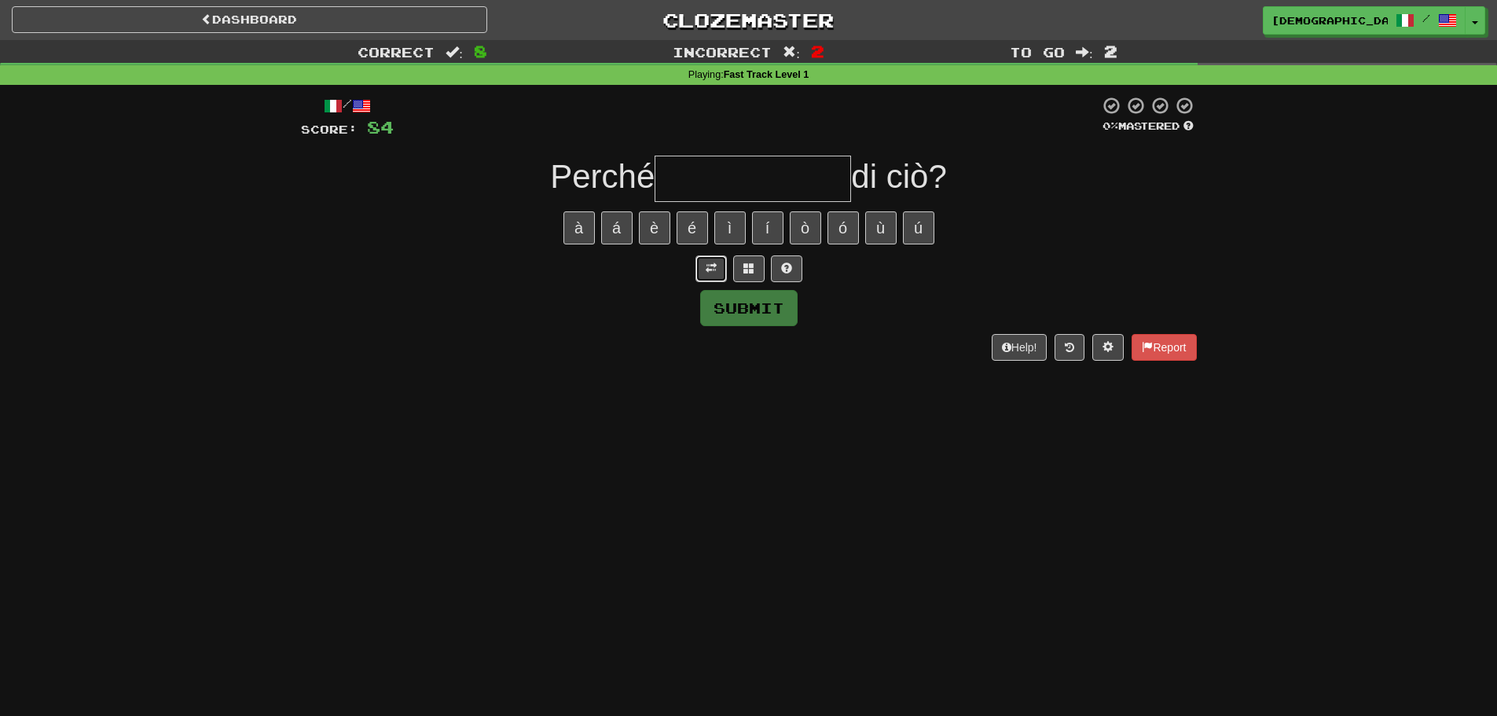
click at [716, 280] on button at bounding box center [710, 268] width 31 height 27
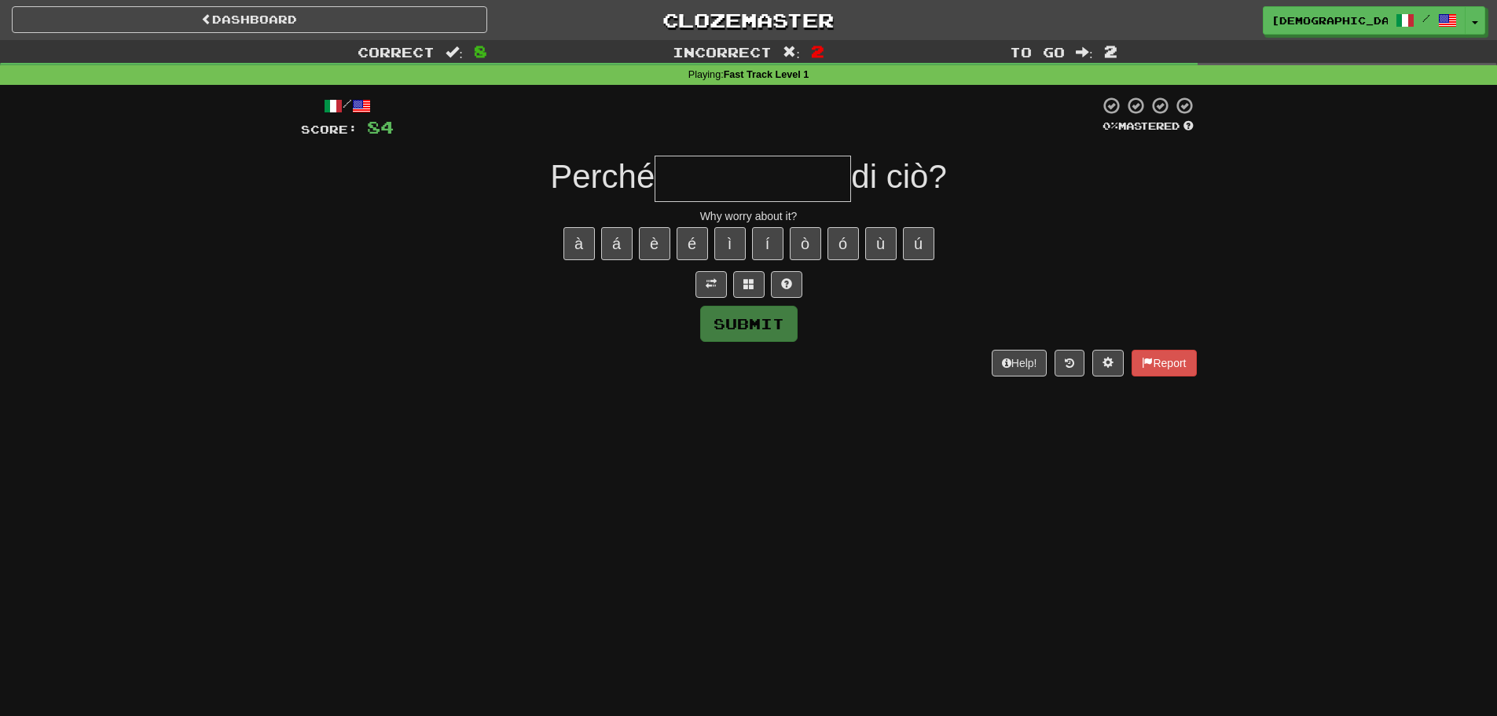
click at [770, 186] on input "text" at bounding box center [752, 179] width 196 height 46
type input "*"
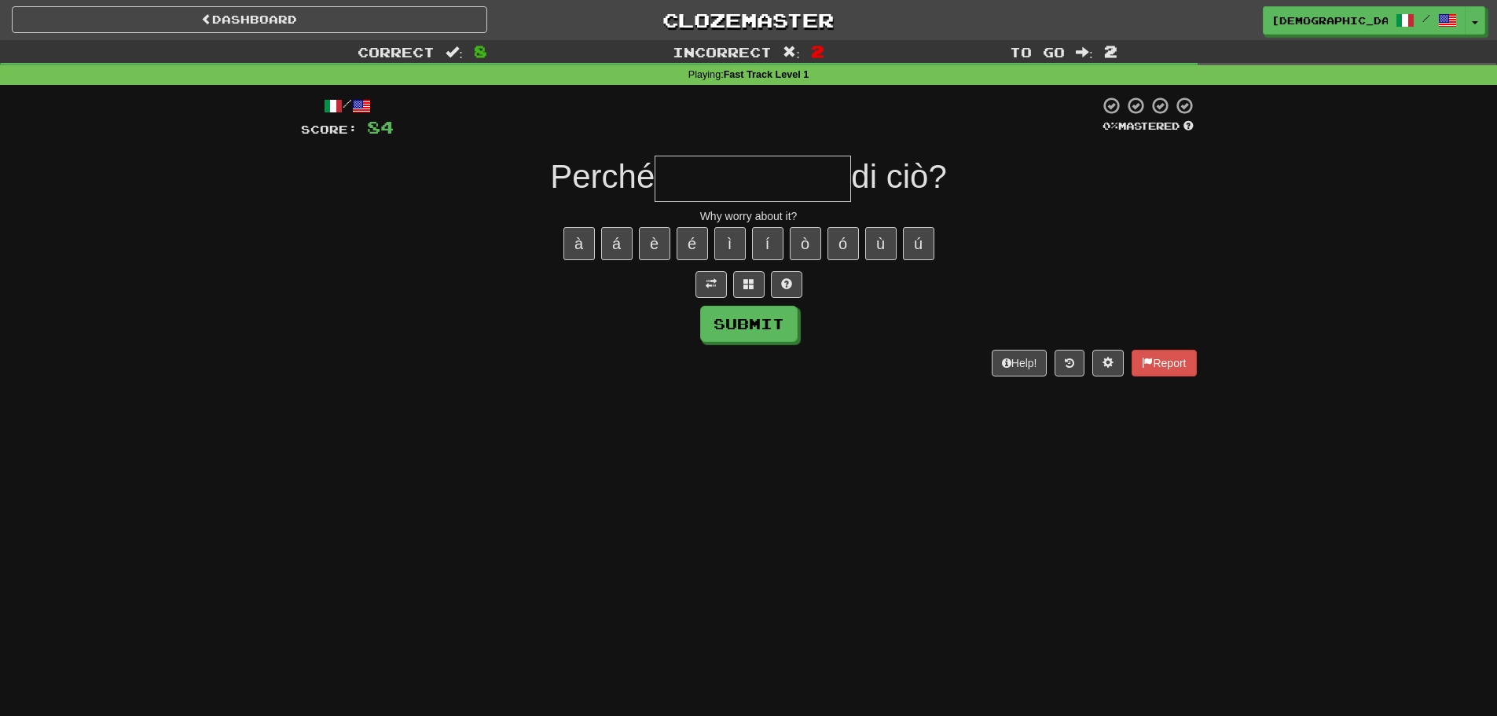
type input "*"
click at [783, 271] on button at bounding box center [786, 284] width 31 height 27
type input "**********"
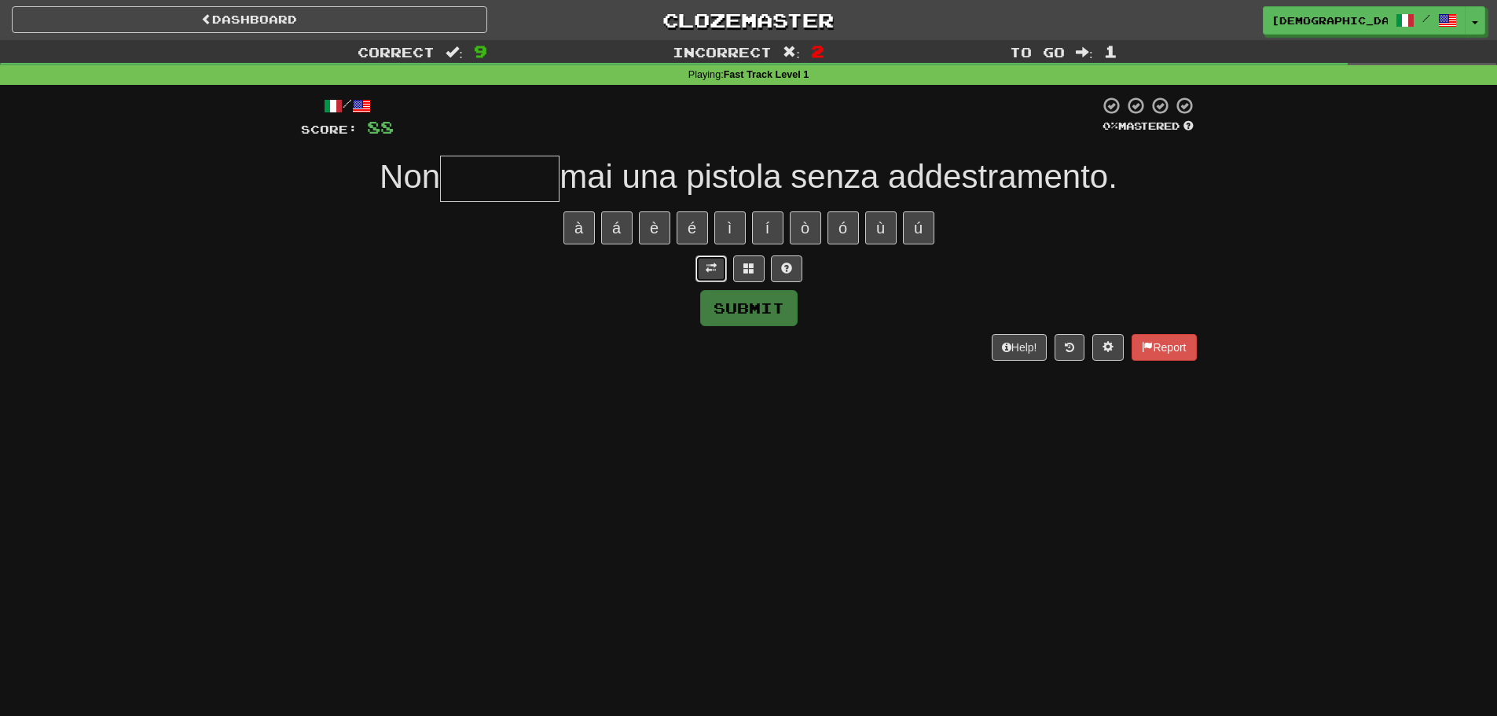
click at [720, 266] on button at bounding box center [710, 268] width 31 height 27
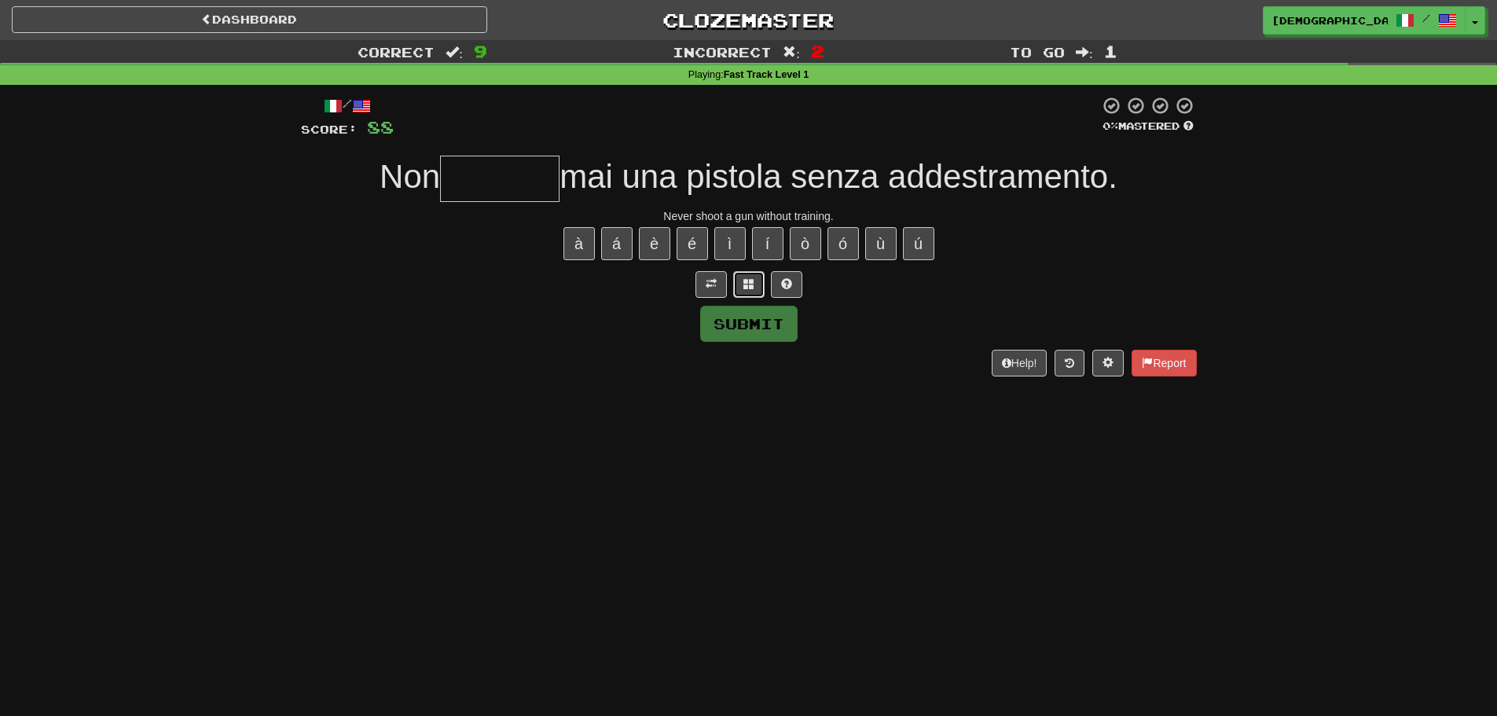
click at [760, 280] on button at bounding box center [748, 284] width 31 height 27
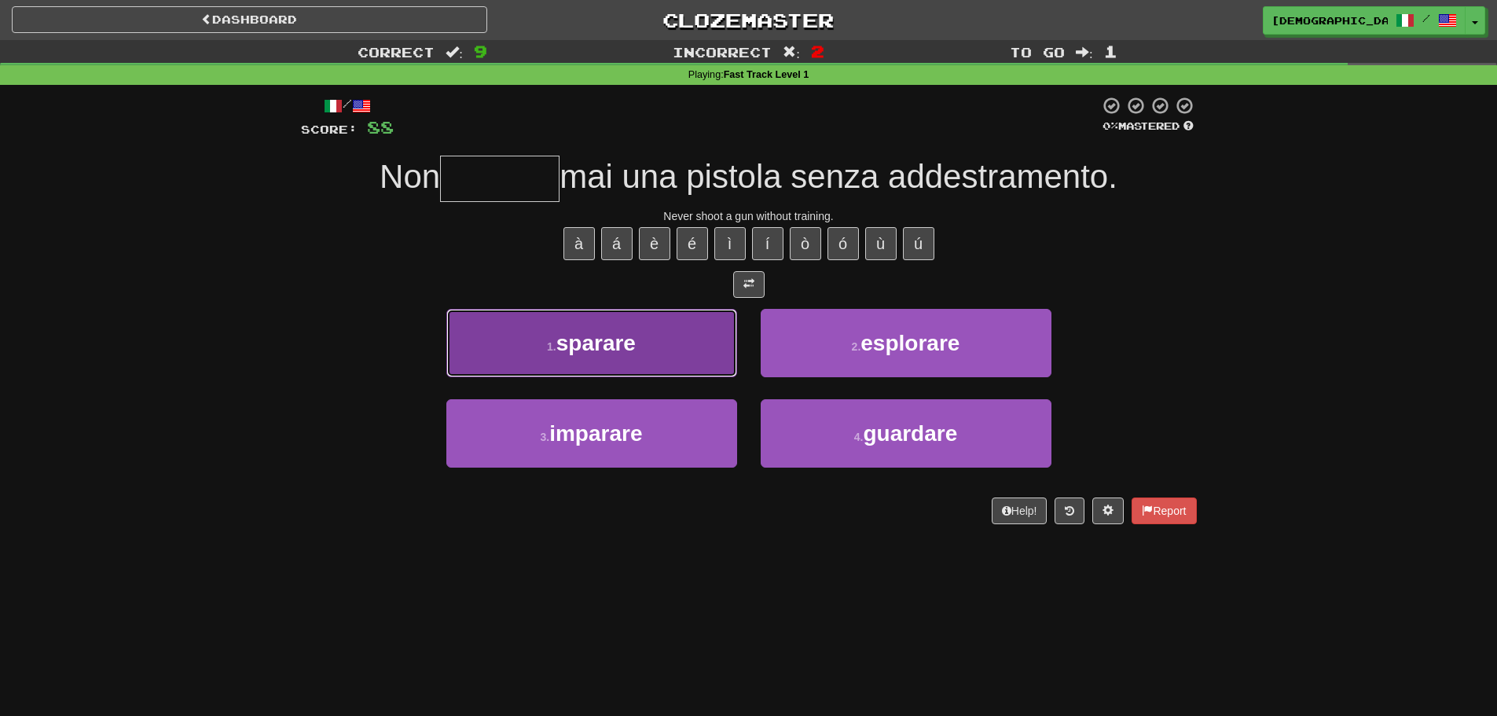
click at [705, 323] on button "1 . sparare" at bounding box center [591, 343] width 291 height 68
type input "*******"
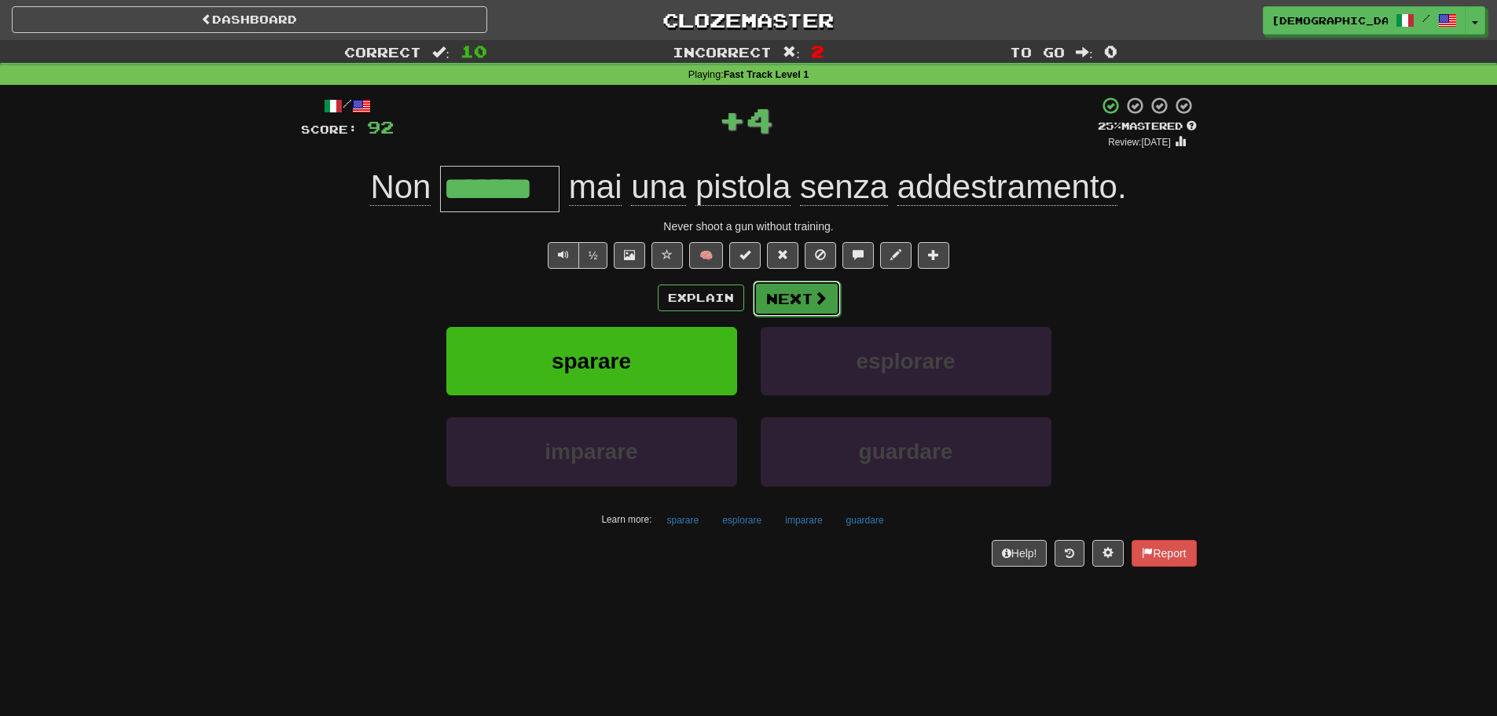
click at [801, 291] on button "Next" at bounding box center [797, 298] width 88 height 36
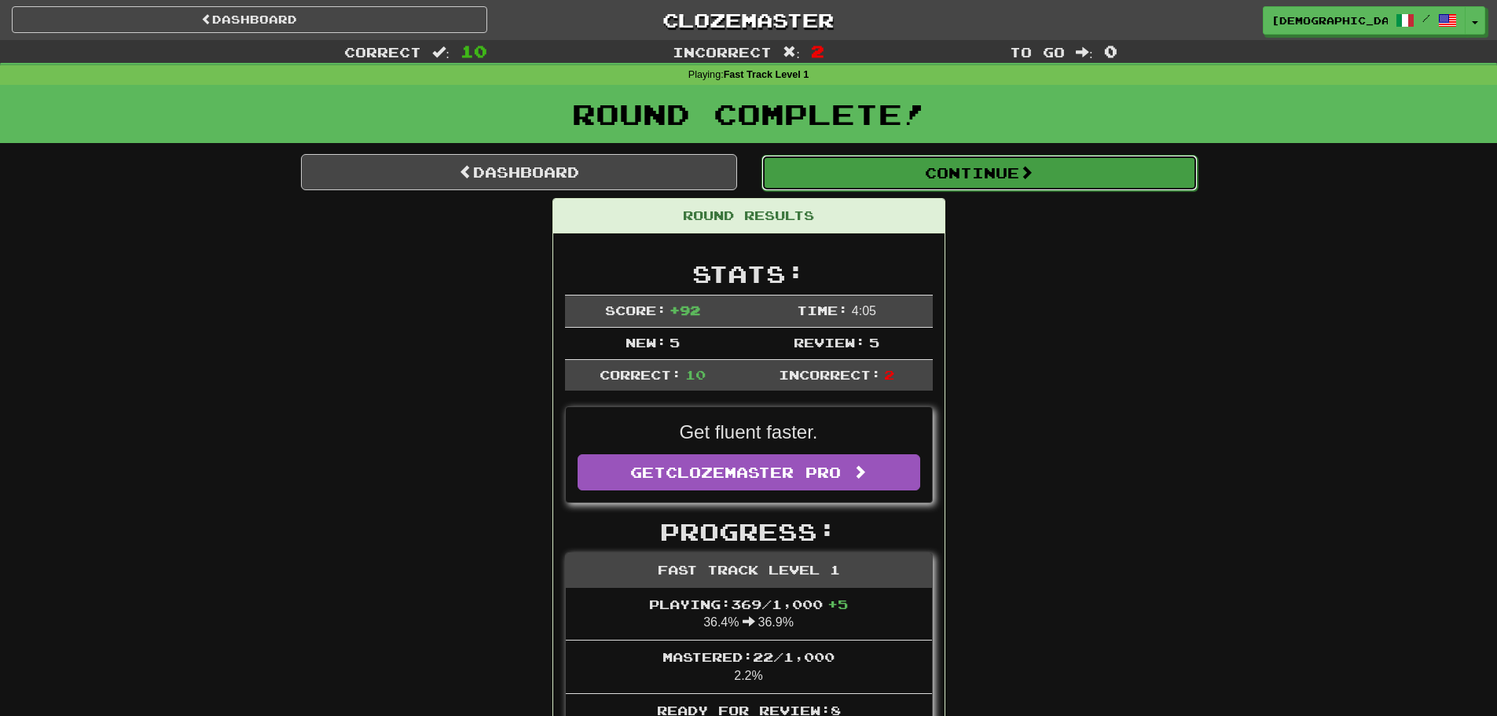
click at [909, 167] on button "Continue" at bounding box center [979, 173] width 436 height 36
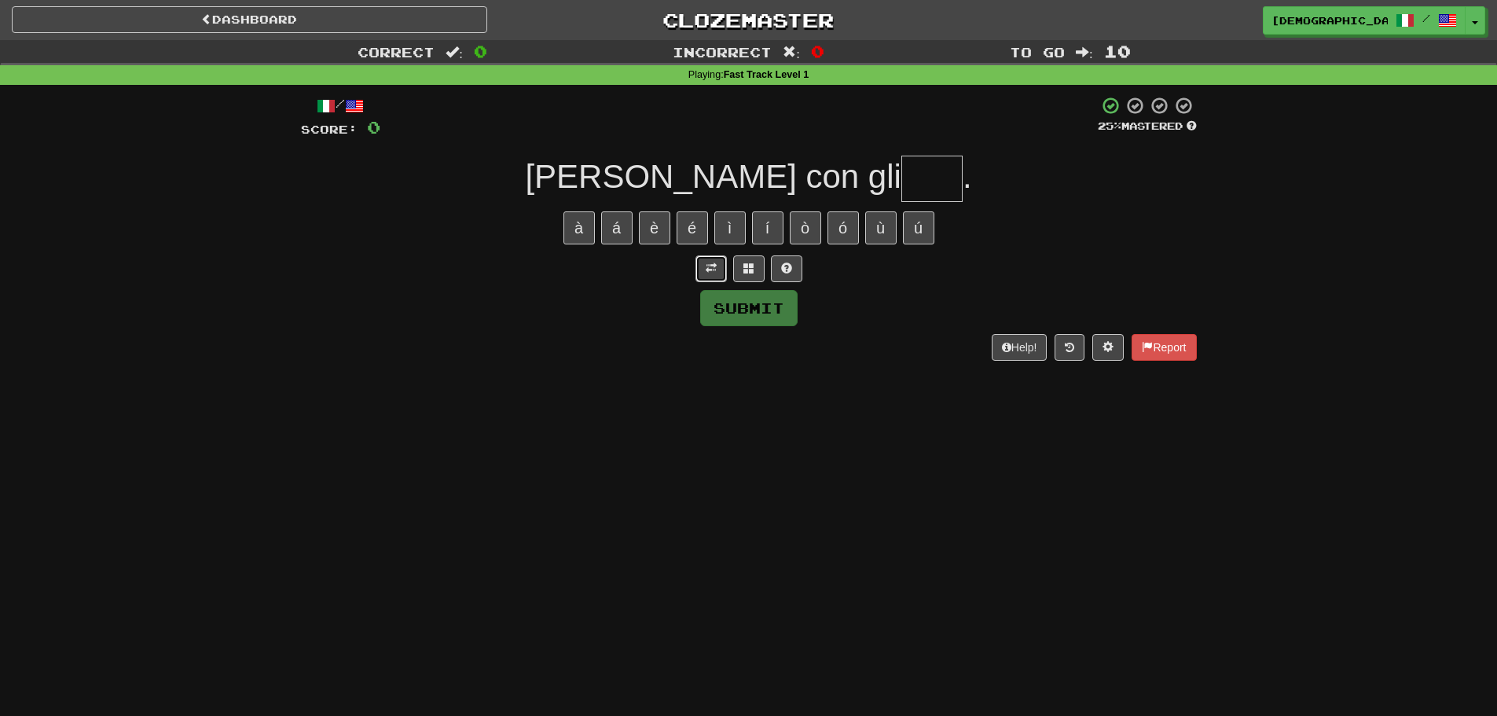
click at [713, 264] on span at bounding box center [710, 267] width 11 height 11
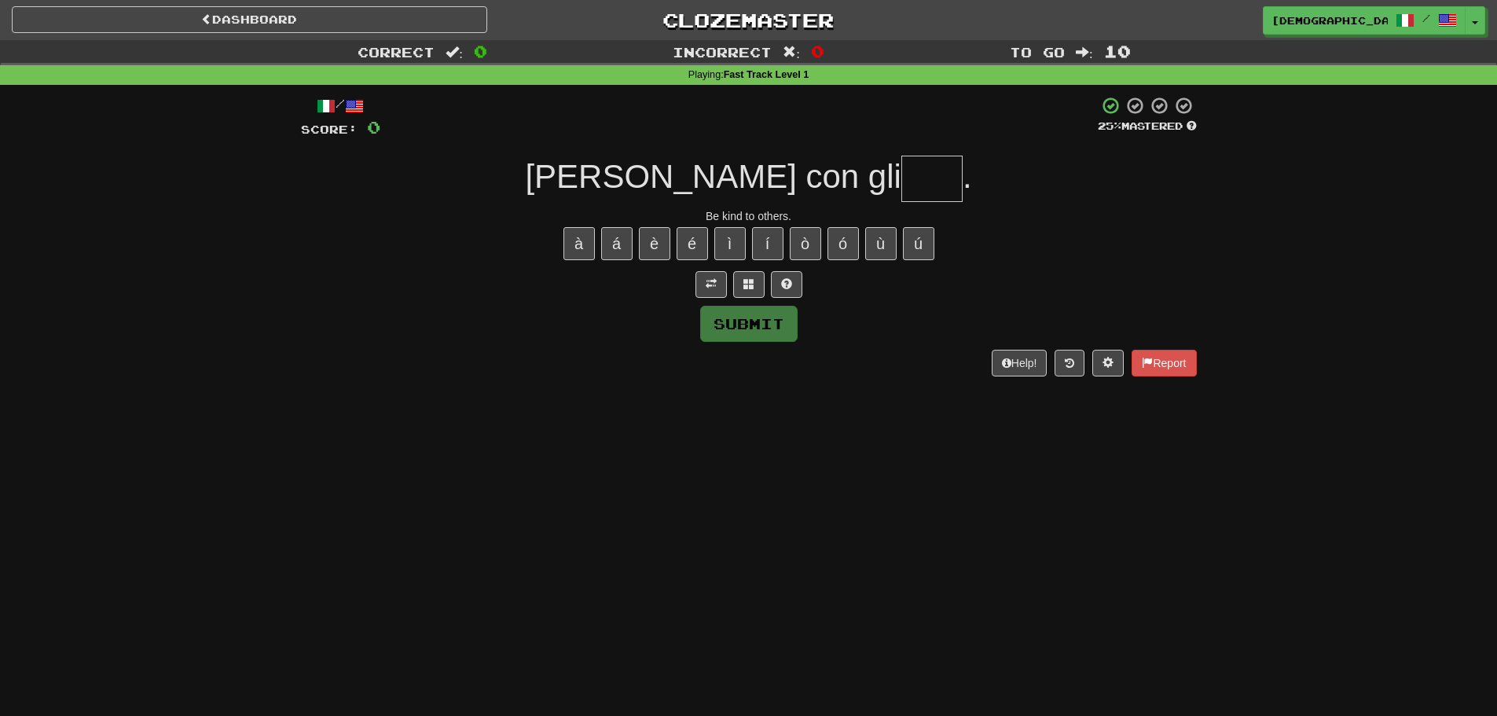
click at [901, 169] on input "text" at bounding box center [931, 179] width 61 height 46
type input "*"
click at [796, 272] on button at bounding box center [786, 284] width 31 height 27
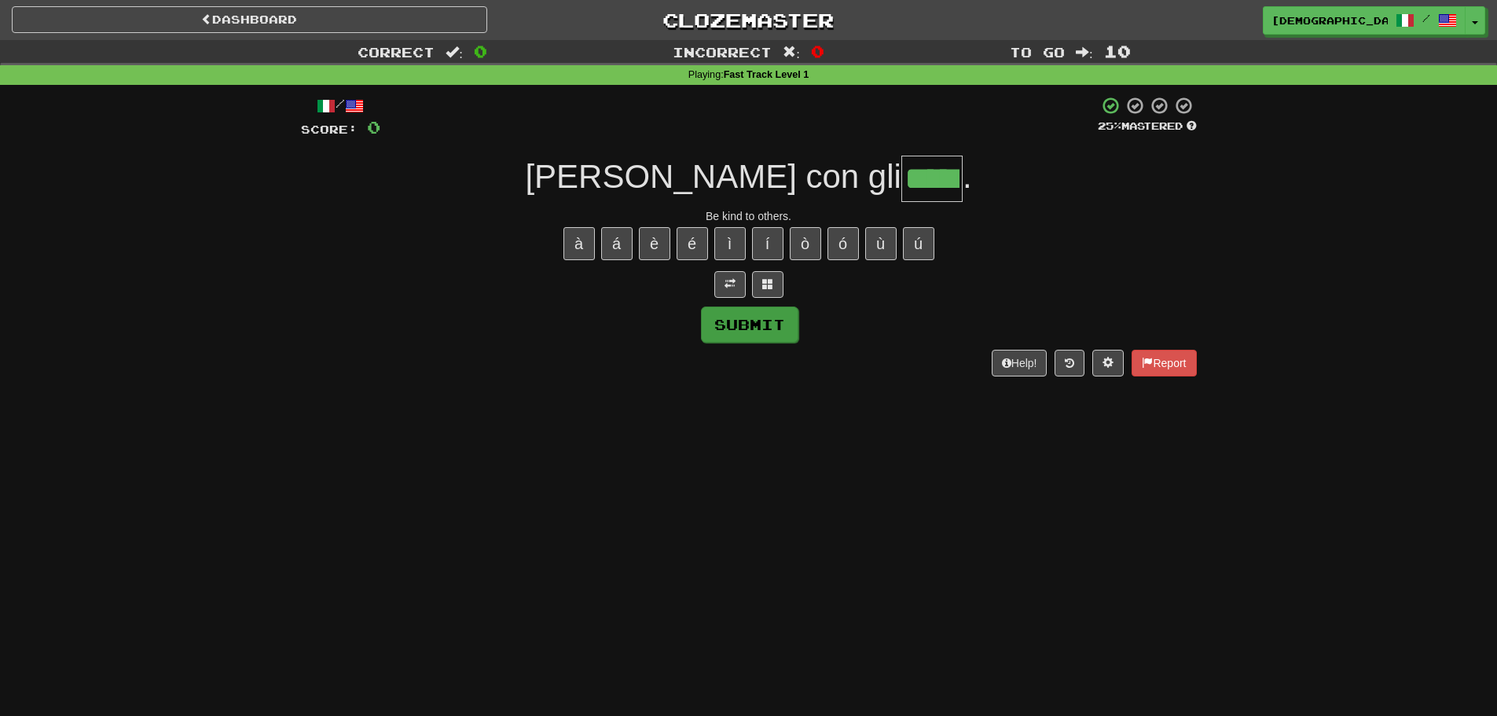
type input "*****"
click at [719, 330] on button "Submit" at bounding box center [749, 324] width 97 height 36
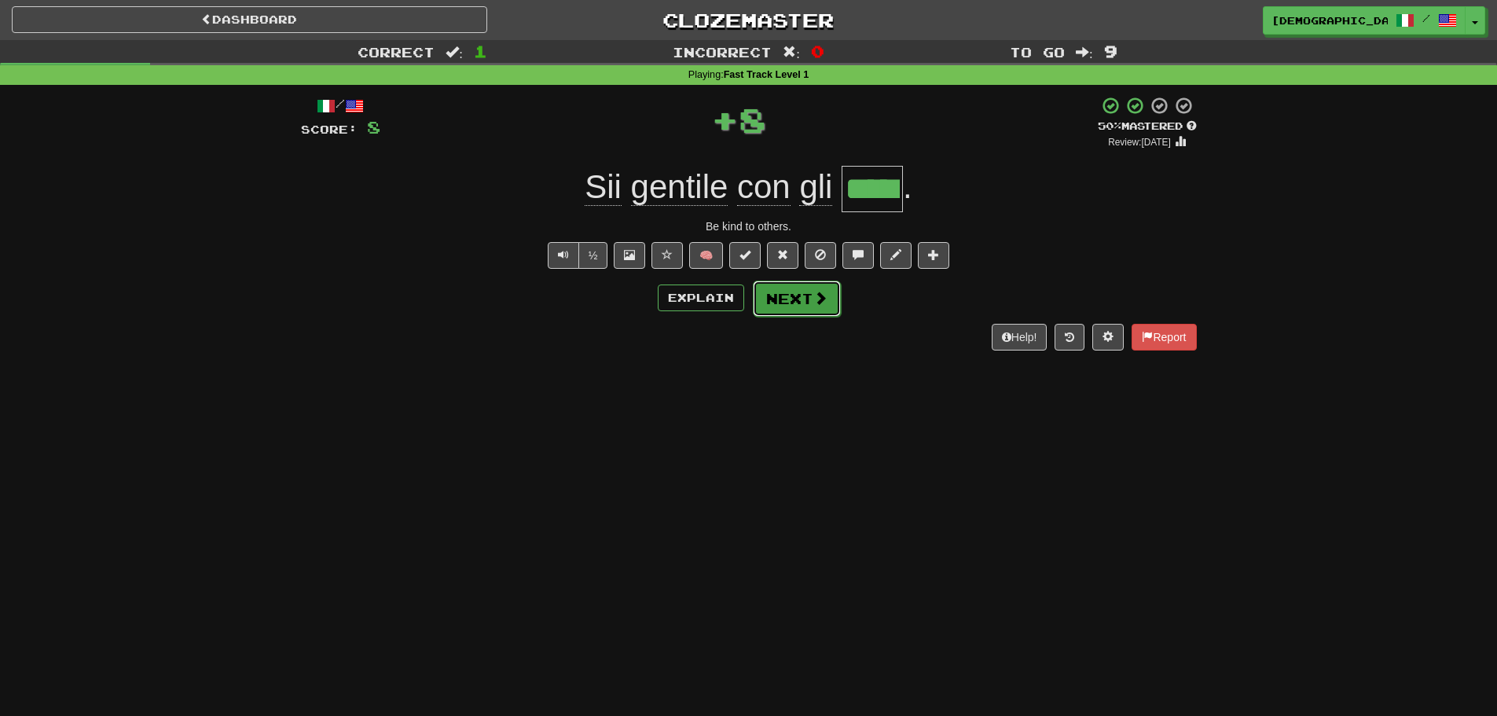
click at [764, 293] on button "Next" at bounding box center [797, 298] width 88 height 36
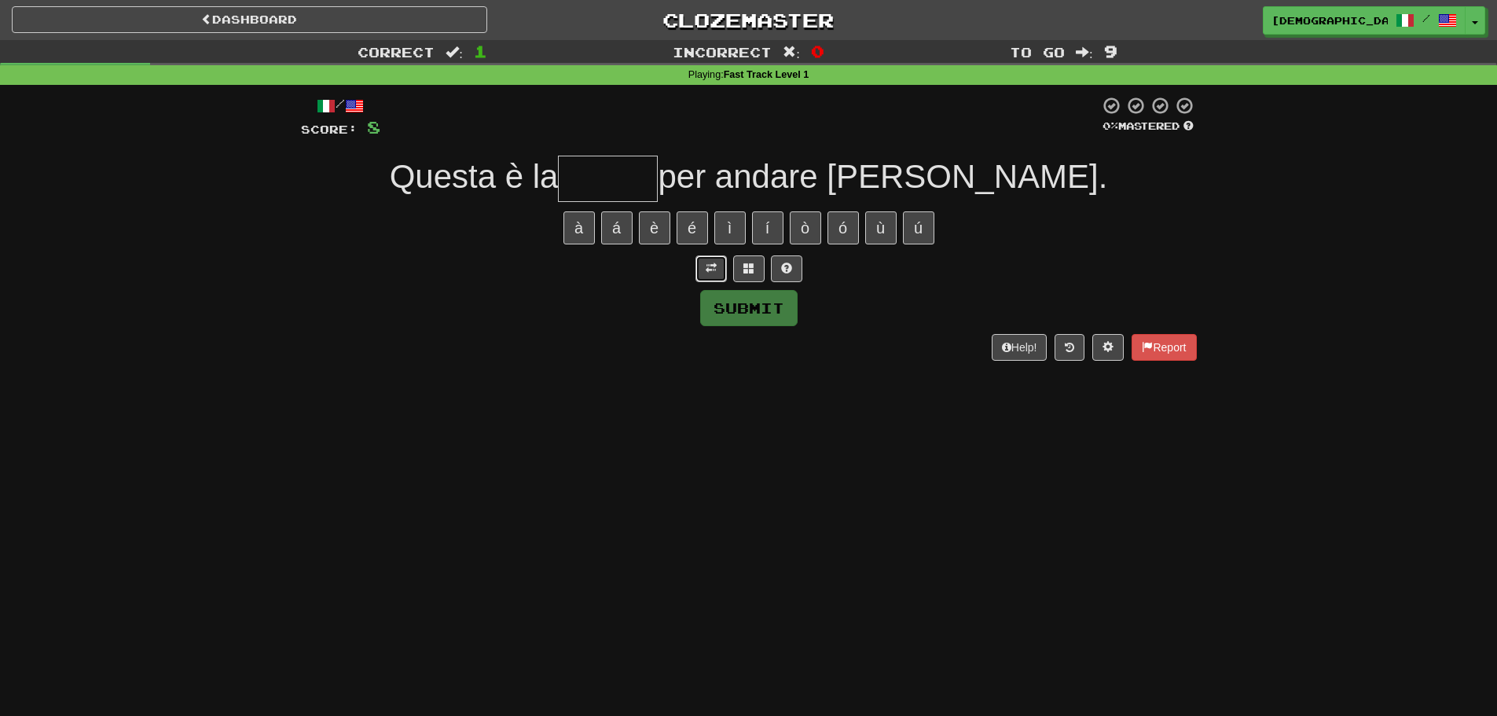
click at [721, 276] on button at bounding box center [710, 268] width 31 height 27
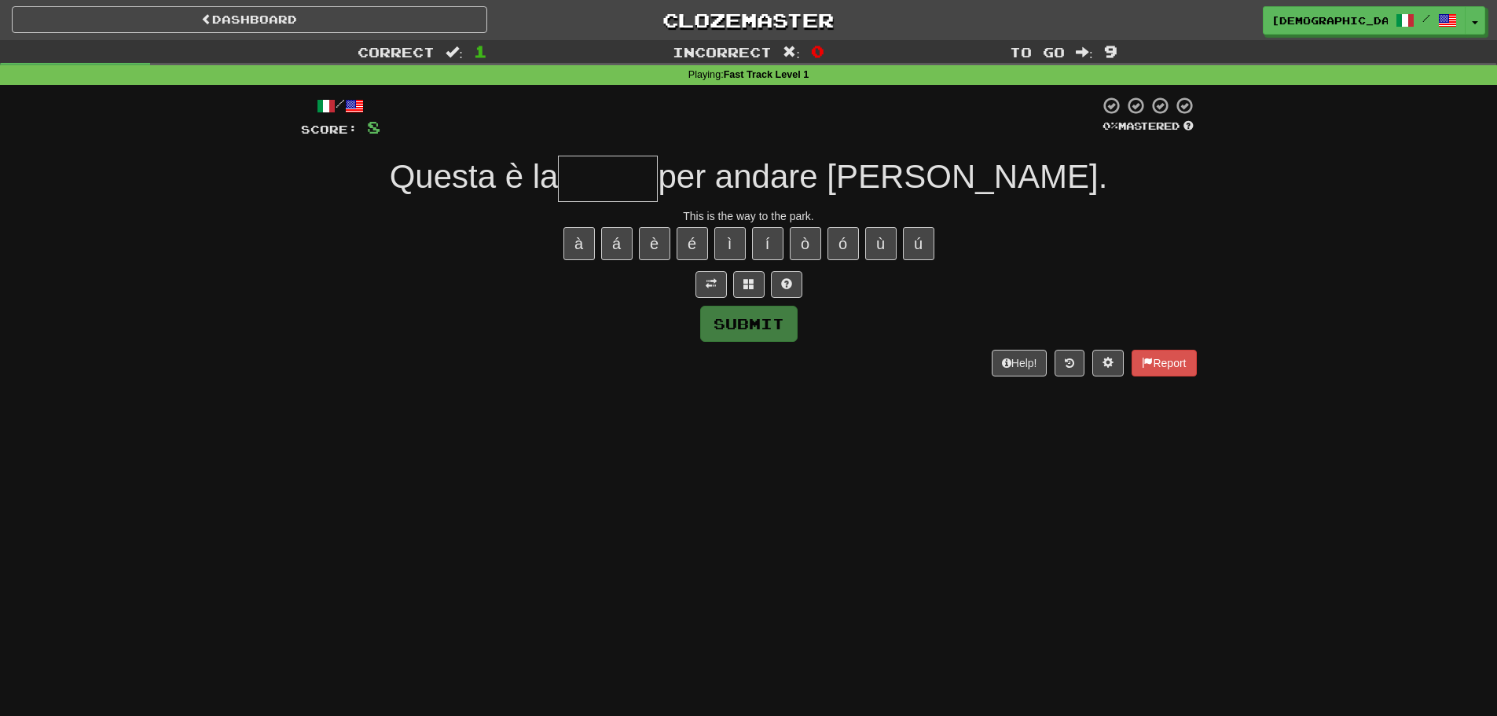
click at [658, 180] on input "text" at bounding box center [608, 179] width 100 height 46
type input "*"
click at [755, 285] on button at bounding box center [748, 284] width 31 height 27
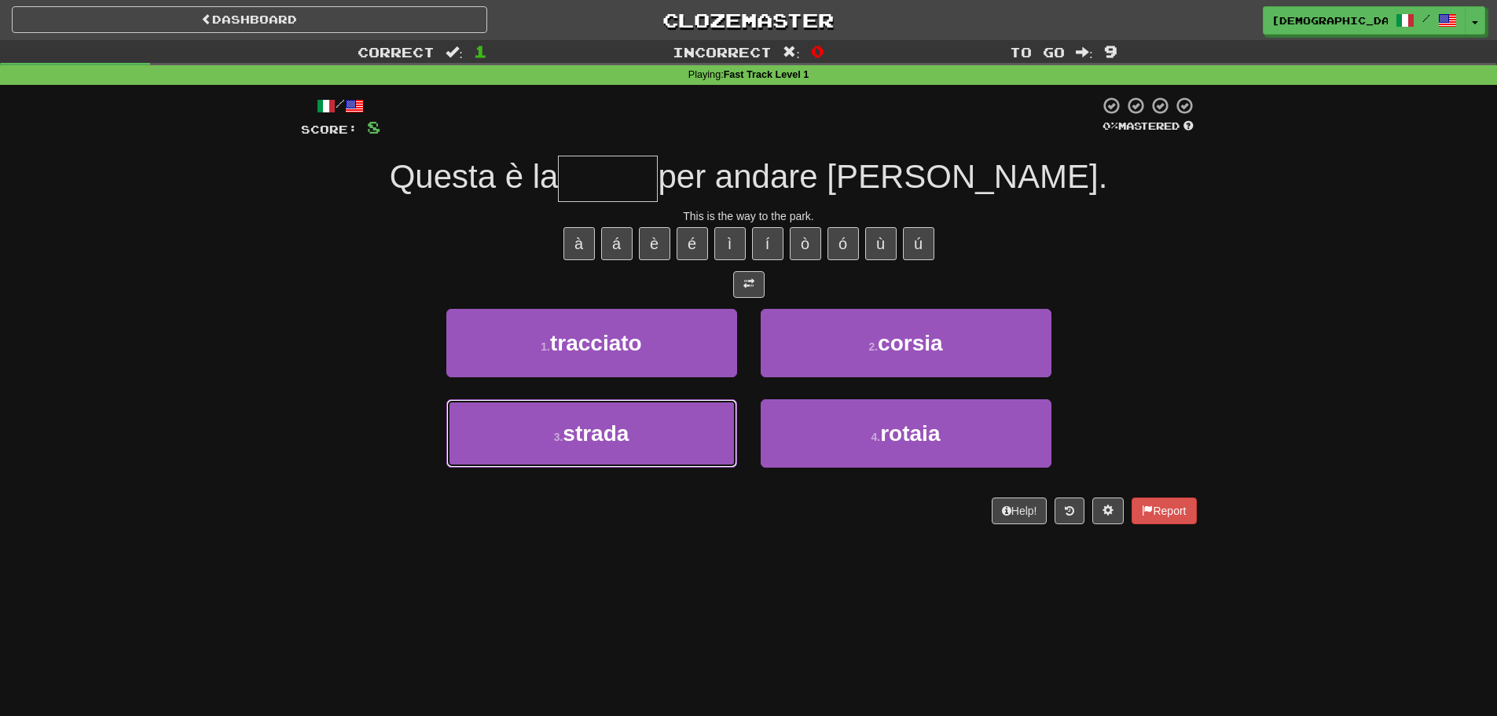
click at [677, 419] on button "3 . strada" at bounding box center [591, 433] width 291 height 68
type input "******"
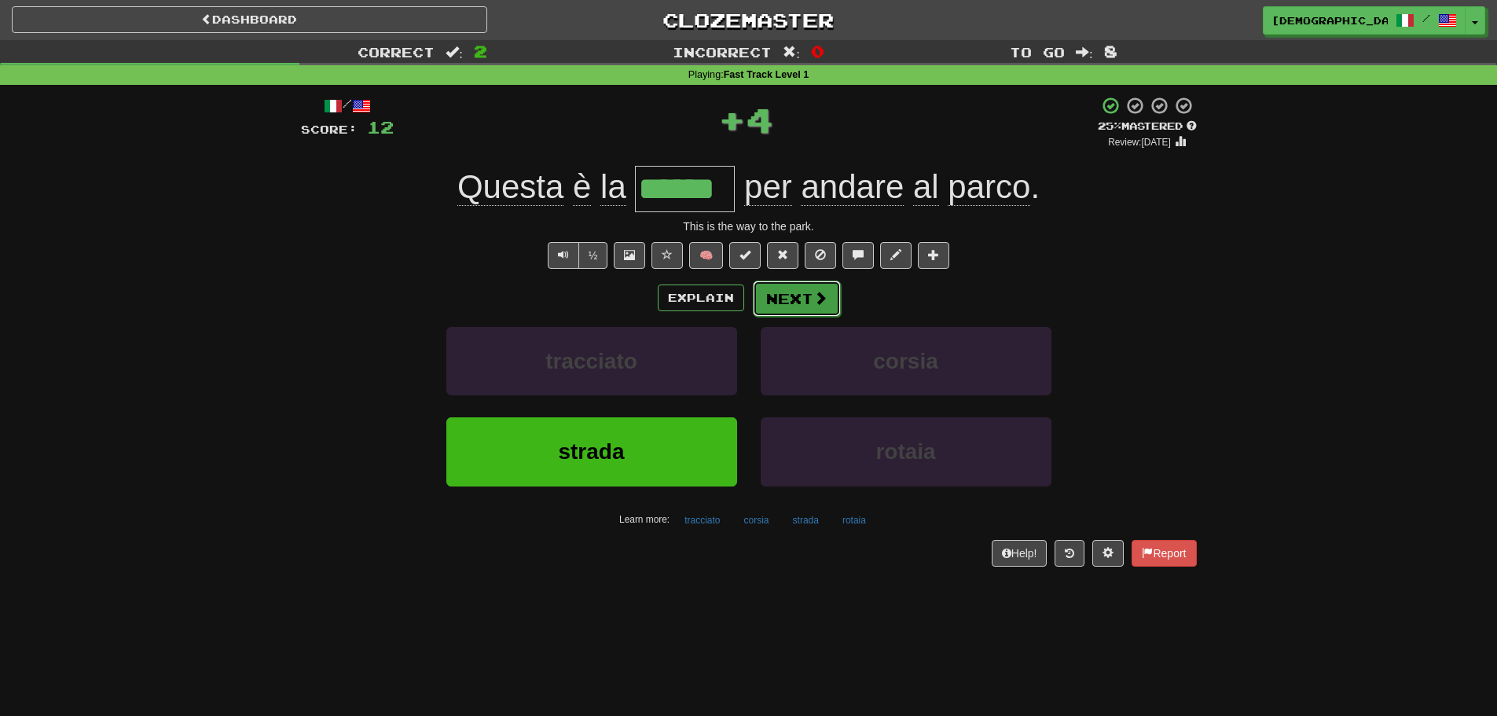
click at [769, 293] on button "Next" at bounding box center [797, 298] width 88 height 36
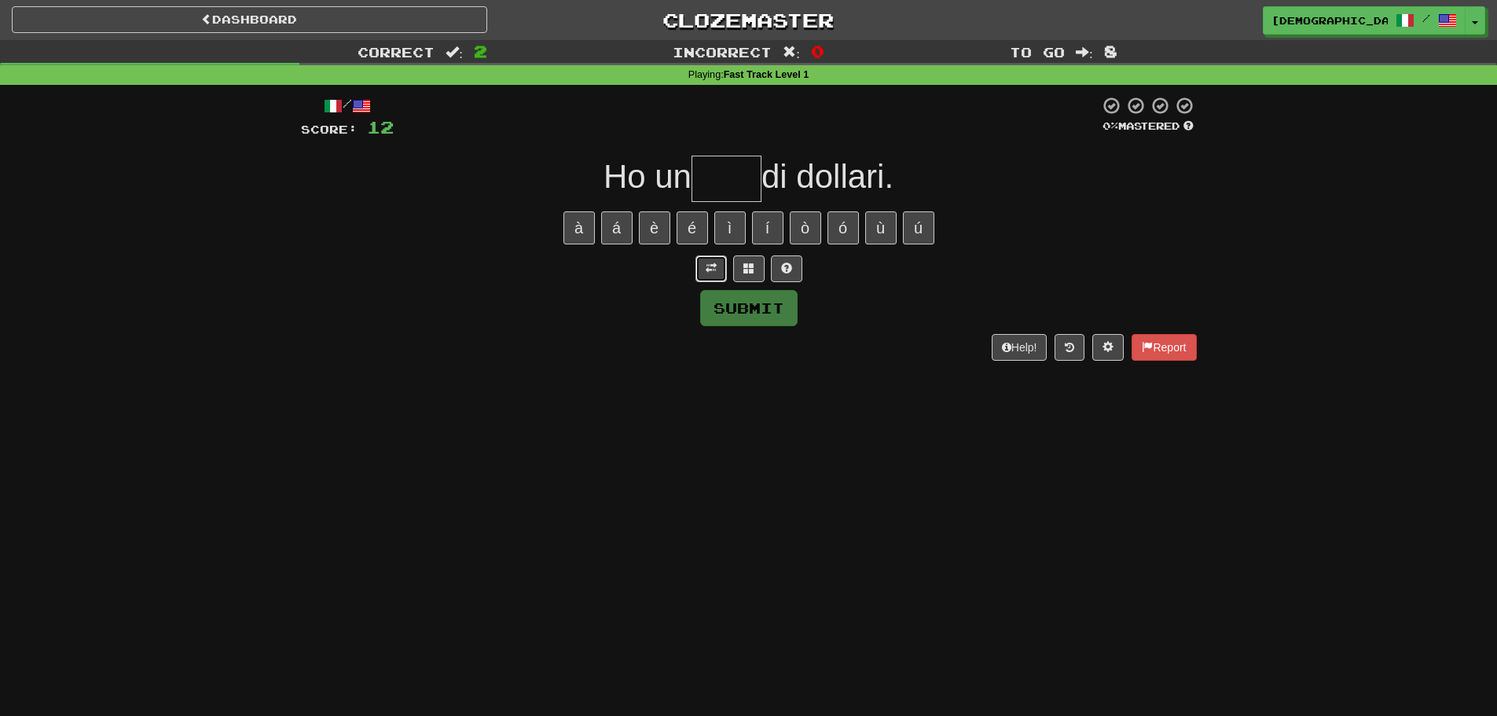
click at [713, 271] on span at bounding box center [710, 267] width 11 height 11
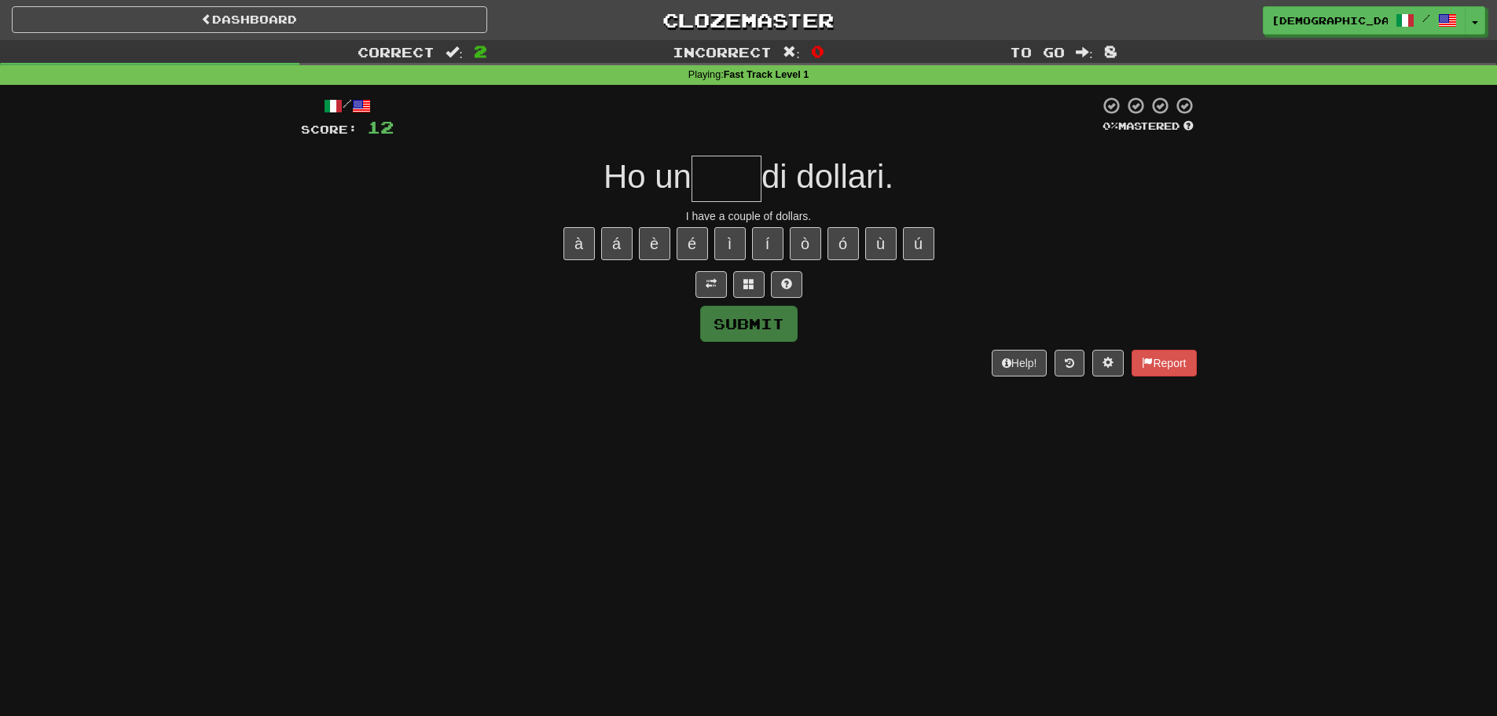
click at [736, 192] on input "text" at bounding box center [726, 179] width 70 height 46
type input "*"
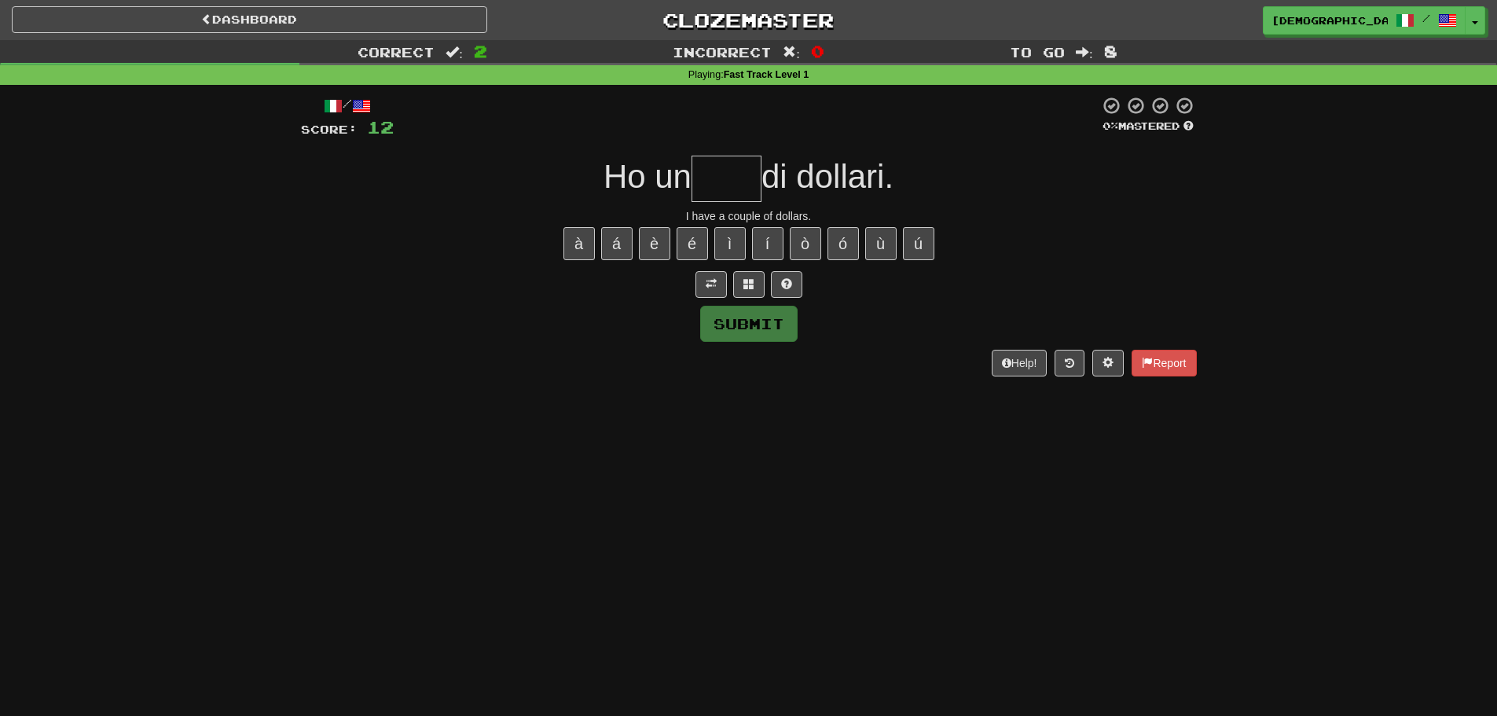
type input "*"
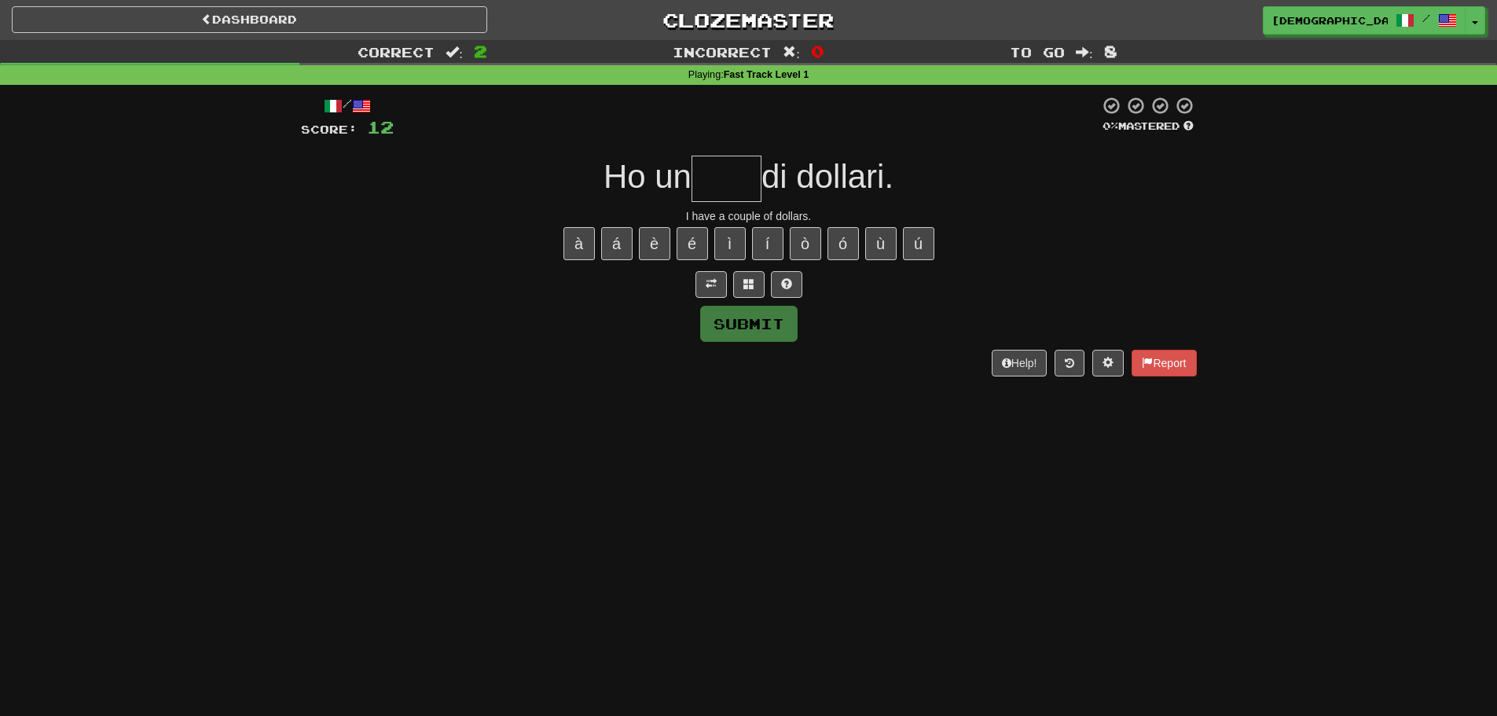
type input "*"
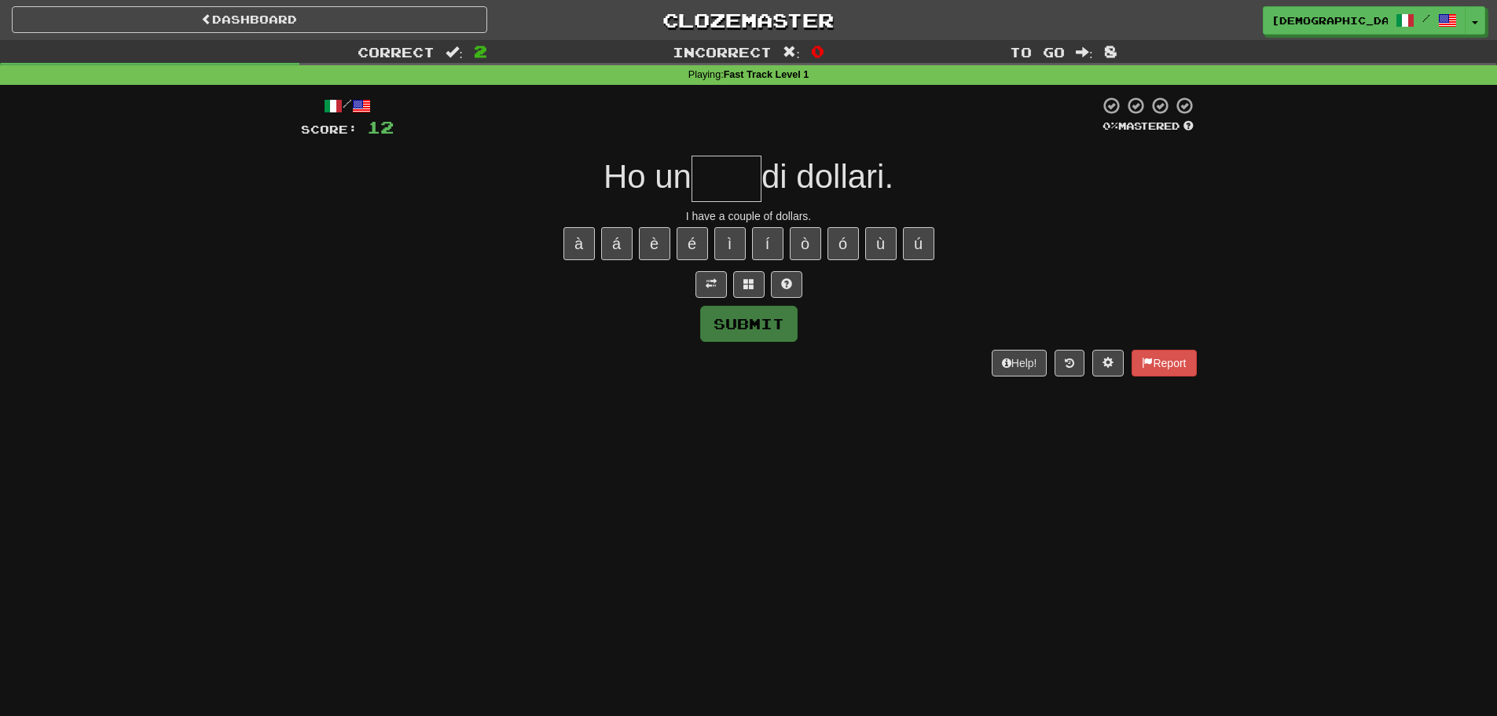
type input "*"
click at [795, 284] on button at bounding box center [786, 284] width 31 height 27
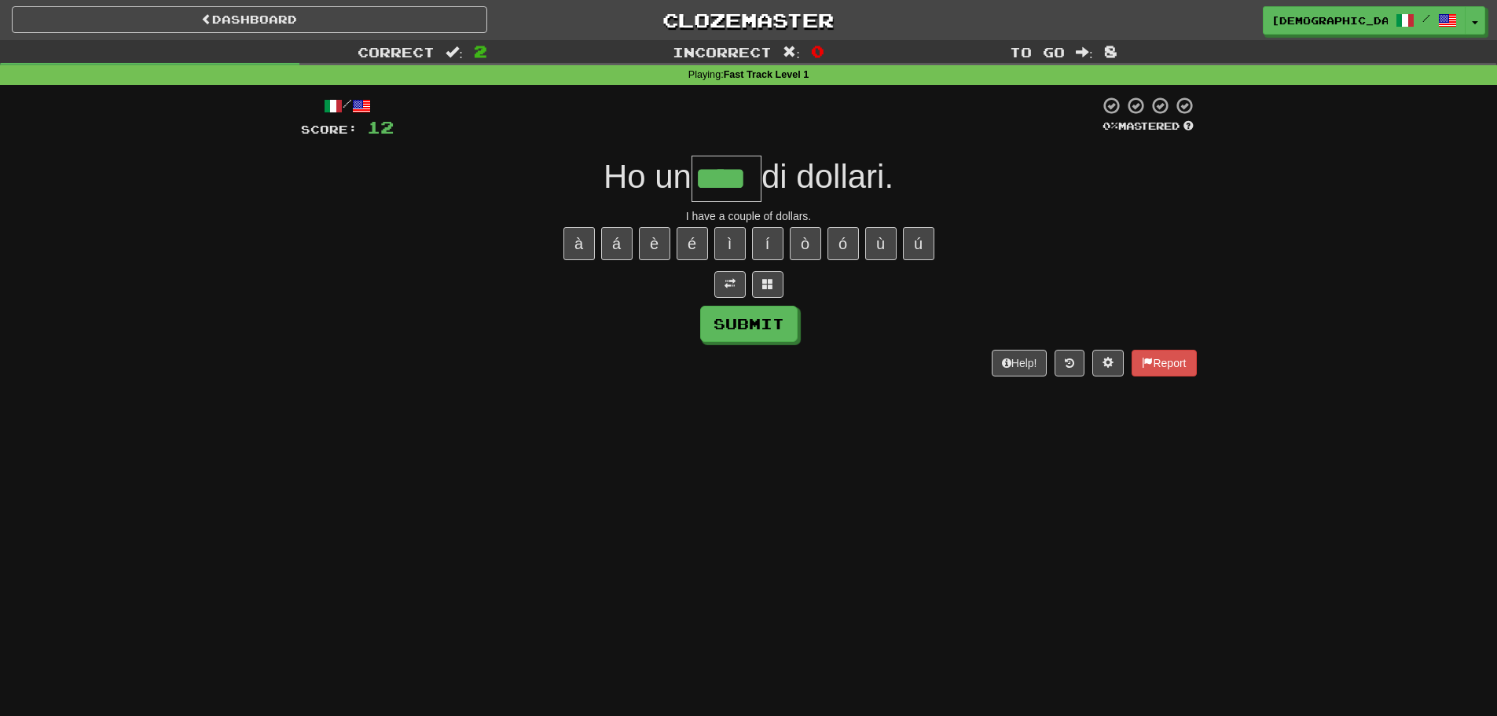
type input "****"
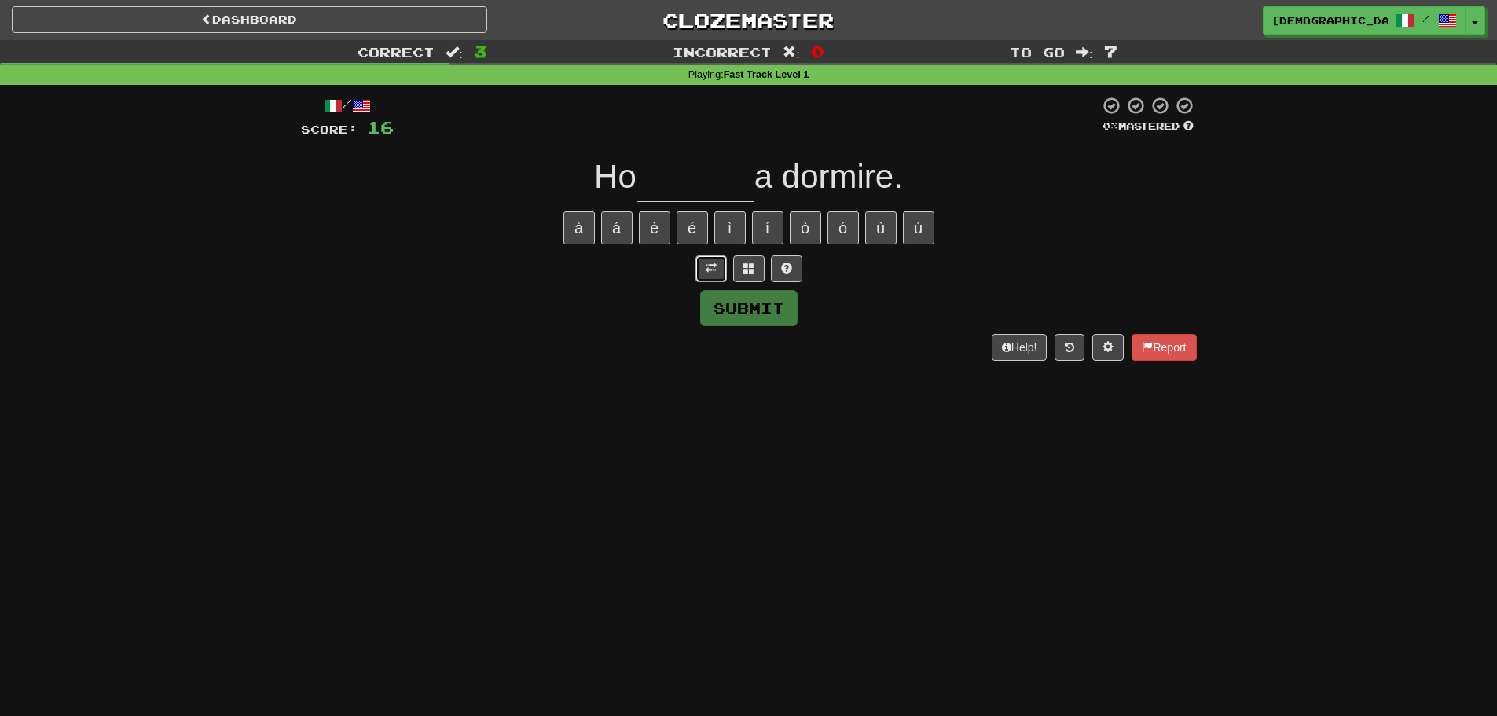
click at [702, 268] on button at bounding box center [710, 268] width 31 height 27
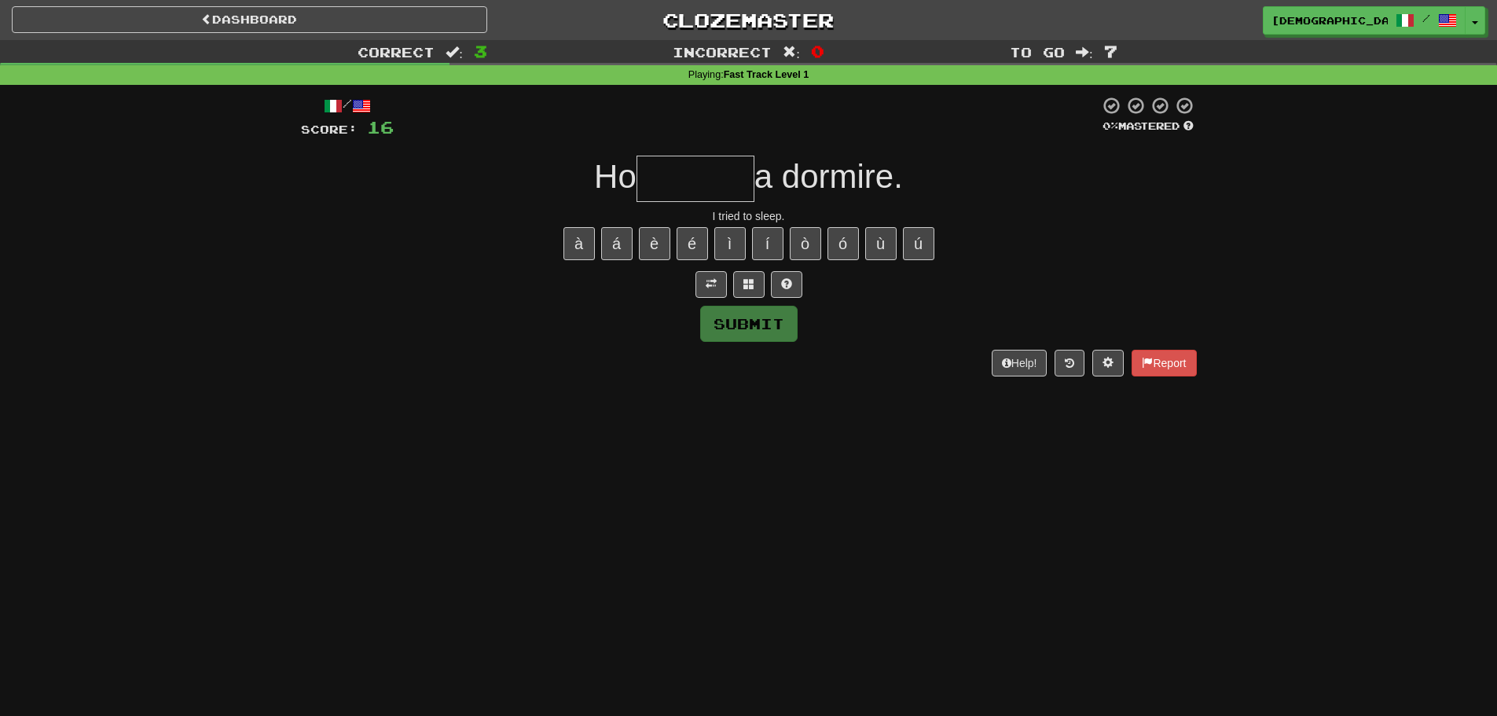
click at [684, 170] on input "text" at bounding box center [695, 179] width 118 height 46
type input "*"
type input "*******"
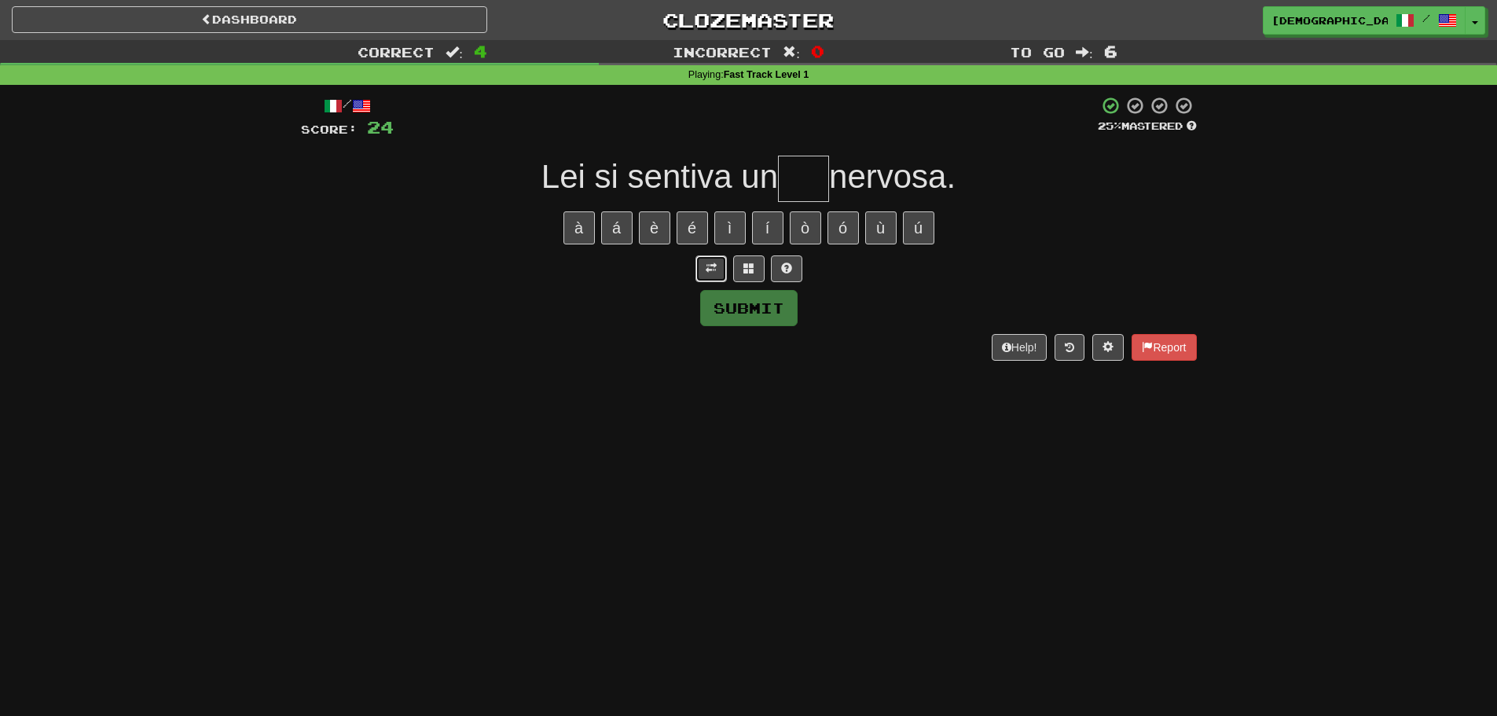
click at [702, 276] on button at bounding box center [710, 268] width 31 height 27
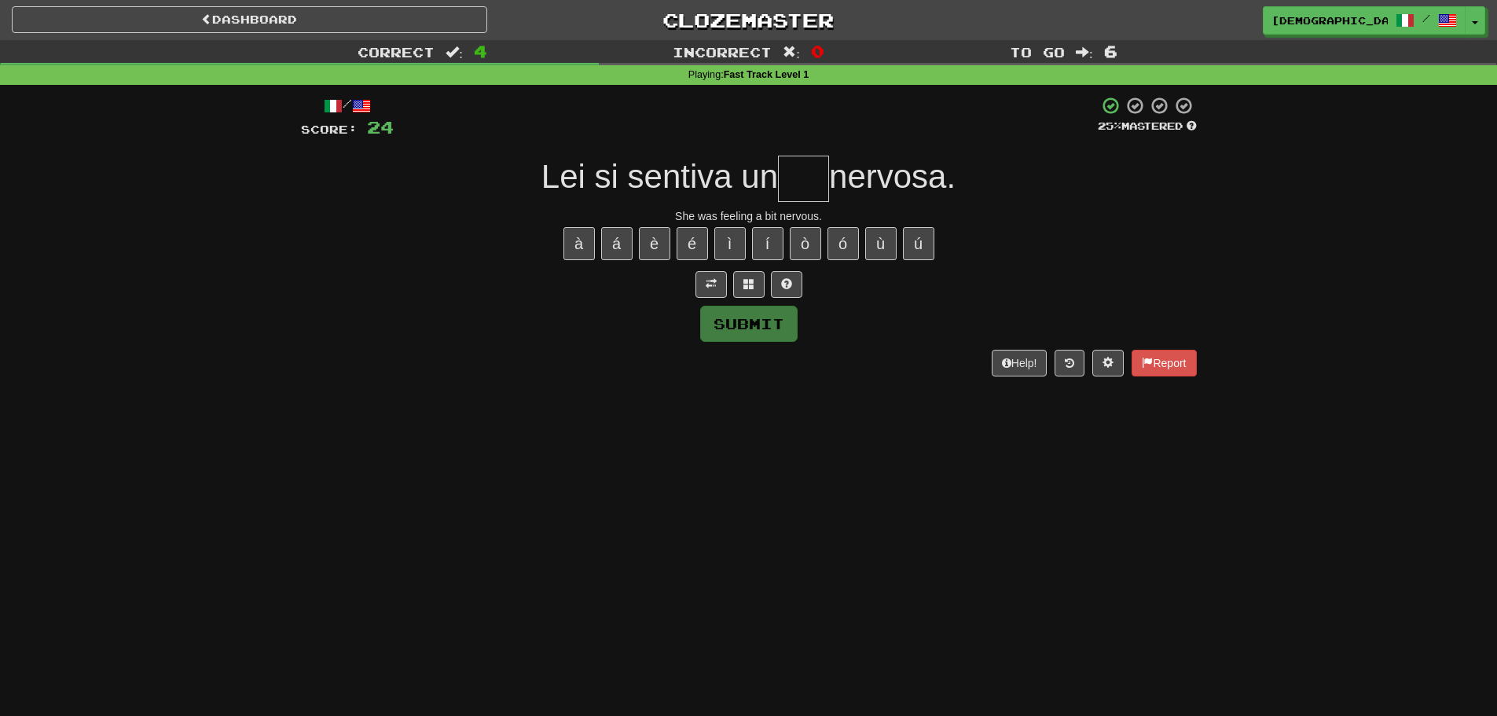
click at [804, 183] on input "text" at bounding box center [803, 179] width 51 height 46
click at [778, 244] on button "í" at bounding box center [767, 243] width 31 height 33
click at [745, 245] on button "ì" at bounding box center [729, 243] width 31 height 33
click at [885, 247] on button "ù" at bounding box center [880, 243] width 31 height 33
click at [914, 243] on button "ú" at bounding box center [918, 243] width 31 height 33
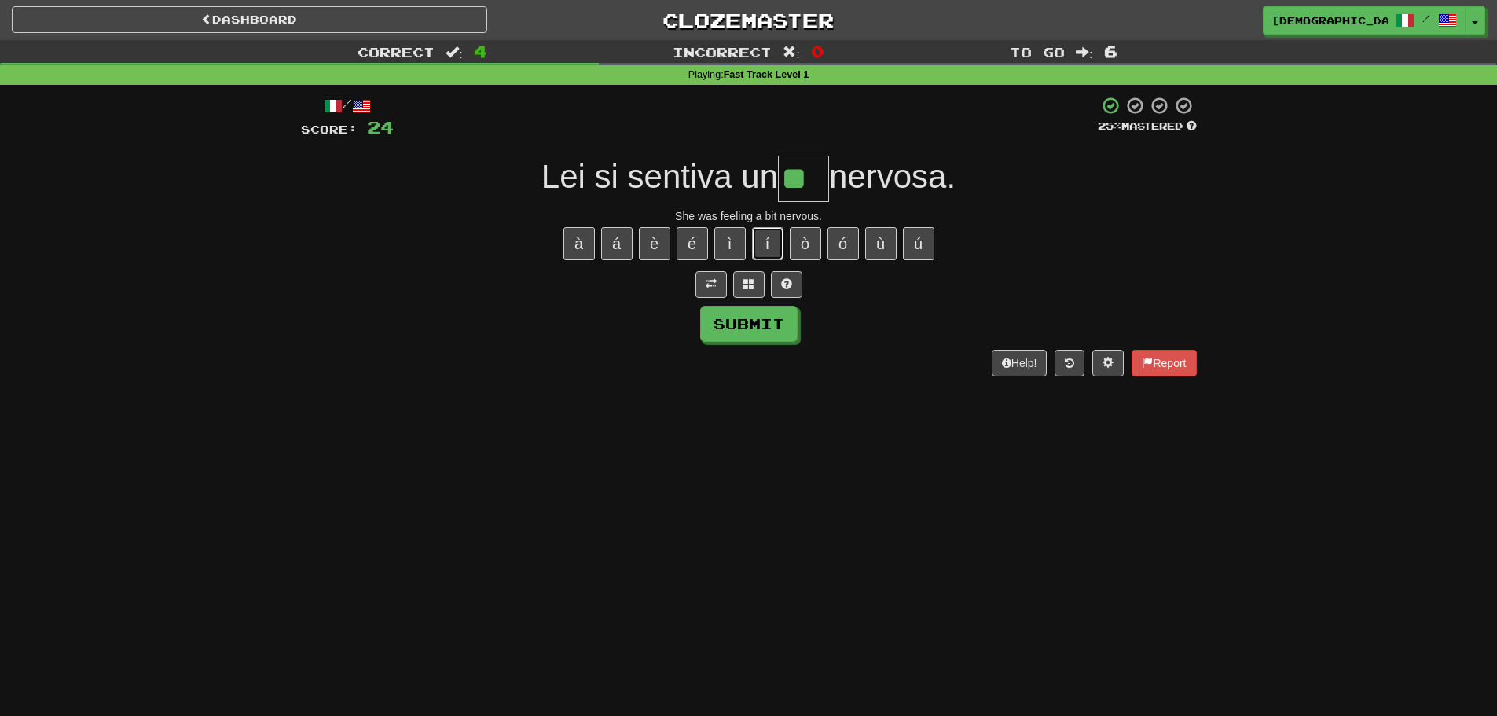
click at [757, 228] on button "í" at bounding box center [767, 243] width 31 height 33
click at [735, 237] on button "ì" at bounding box center [729, 243] width 31 height 33
drag, startPoint x: 783, startPoint y: 295, endPoint x: 790, endPoint y: 286, distance: 10.7
click at [787, 291] on button at bounding box center [786, 284] width 31 height 27
type input "***"
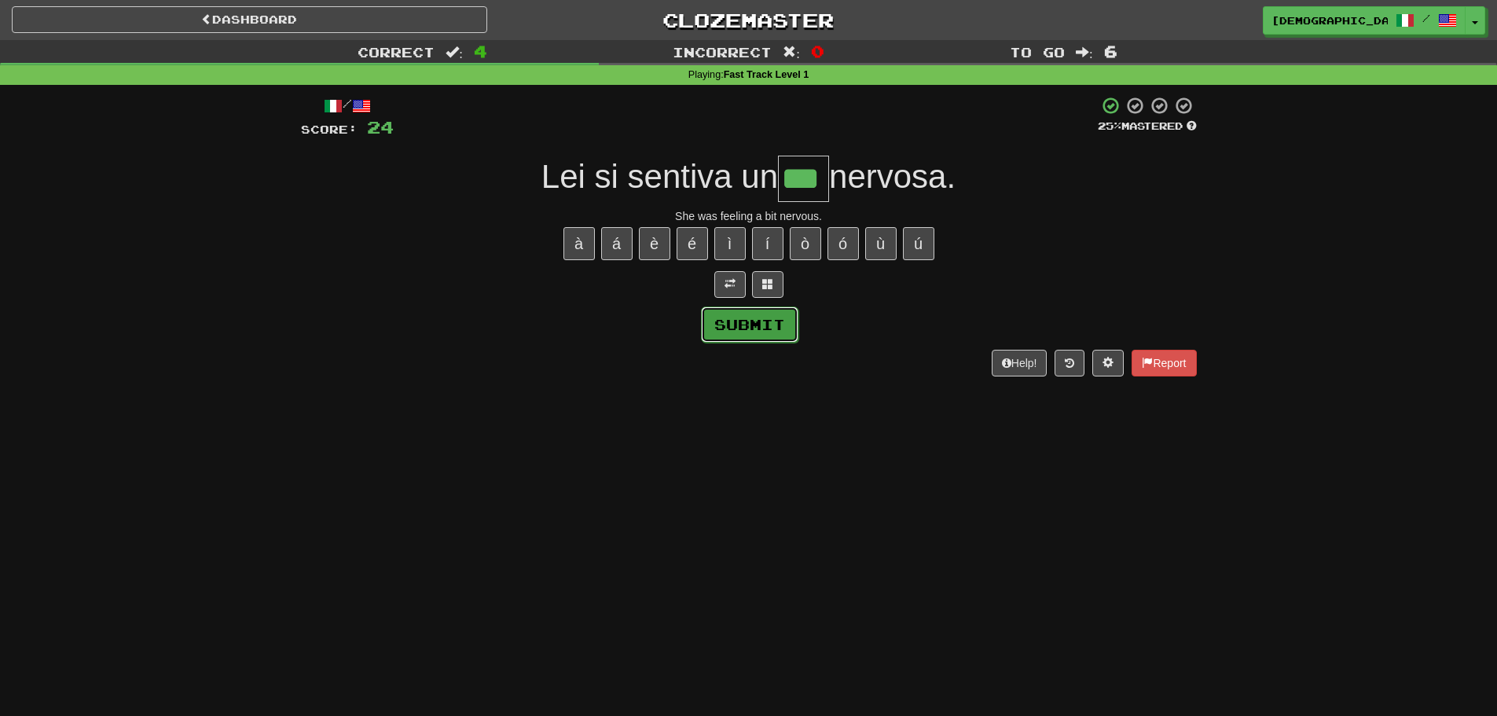
click at [791, 315] on button "Submit" at bounding box center [749, 324] width 97 height 36
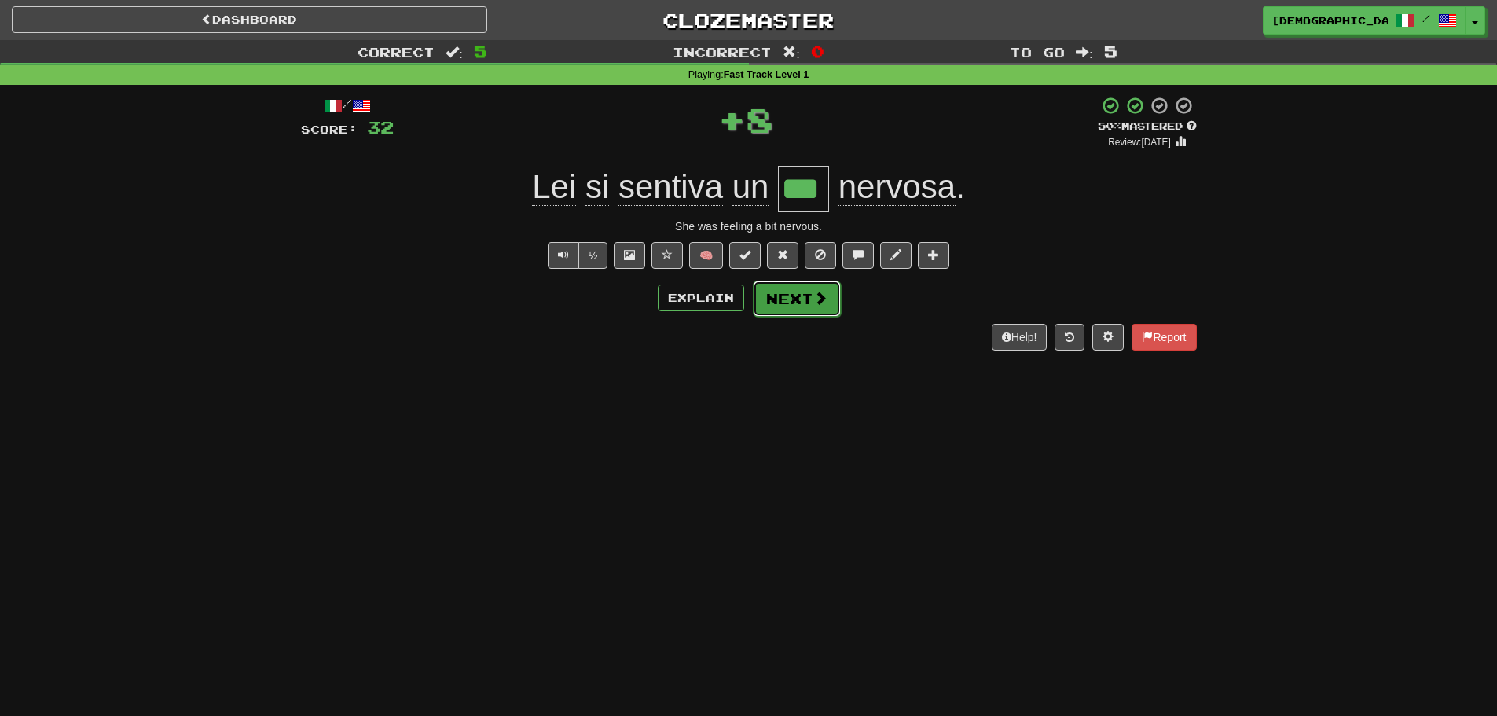
click at [790, 303] on button "Next" at bounding box center [797, 298] width 88 height 36
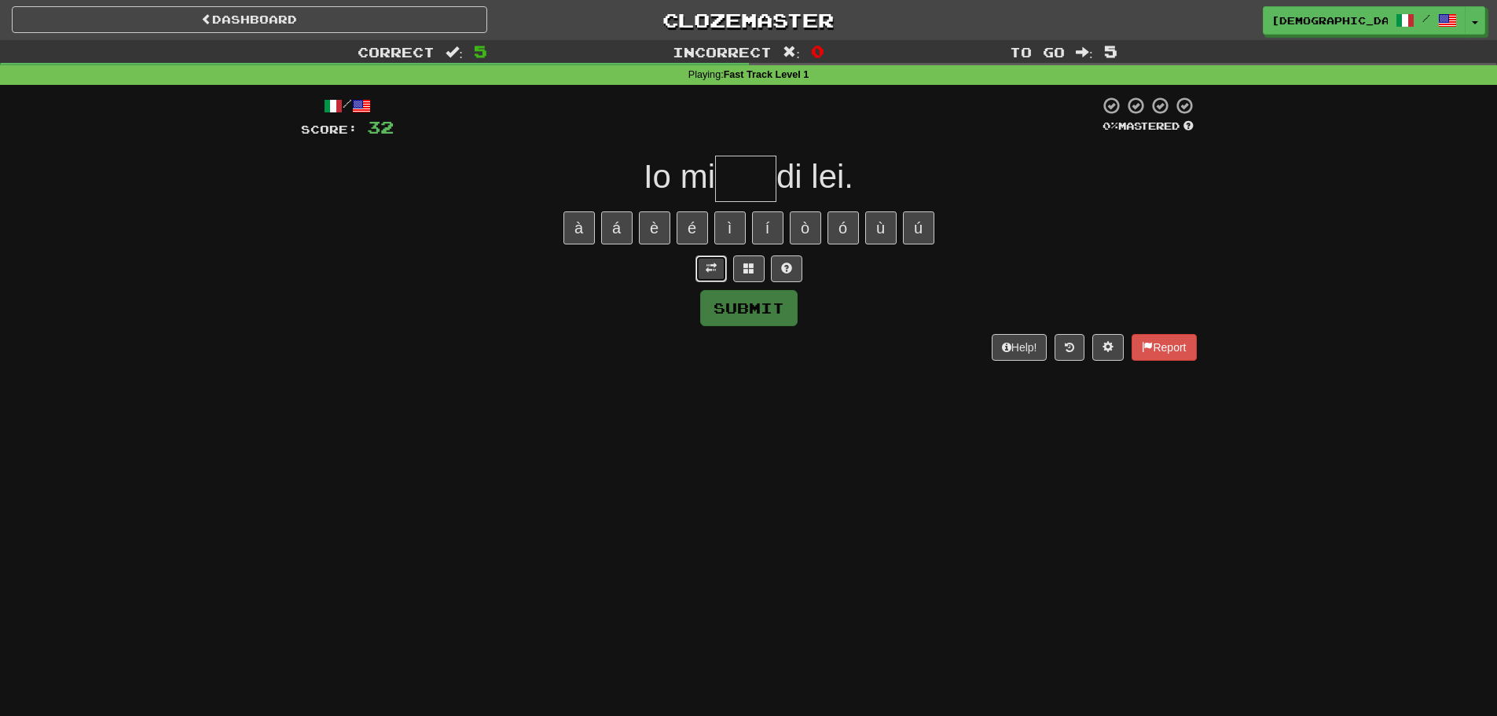
click at [712, 265] on span at bounding box center [710, 267] width 11 height 11
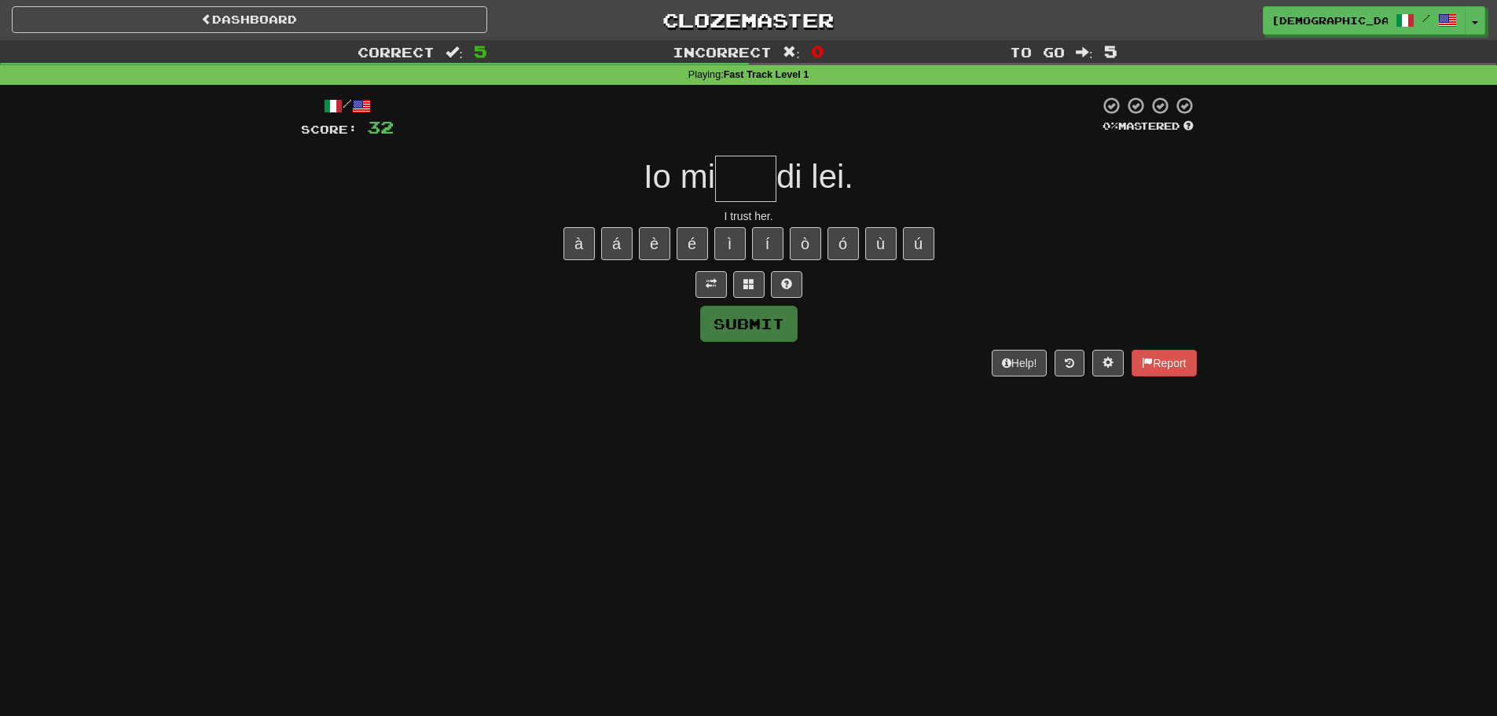
click at [739, 191] on input "text" at bounding box center [745, 179] width 61 height 46
type input "*"
type input "****"
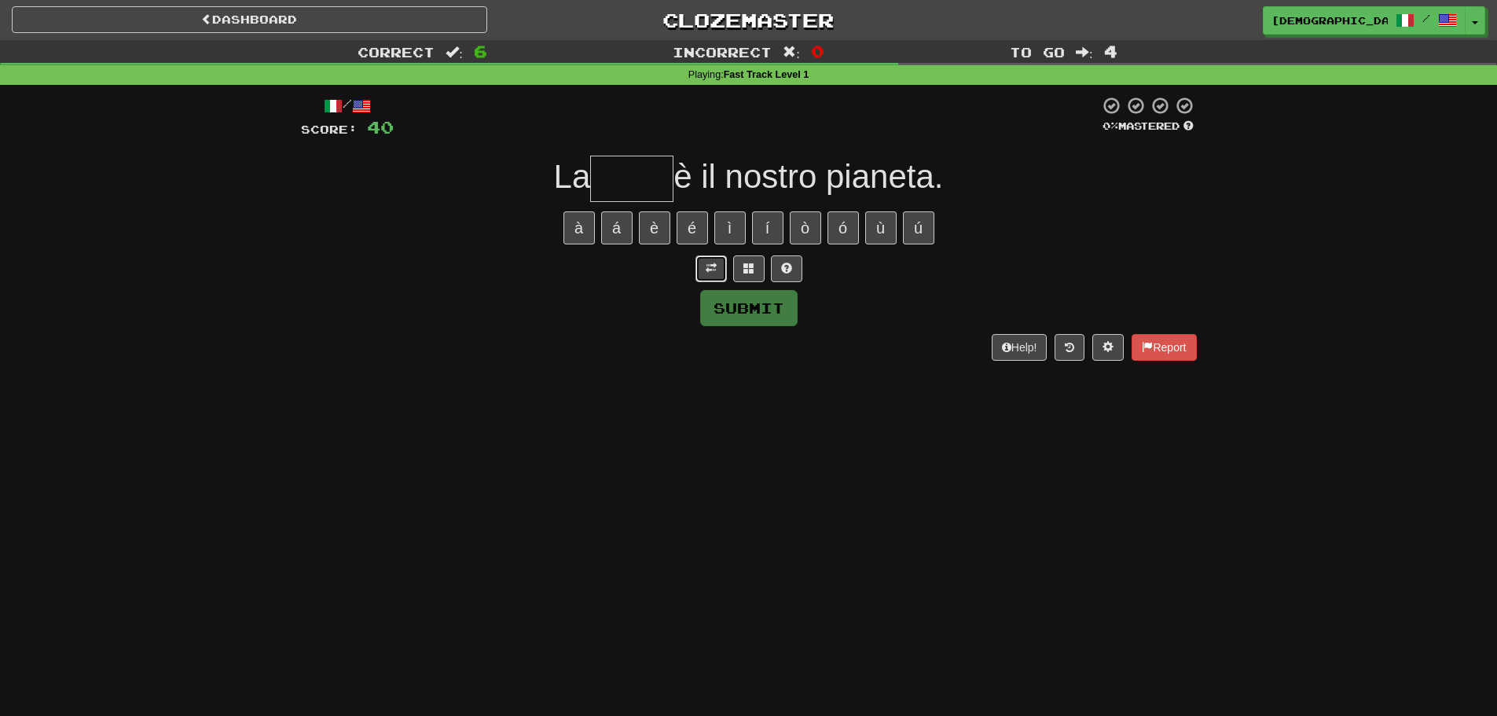
click at [711, 275] on button at bounding box center [710, 268] width 31 height 27
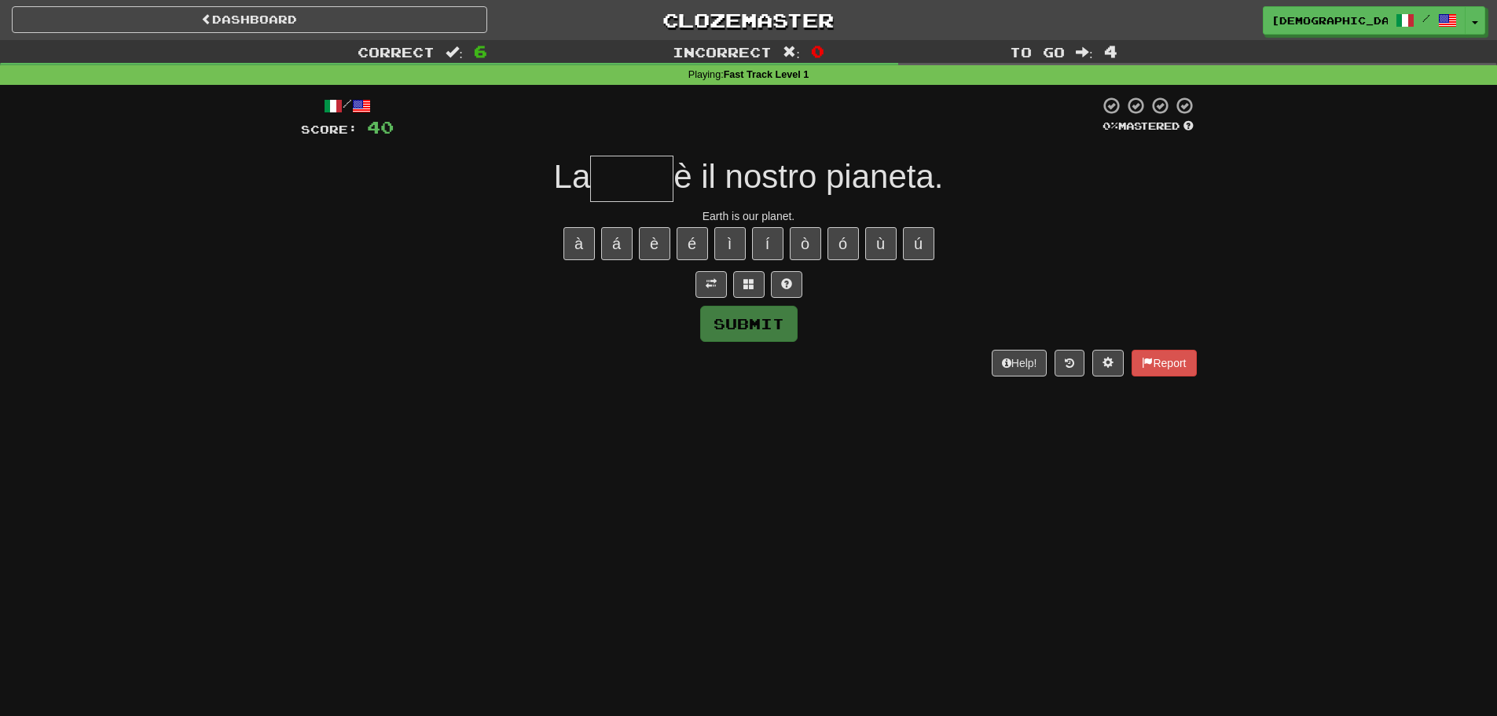
click at [621, 163] on input "text" at bounding box center [631, 179] width 83 height 46
type input "*****"
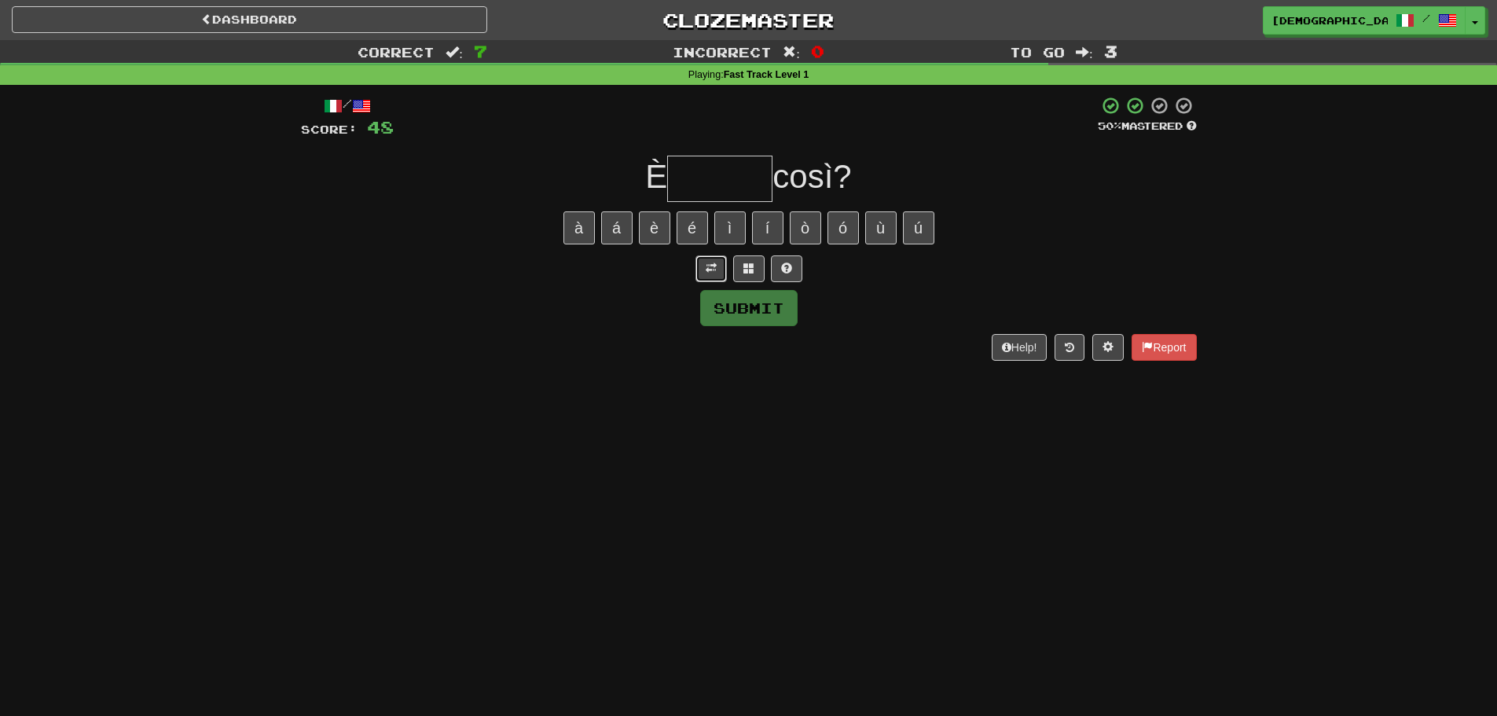
click at [710, 266] on span at bounding box center [710, 267] width 11 height 11
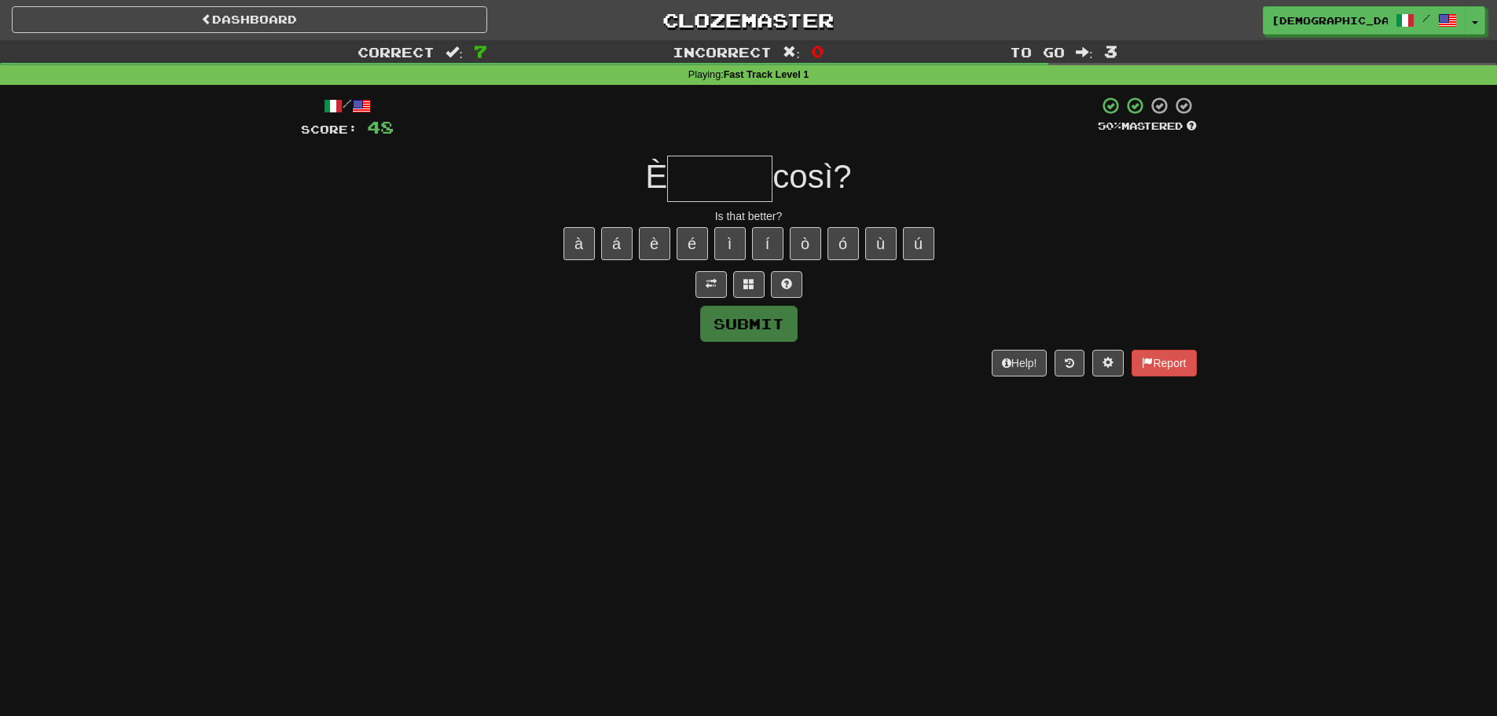
click at [705, 183] on input "text" at bounding box center [719, 179] width 105 height 46
type input "*"
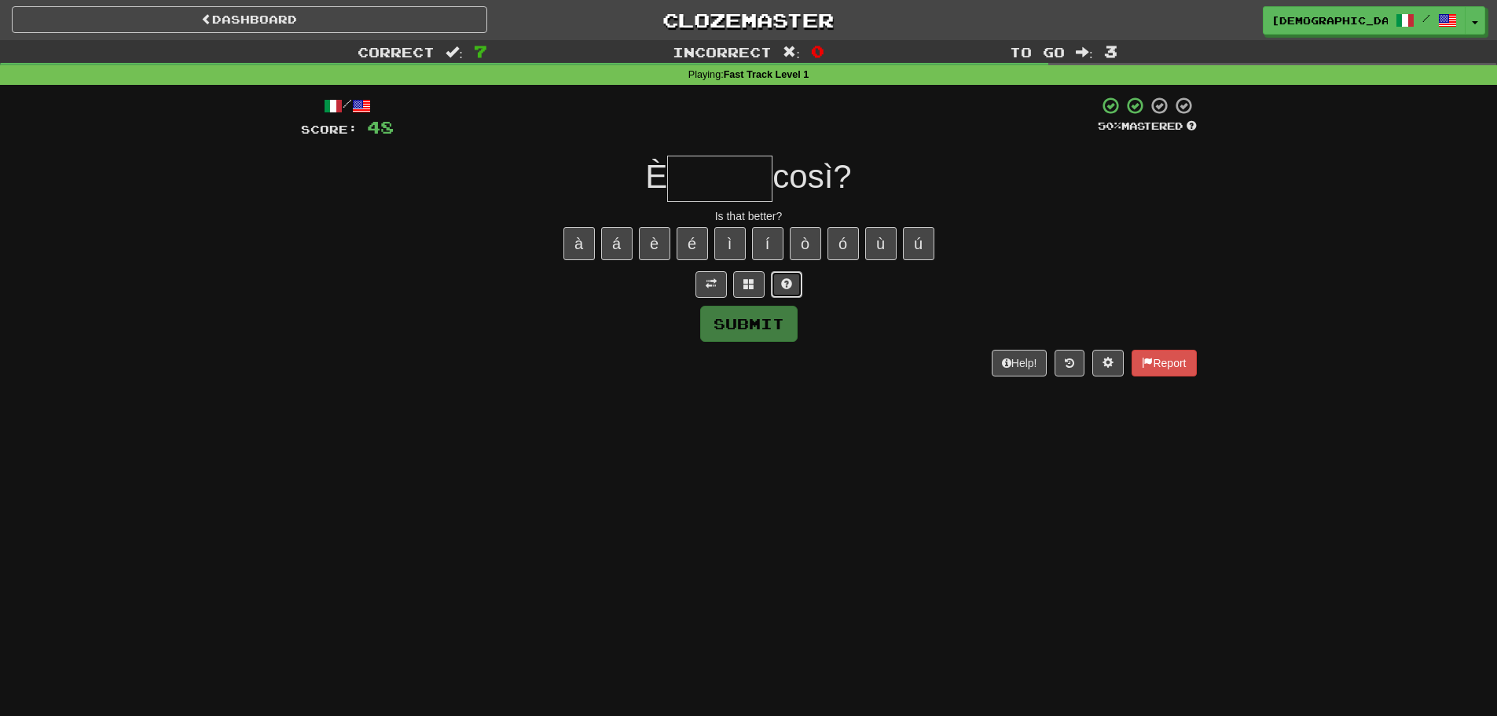
click at [783, 275] on button at bounding box center [786, 284] width 31 height 27
click at [782, 280] on button at bounding box center [767, 284] width 31 height 27
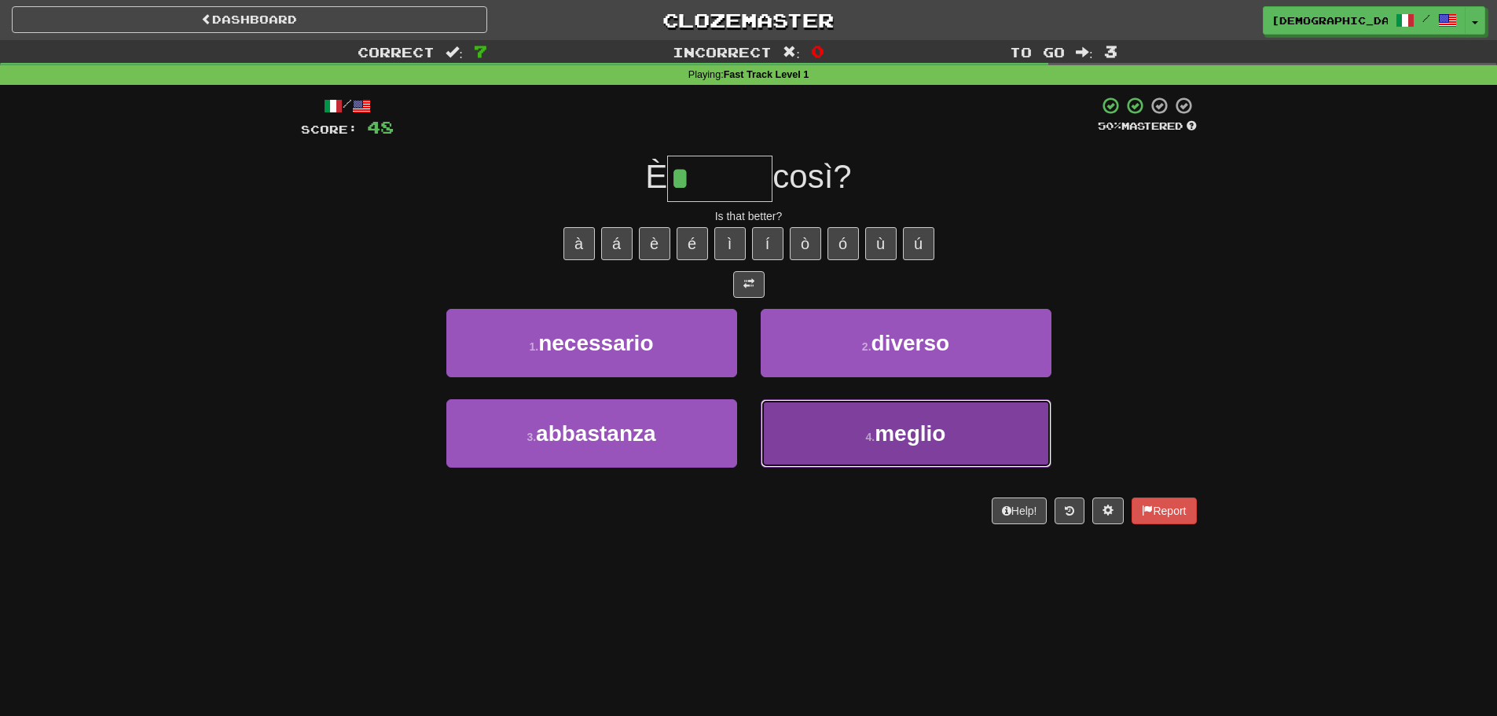
click at [813, 403] on button "4 . meglio" at bounding box center [905, 433] width 291 height 68
type input "******"
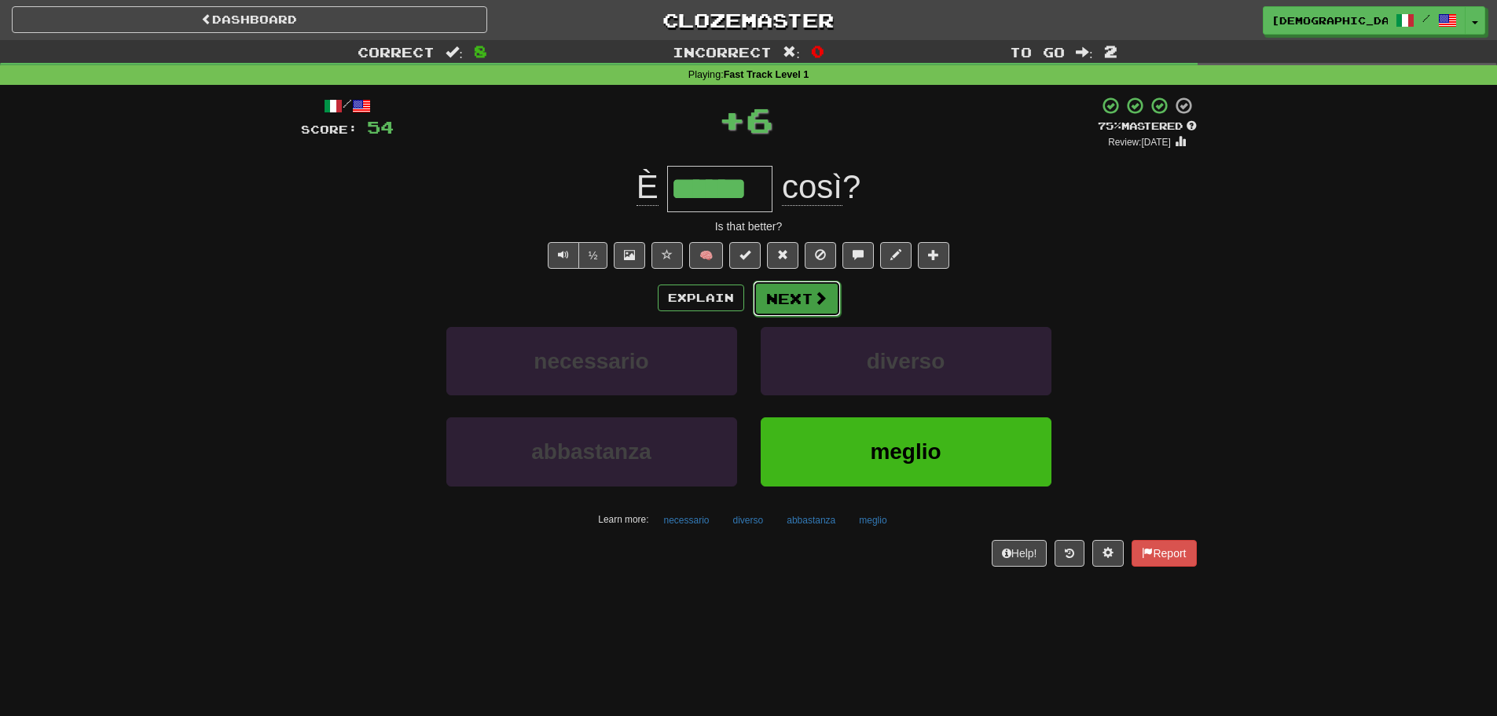
click at [790, 299] on button "Next" at bounding box center [797, 298] width 88 height 36
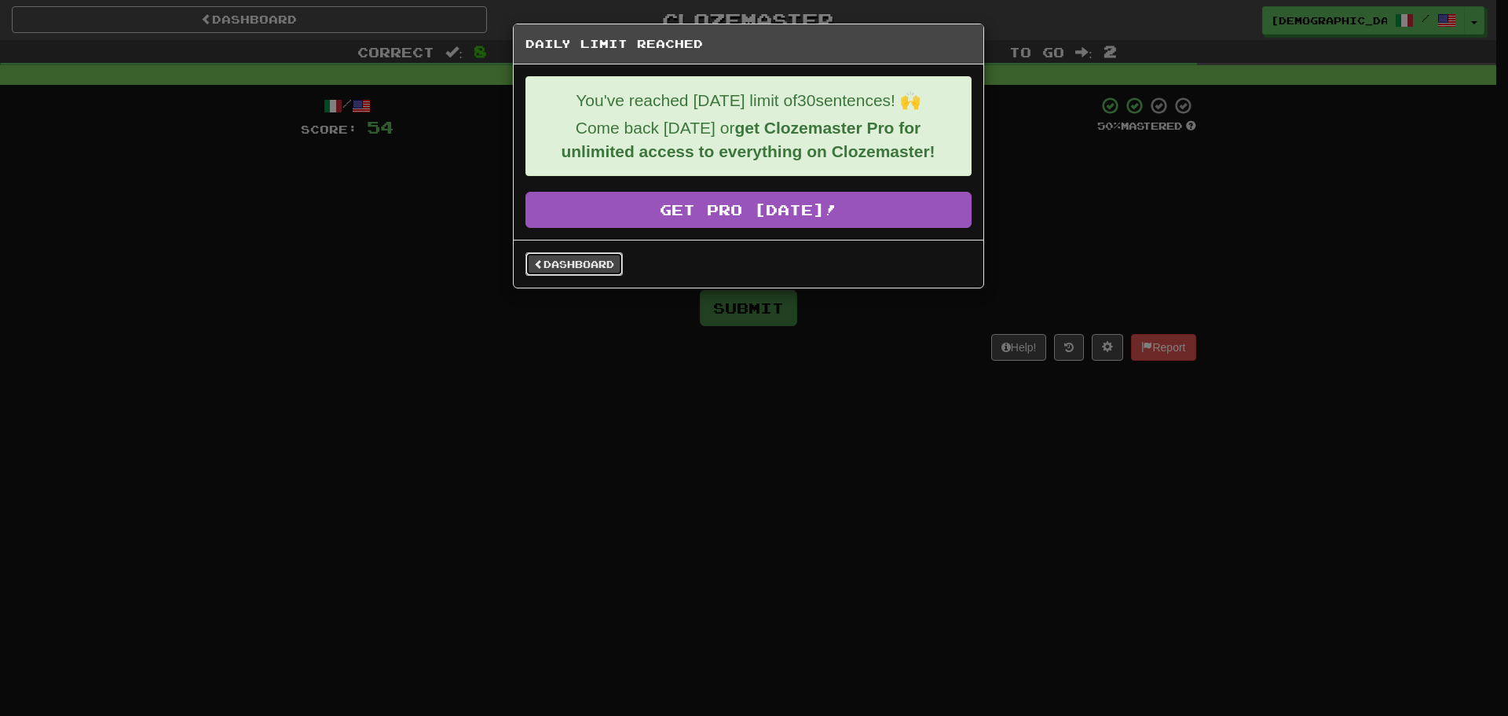
click at [540, 267] on span at bounding box center [538, 263] width 9 height 9
